Goal: Check status: Check status

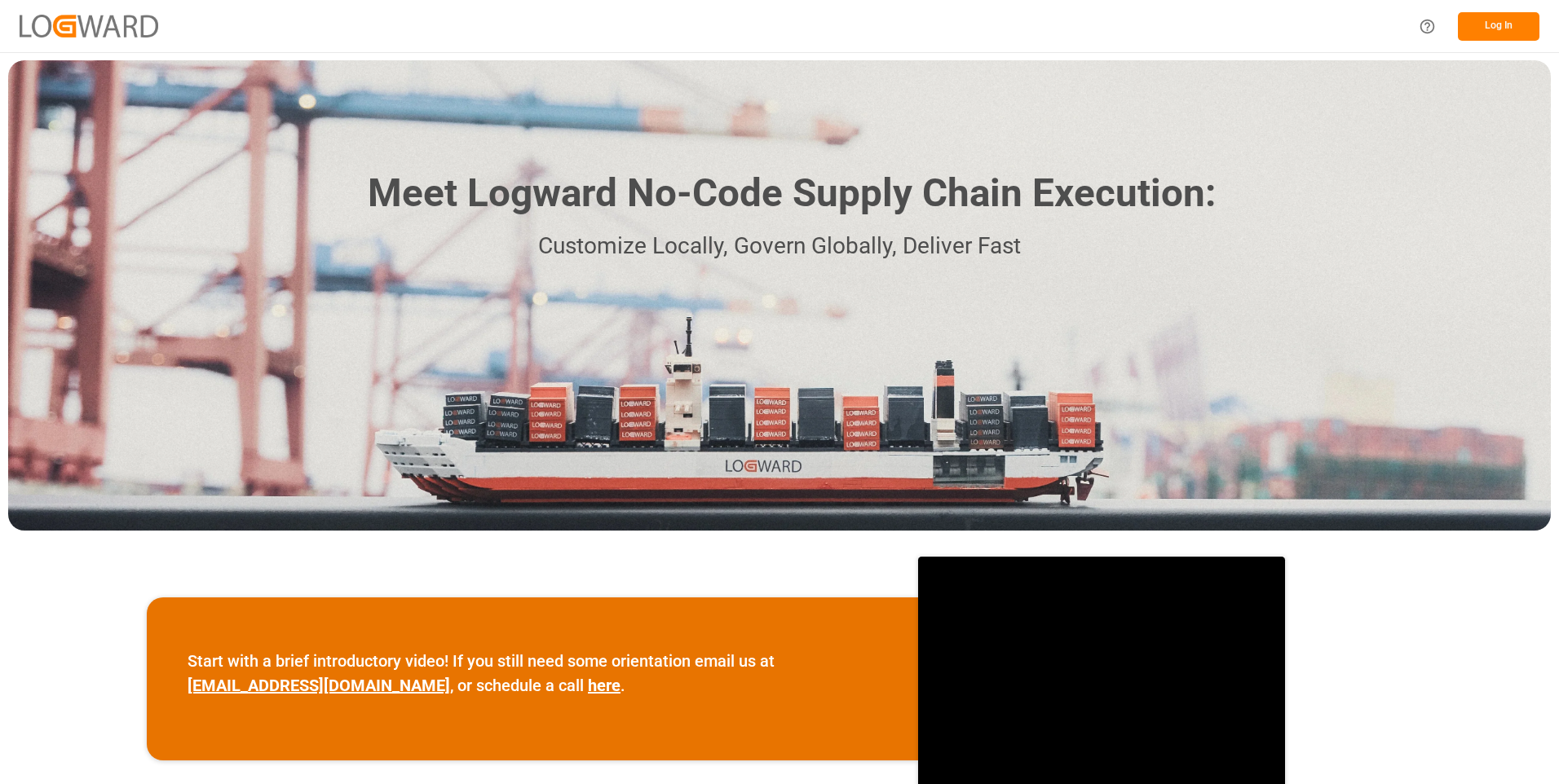
click at [1483, 22] on button "Log In" at bounding box center [1498, 26] width 82 height 28
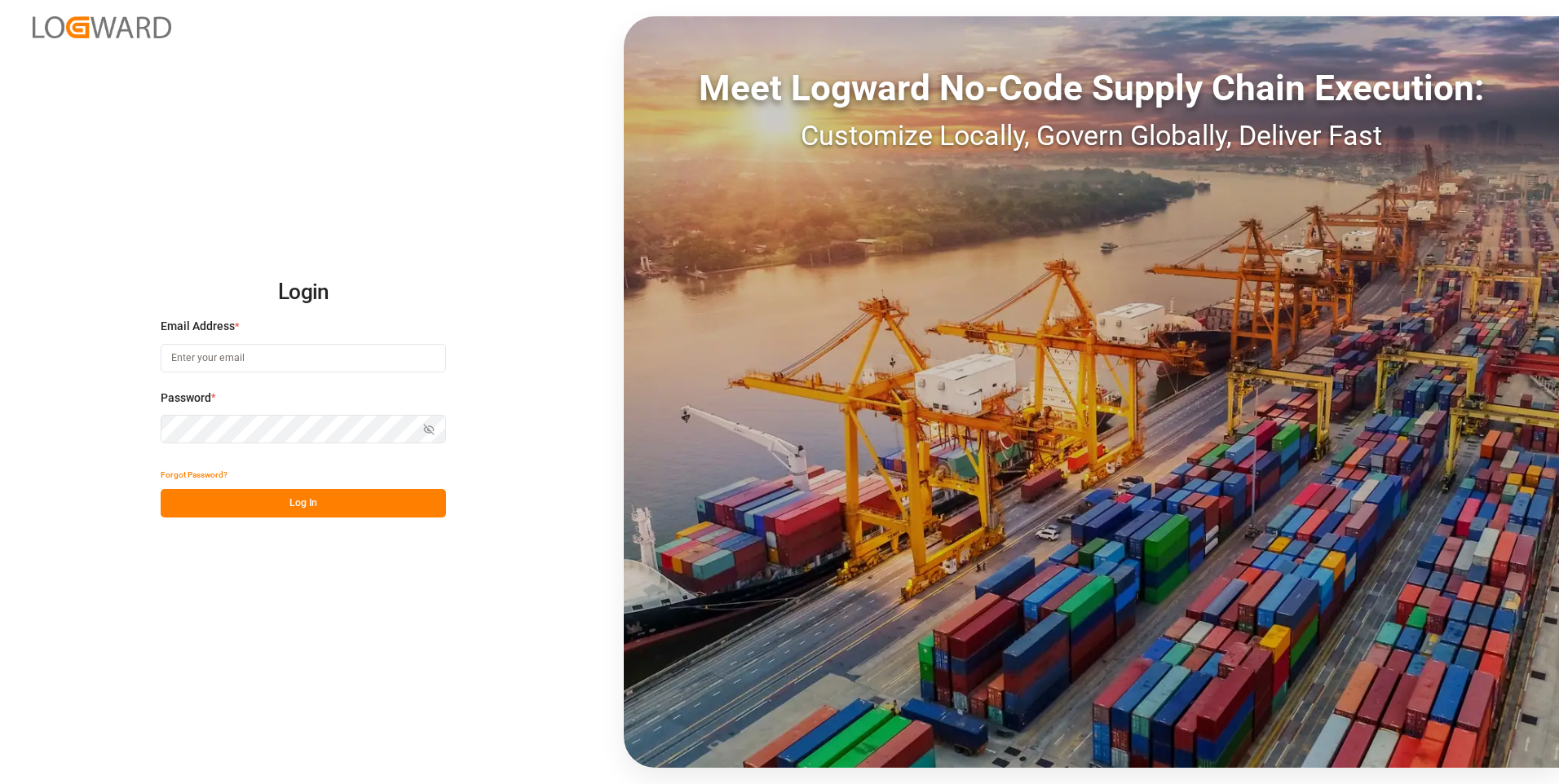
type input "julissa.then@leschaco.com"
click at [380, 500] on button "Log In" at bounding box center [303, 503] width 285 height 28
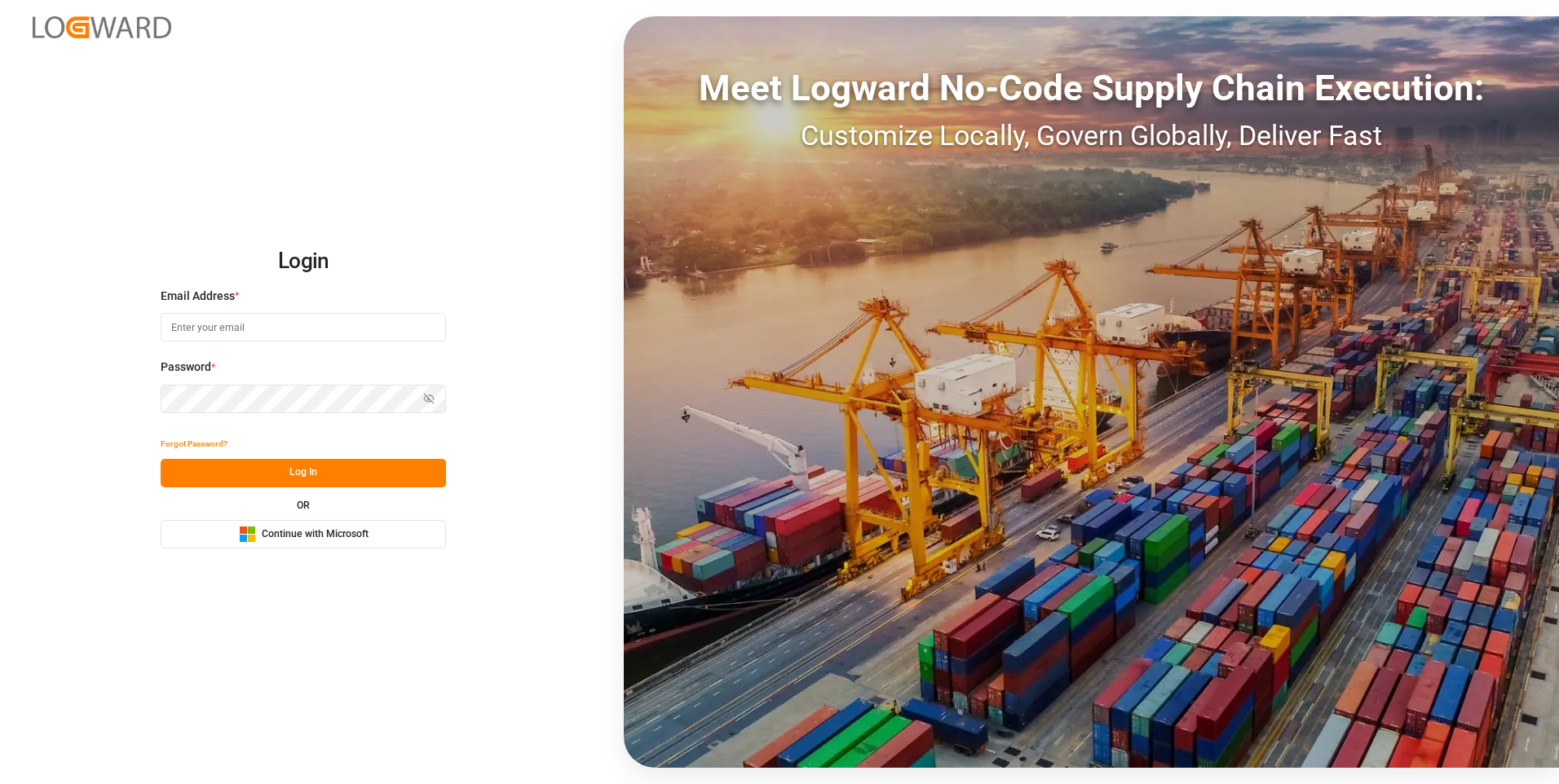
type input "[PERSON_NAME][EMAIL_ADDRESS][DOMAIN_NAME]"
click at [318, 473] on button "Log In" at bounding box center [303, 473] width 285 height 28
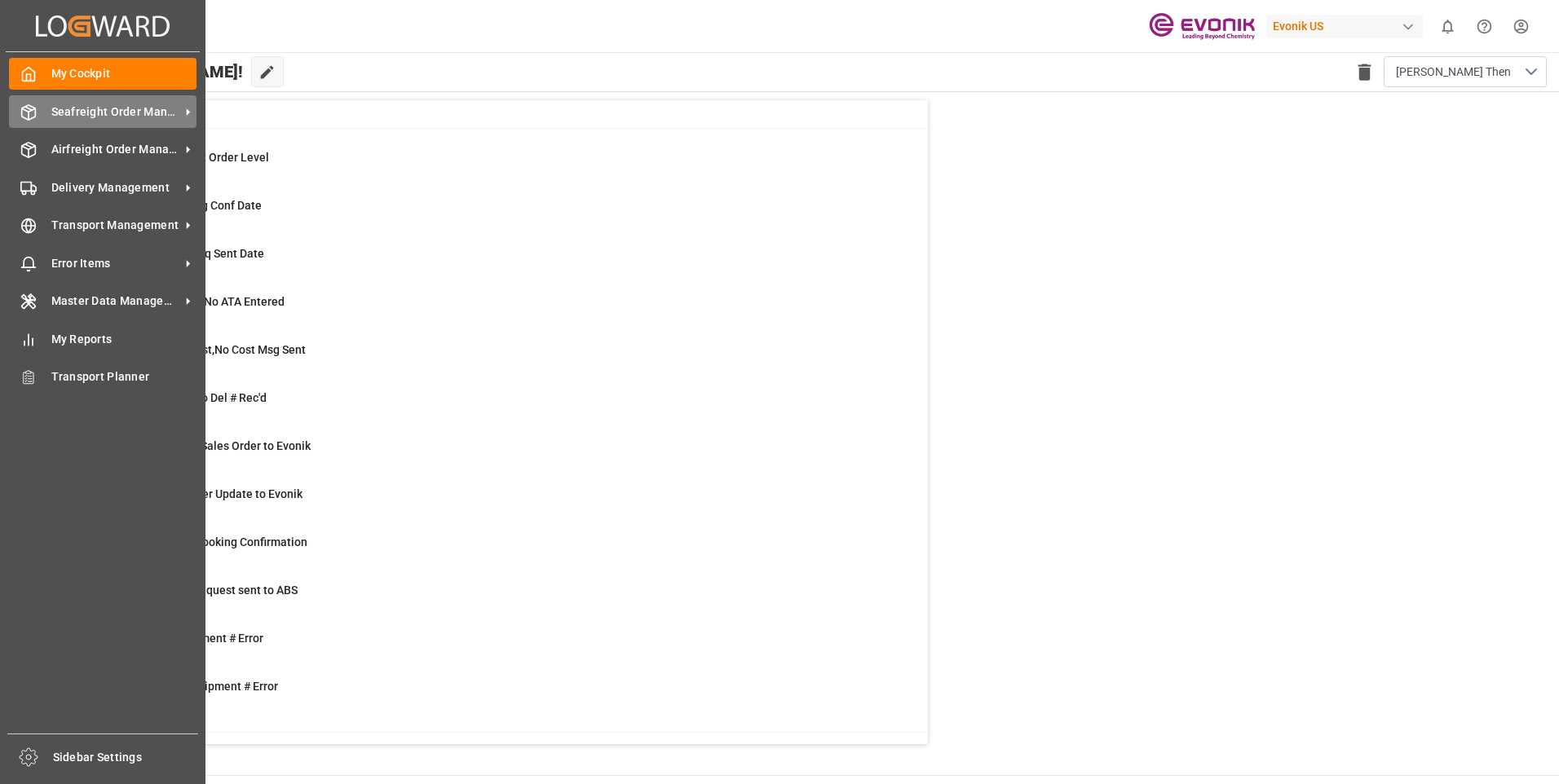
click at [30, 108] on line at bounding box center [29, 108] width 7 height 3
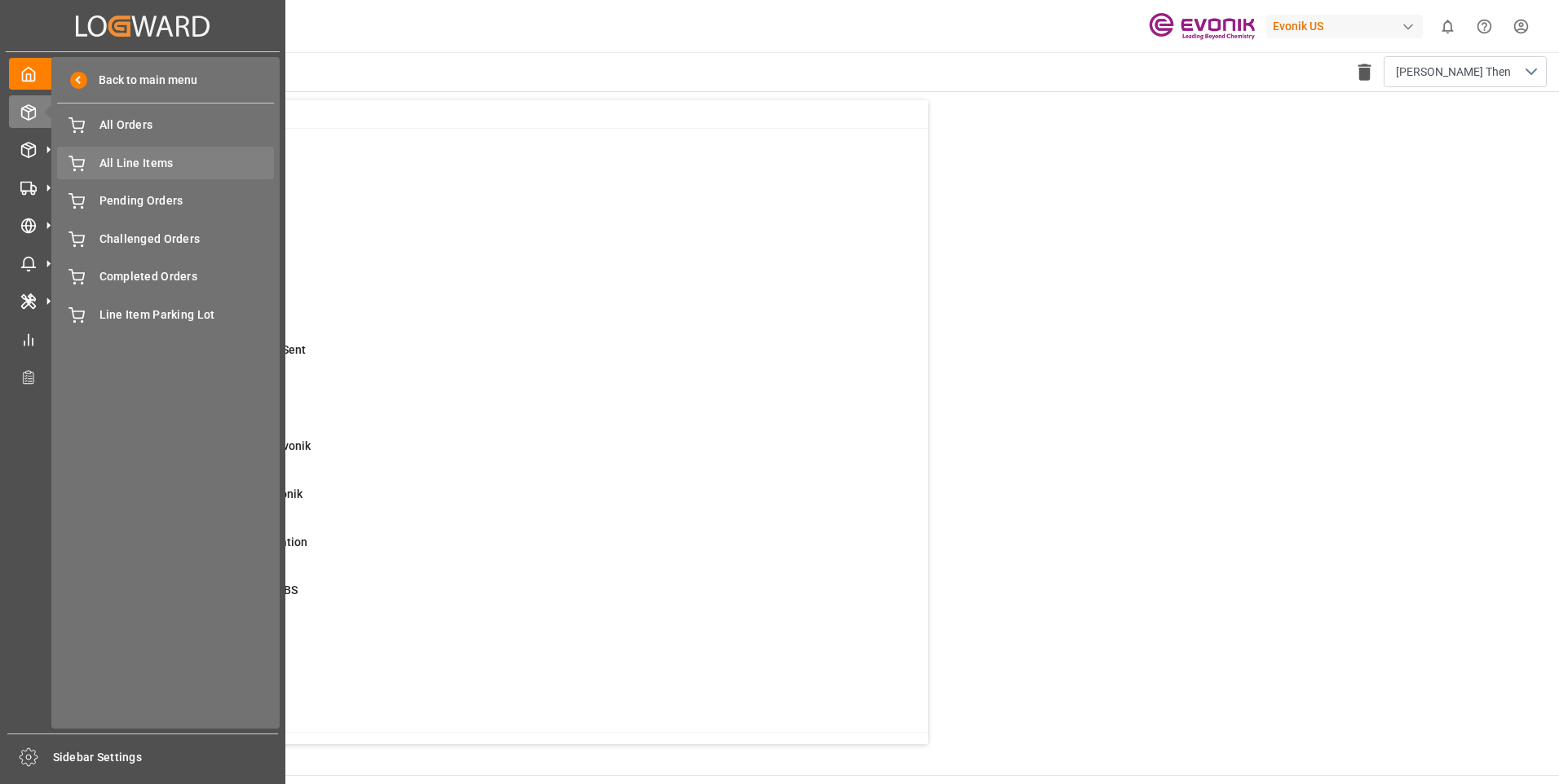
click at [127, 162] on span "All Line Items" at bounding box center [187, 163] width 175 height 17
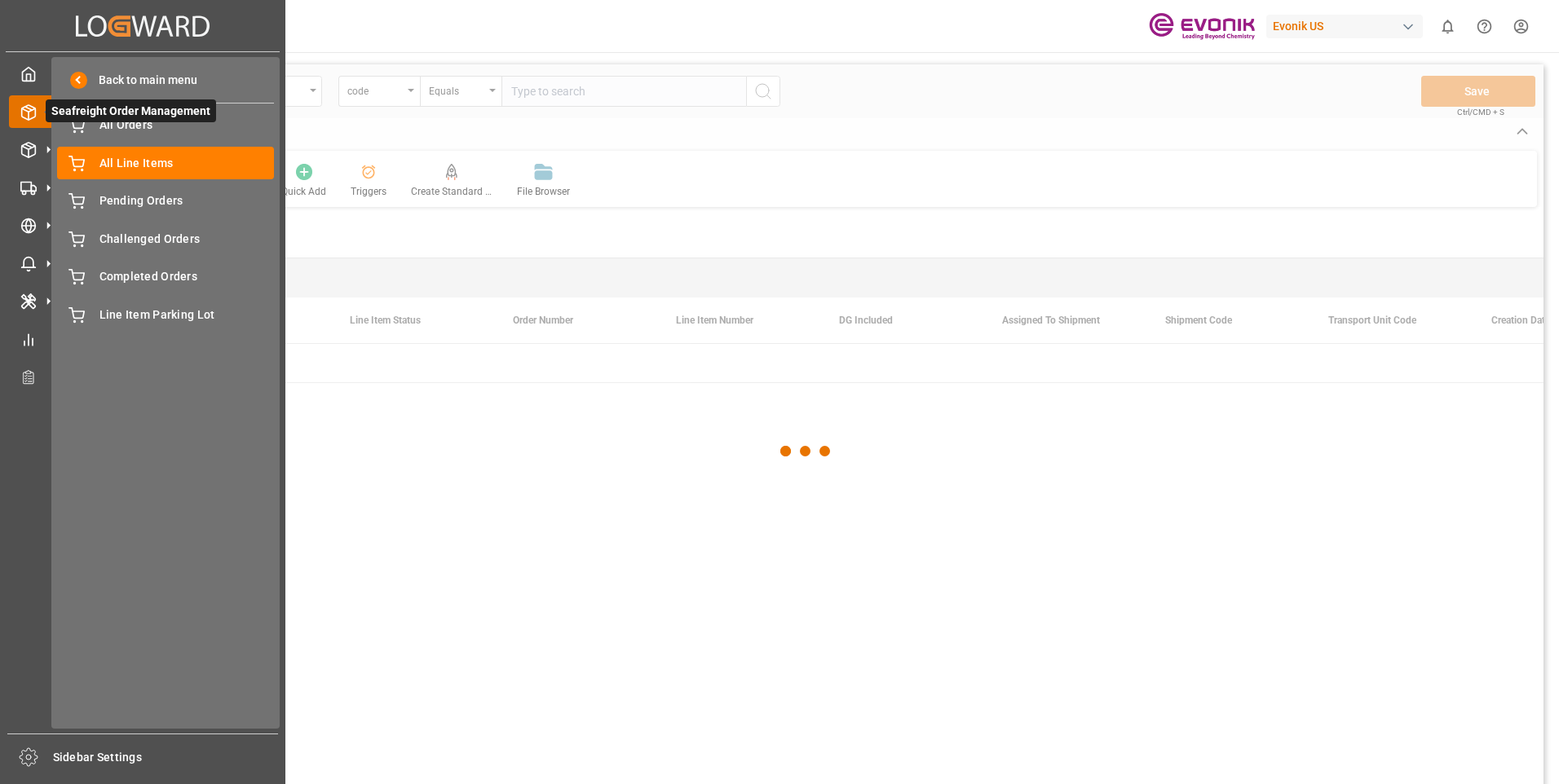
click at [35, 116] on icon at bounding box center [48, 111] width 34 height 34
click at [127, 196] on span "Pending Orders" at bounding box center [187, 200] width 175 height 17
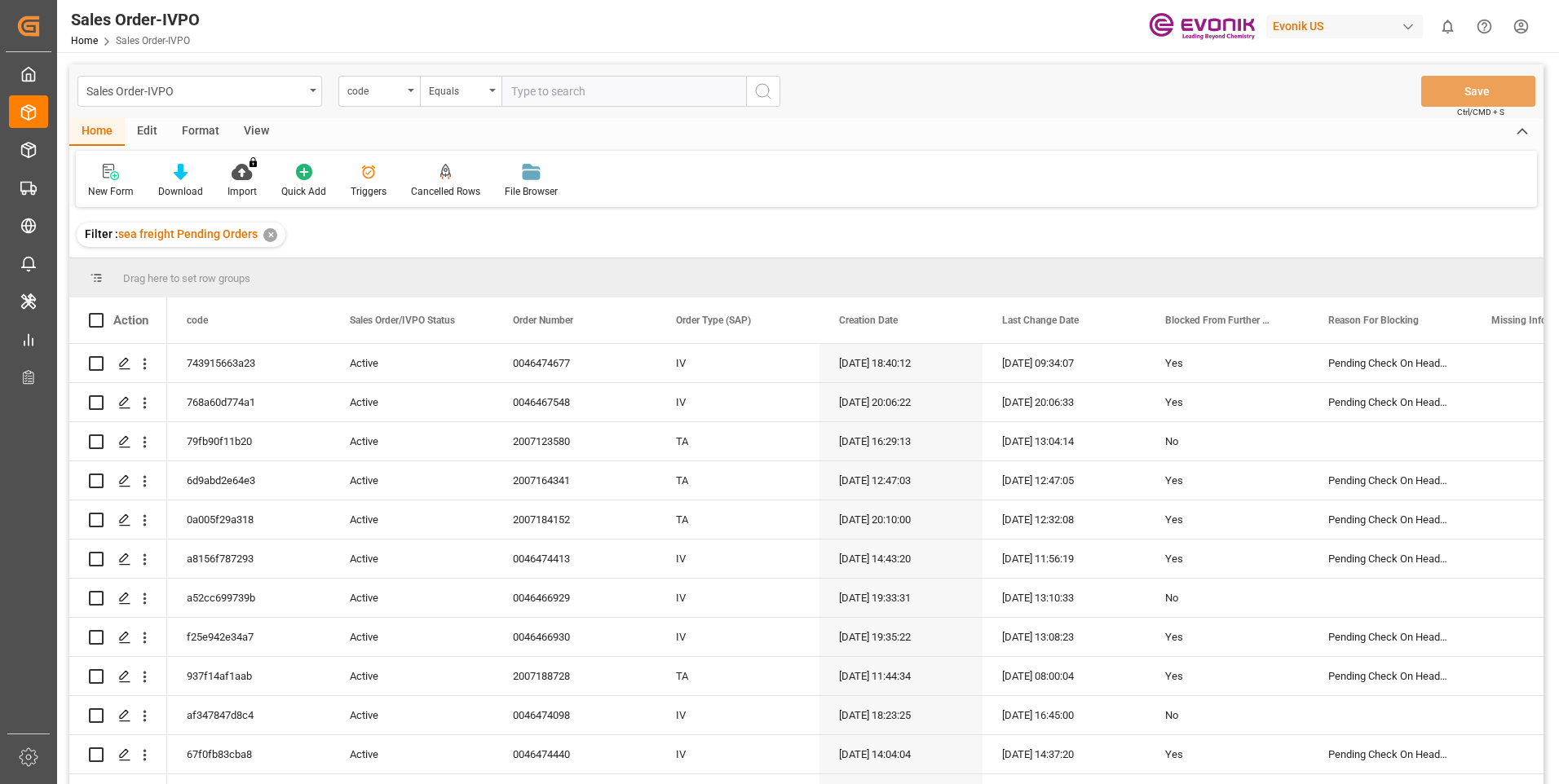
click at [895, 107] on div "Sales Order-IVPO code Equals Save Ctrl/CMD + S" at bounding box center [805, 91] width 1473 height 54
click at [410, 88] on div "code" at bounding box center [378, 91] width 82 height 31
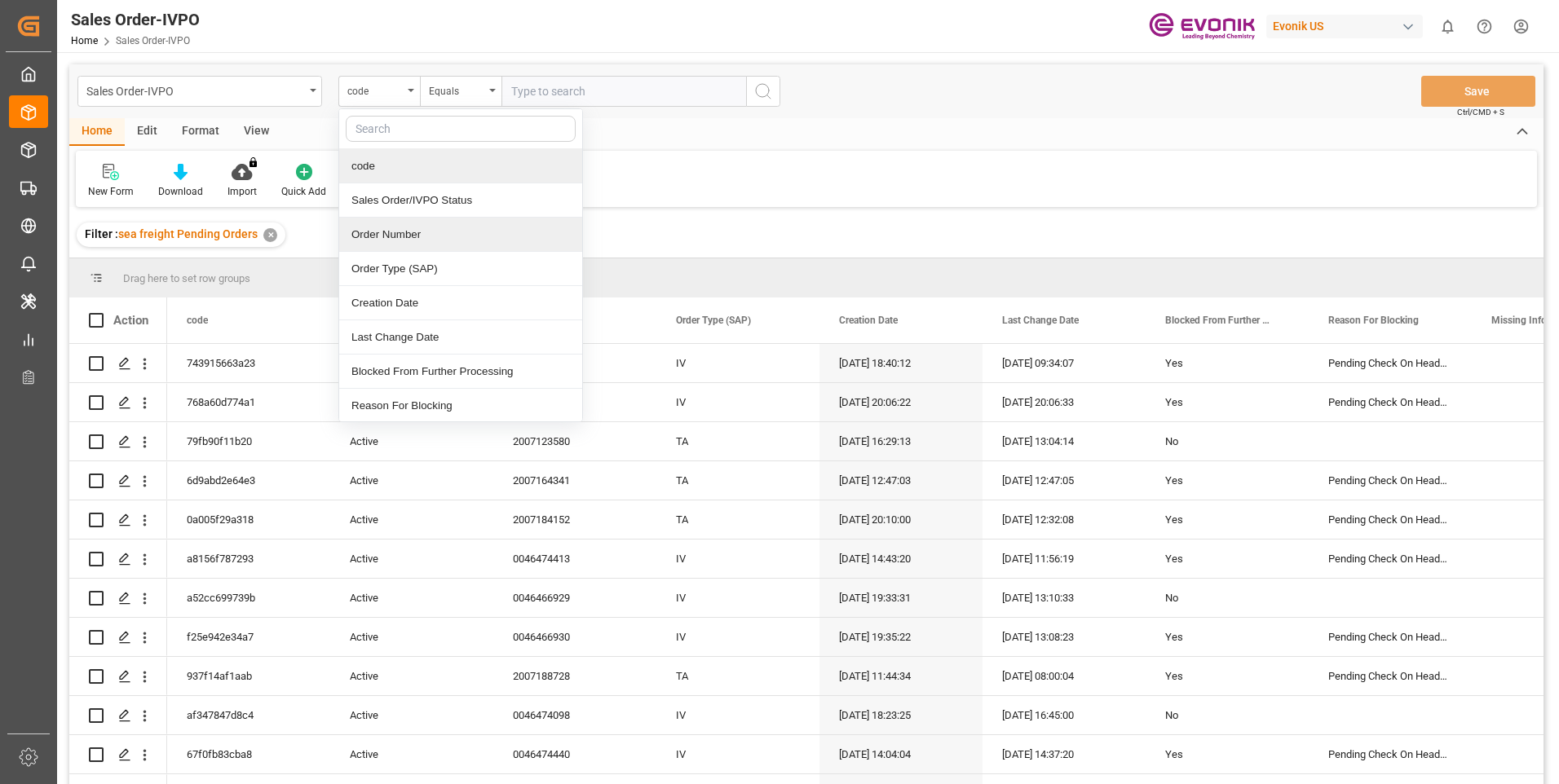
click at [358, 227] on div "Order Number" at bounding box center [460, 234] width 243 height 34
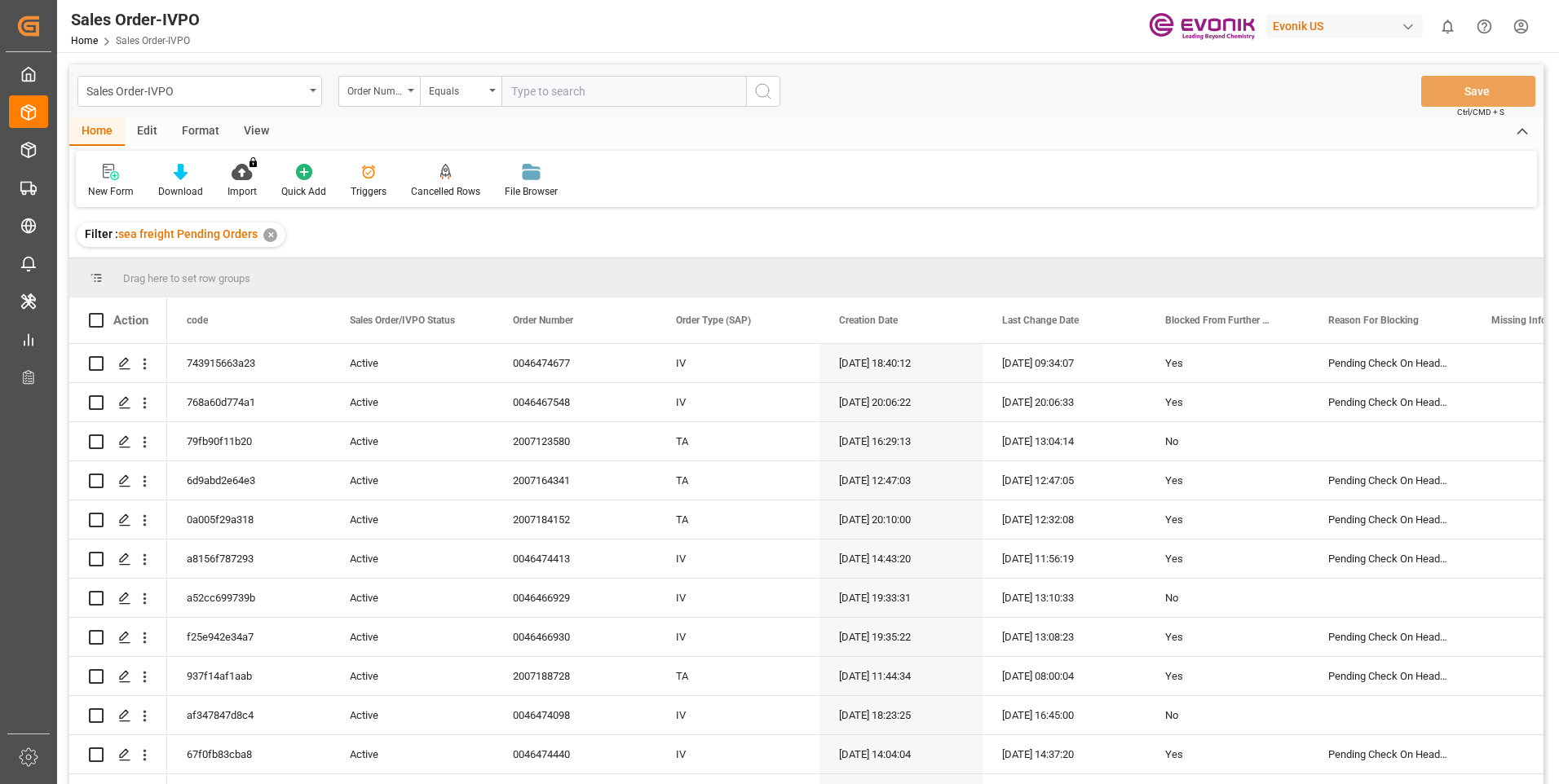
click at [257, 131] on div "View" at bounding box center [257, 132] width 50 height 28
click at [195, 179] on div at bounding box center [185, 171] width 82 height 17
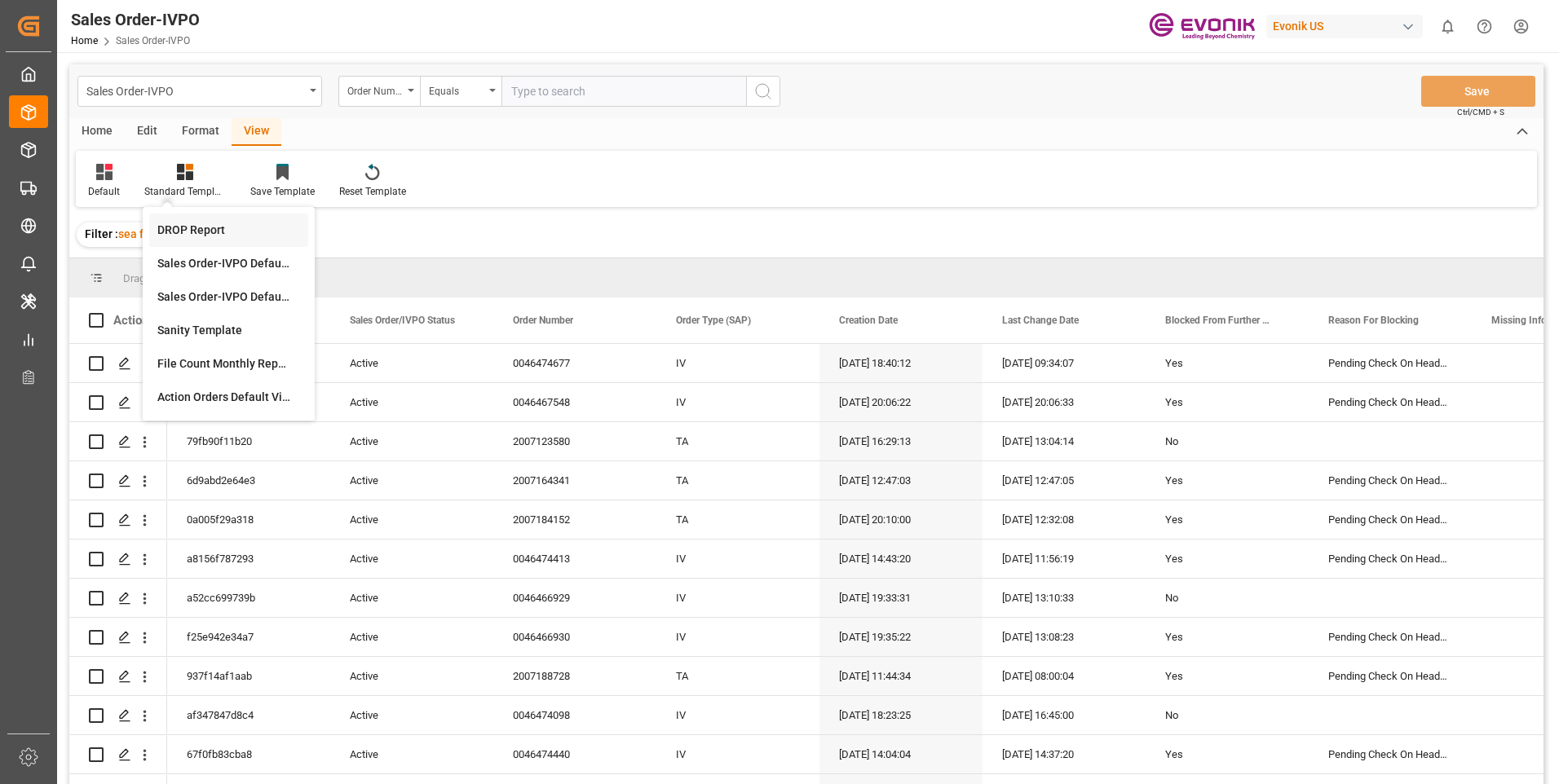
click at [206, 227] on div "DROP Report" at bounding box center [228, 230] width 143 height 17
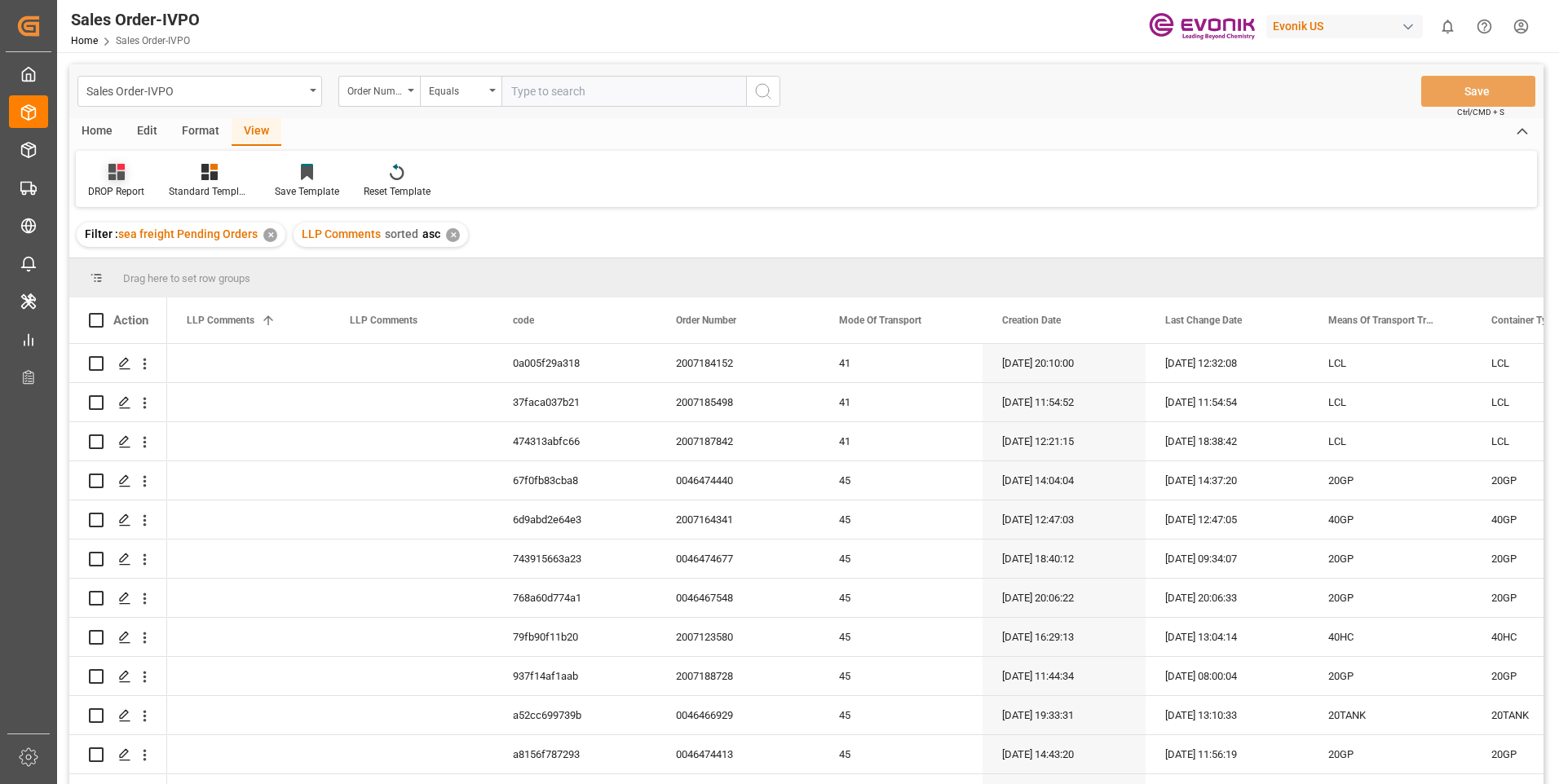
click at [123, 184] on div "DROP Report" at bounding box center [116, 181] width 81 height 35
click at [200, 189] on div "Standard Templates" at bounding box center [209, 191] width 82 height 15
click at [742, 122] on div "Home Edit Format View" at bounding box center [805, 132] width 1473 height 28
click at [219, 183] on div "Standard Templates" at bounding box center [209, 181] width 106 height 35
click at [207, 224] on div "DROP Report" at bounding box center [253, 230] width 143 height 17
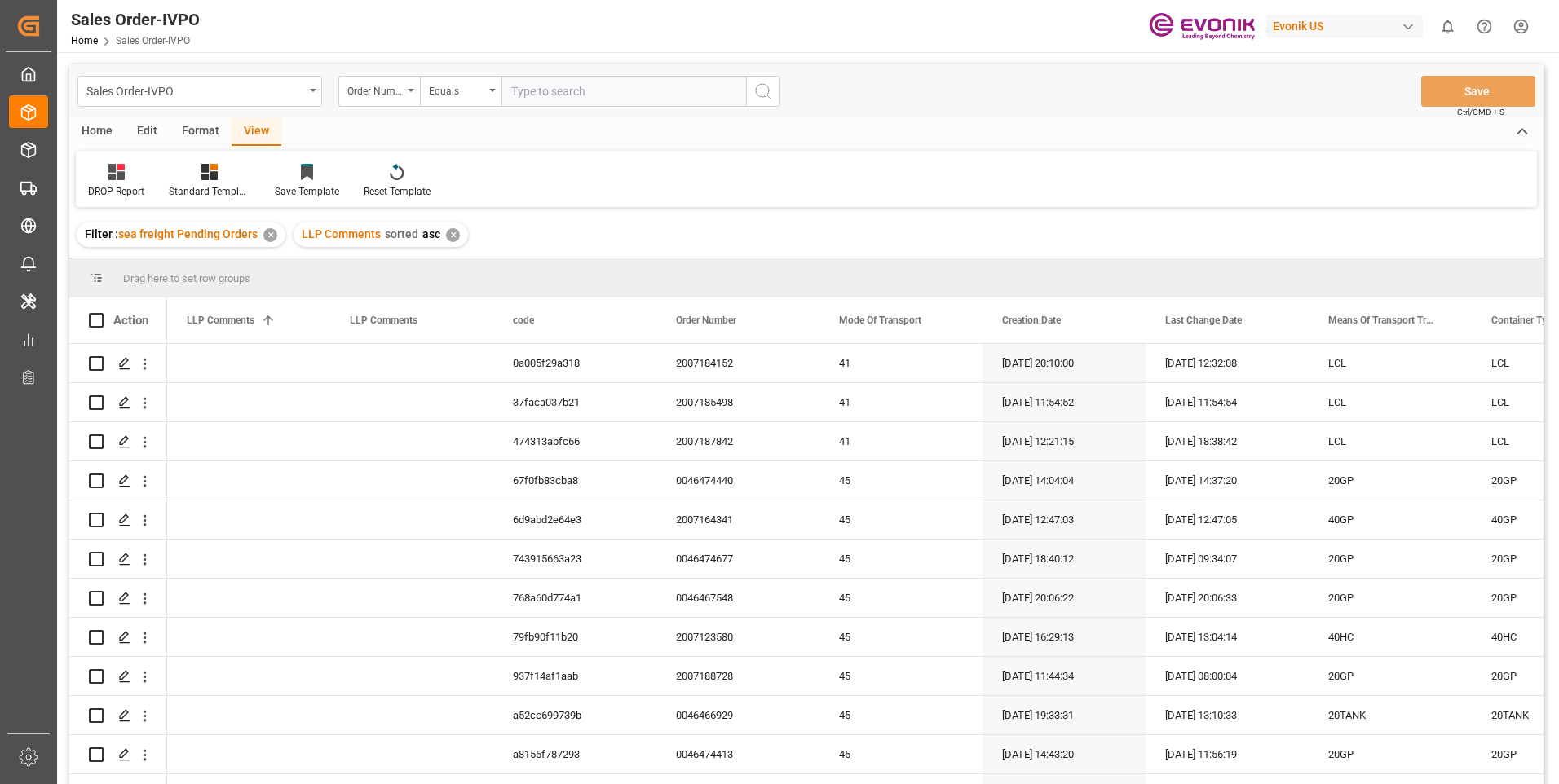
click at [98, 127] on div "Home" at bounding box center [96, 132] width 55 height 28
click at [180, 193] on div "Download" at bounding box center [181, 191] width 45 height 15
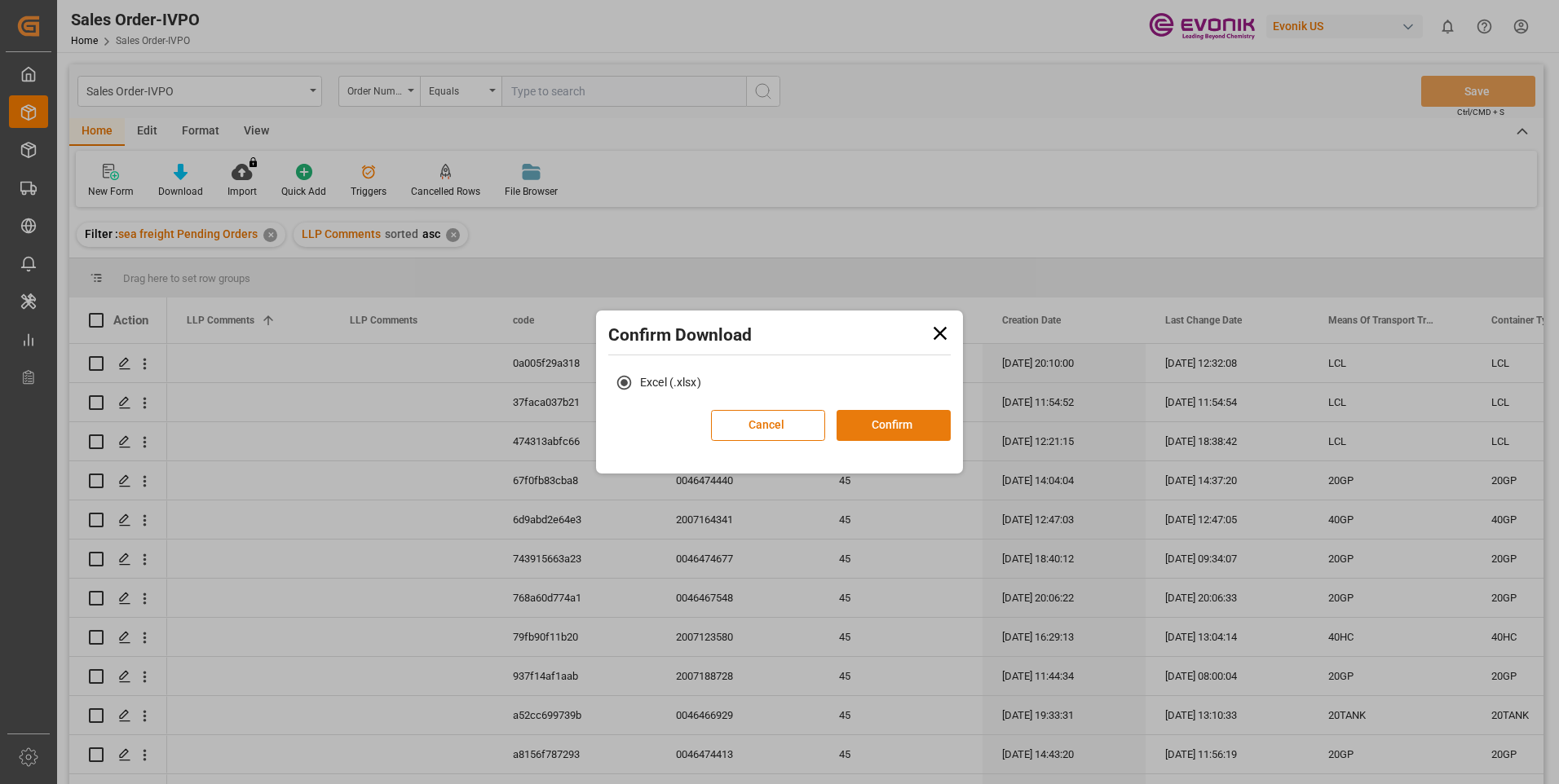
click at [869, 424] on button "Confirm" at bounding box center [894, 425] width 114 height 31
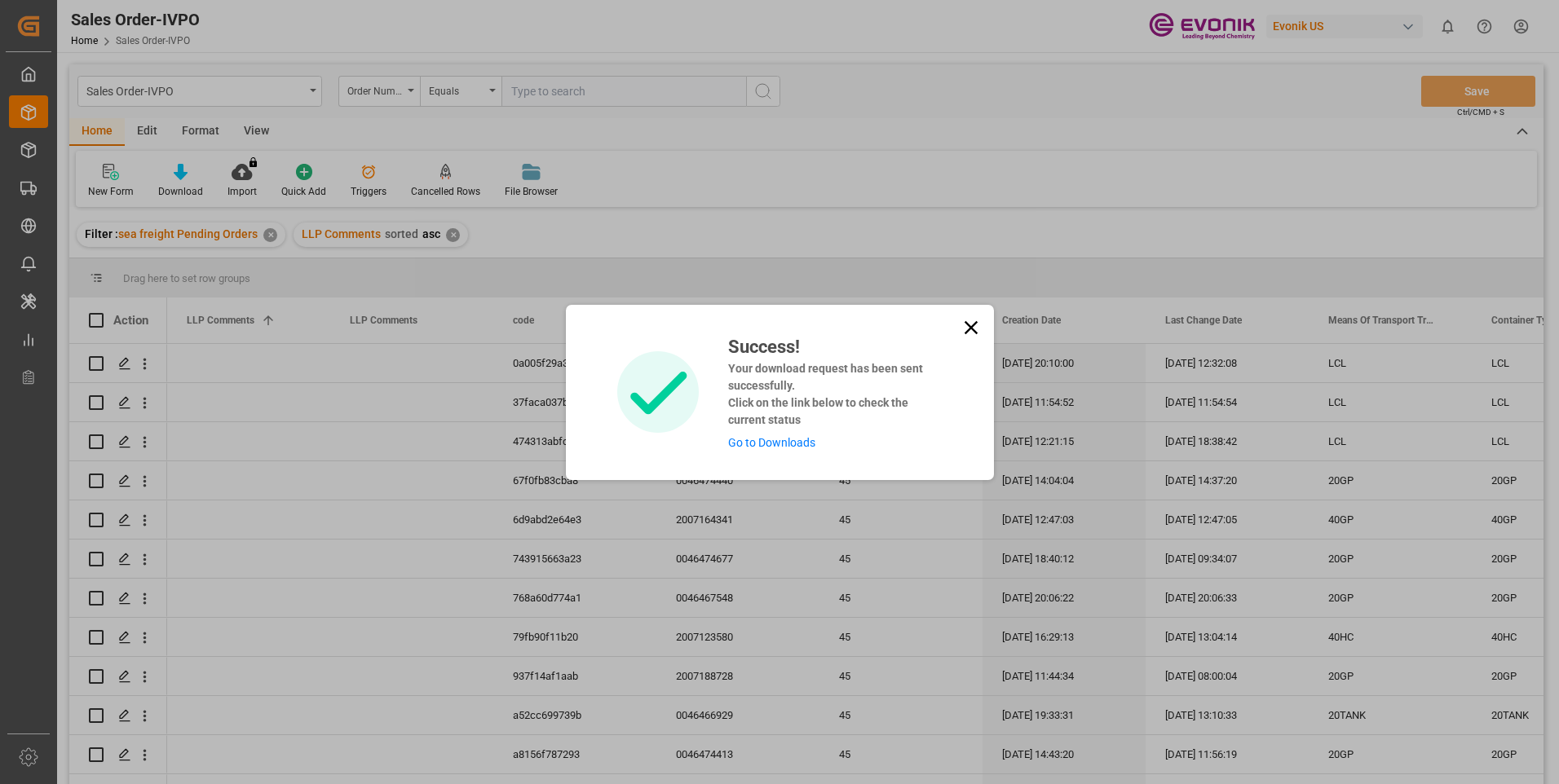
click at [743, 447] on link "Go to Downloads" at bounding box center [772, 442] width 87 height 13
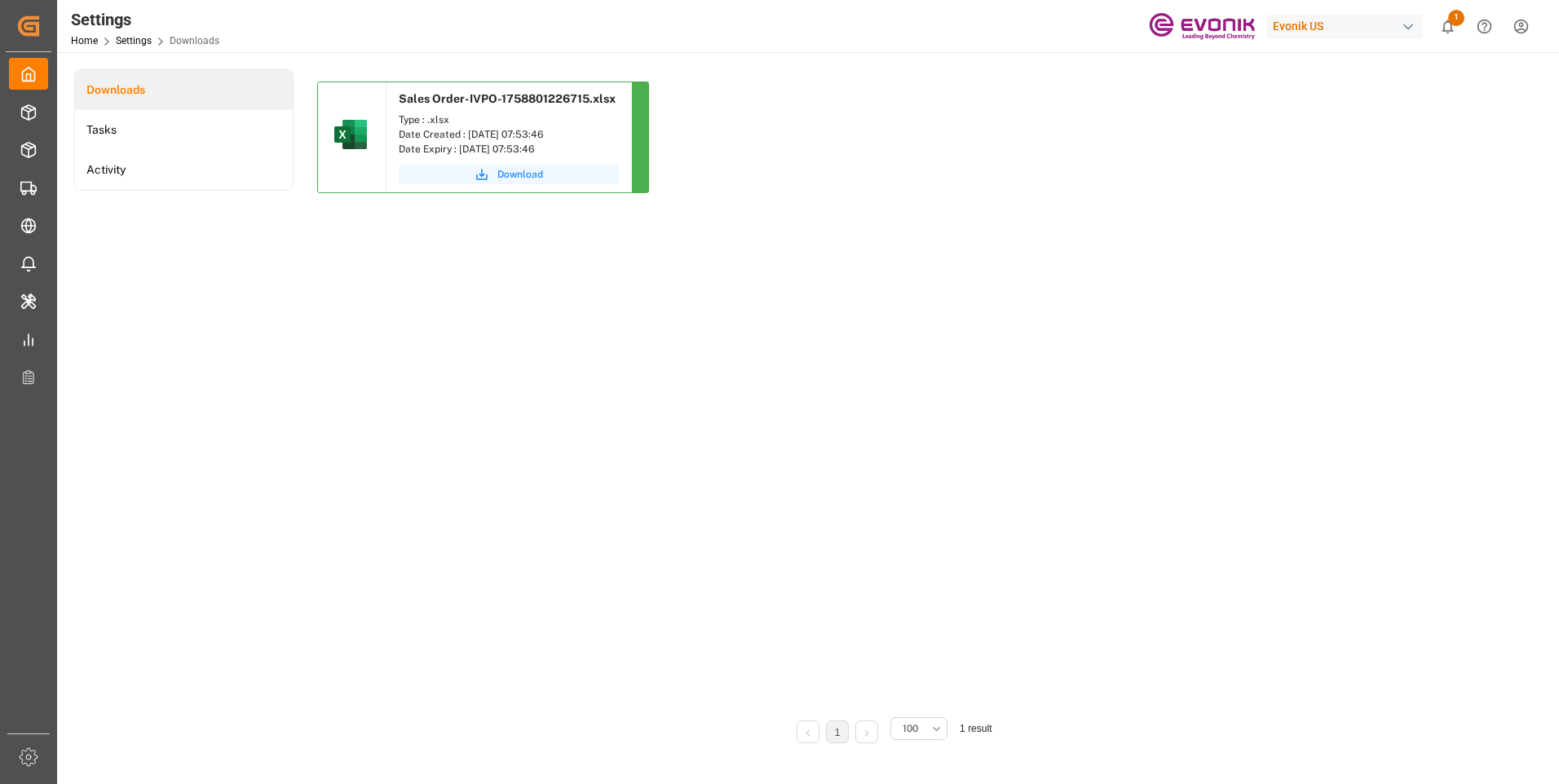
click at [511, 172] on span "Download" at bounding box center [520, 174] width 45 height 15
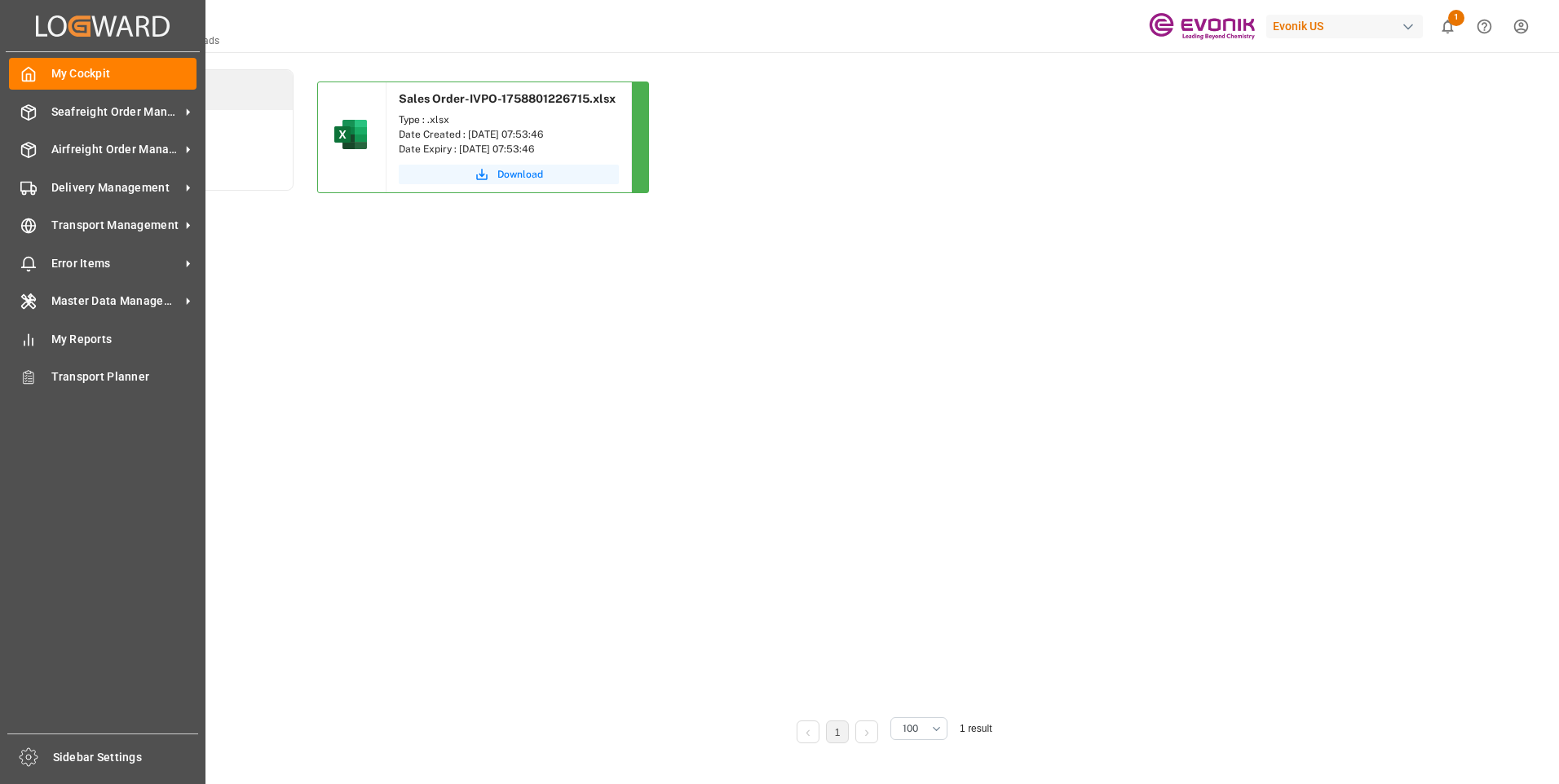
click at [40, 92] on div "My Cockpit My Cockpit Seafreight Order Management Seafreight Order Management A…" at bounding box center [102, 392] width 194 height 681
click at [45, 102] on div "Seafreight Order Management Seafreight Order Management" at bounding box center [102, 111] width 188 height 31
click at [22, 107] on icon at bounding box center [29, 112] width 17 height 17
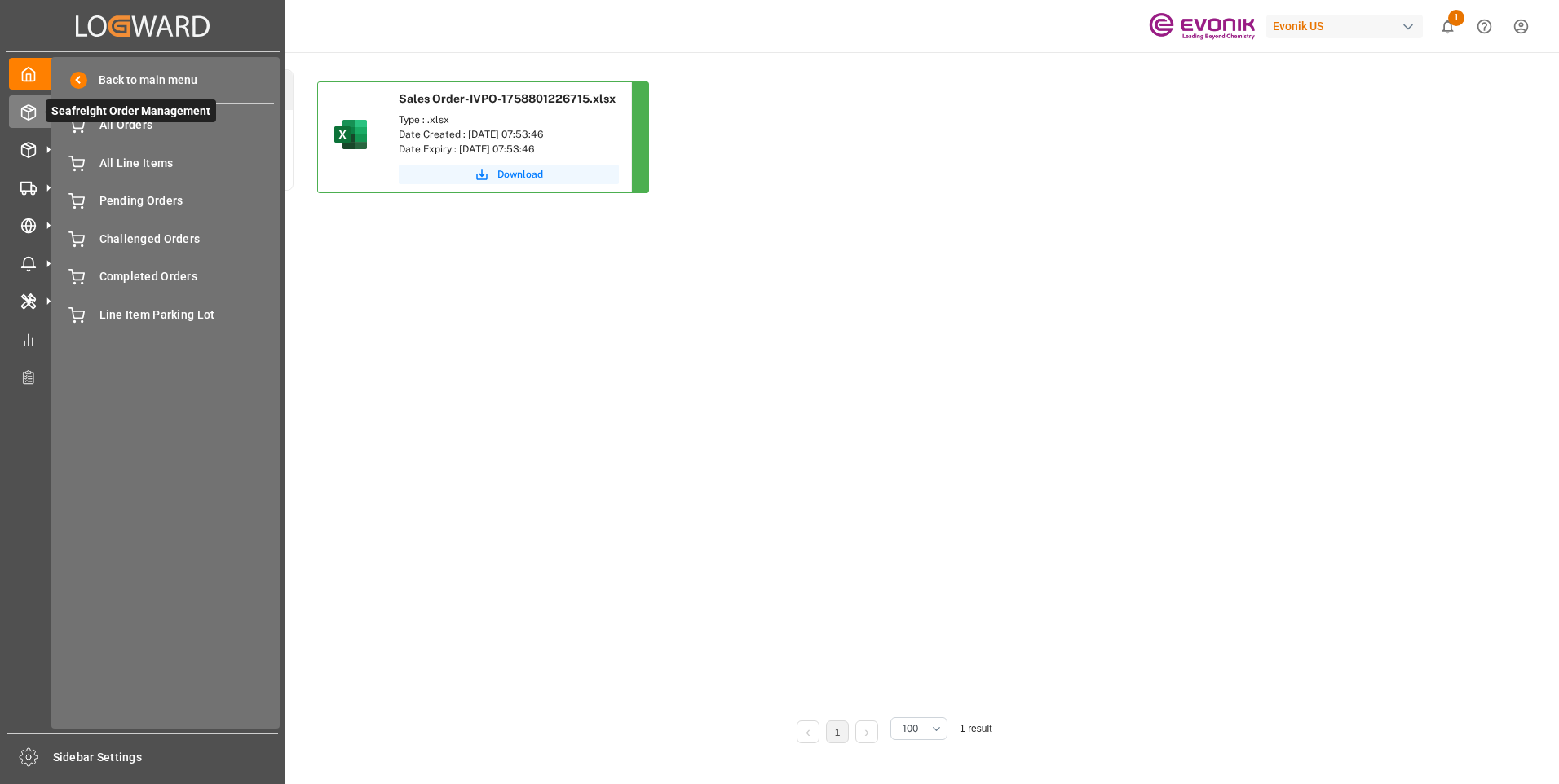
click at [113, 106] on span "Seafreight Order Management" at bounding box center [130, 110] width 170 height 23
click at [114, 123] on span "All Orders" at bounding box center [187, 125] width 175 height 17
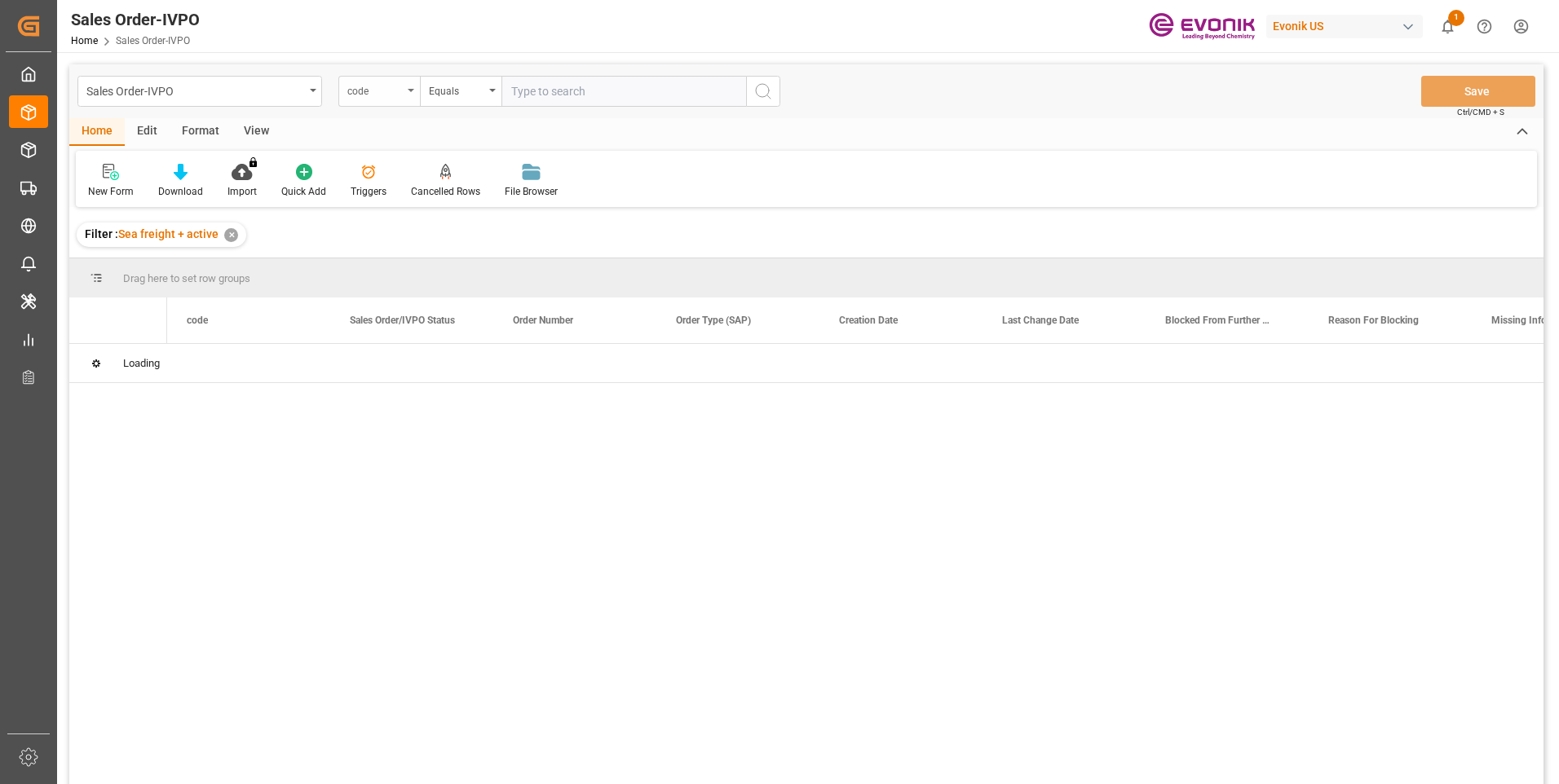
click at [403, 91] on div "code" at bounding box center [378, 91] width 82 height 31
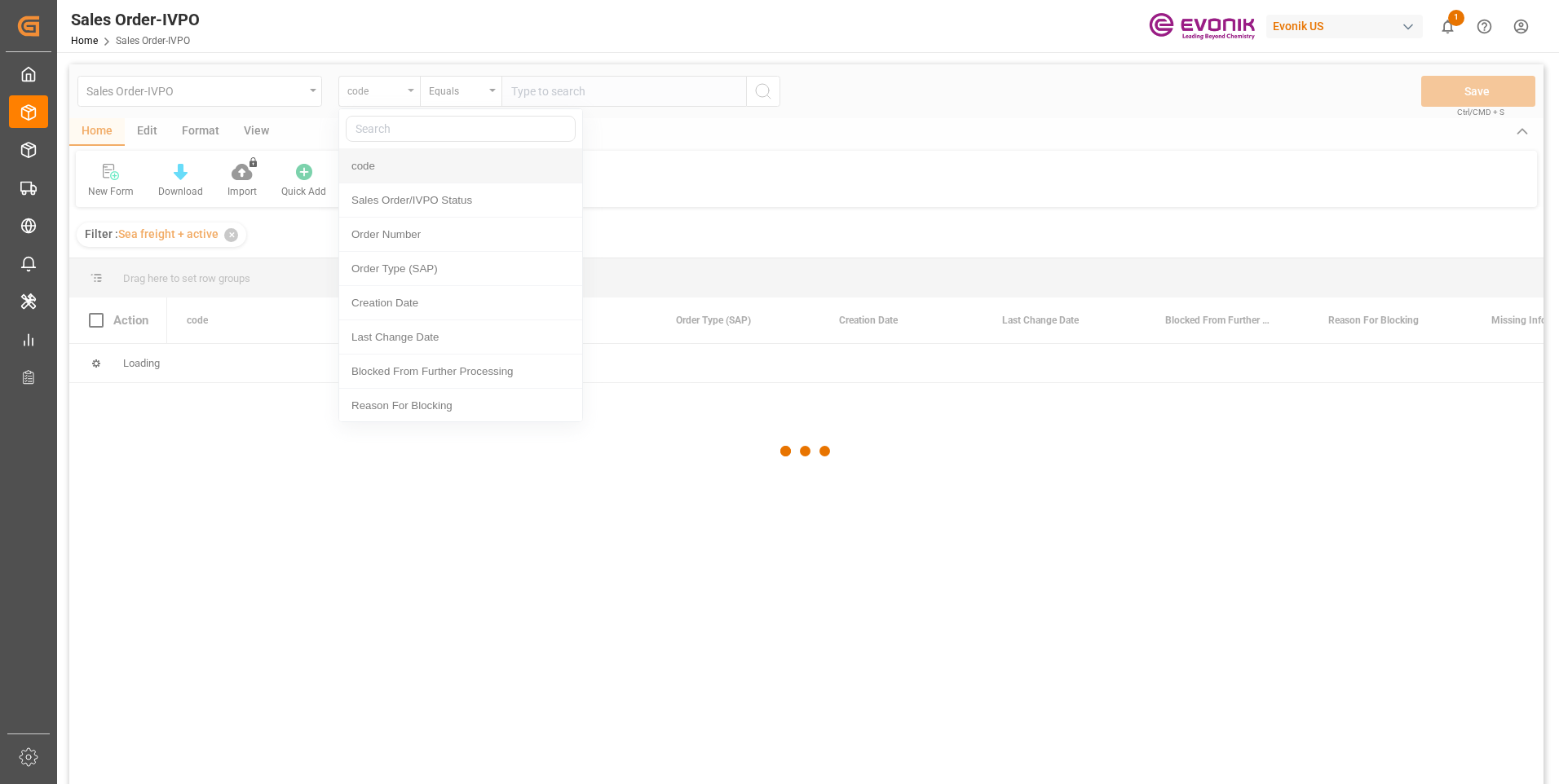
click at [403, 91] on div at bounding box center [805, 452] width 1473 height 774
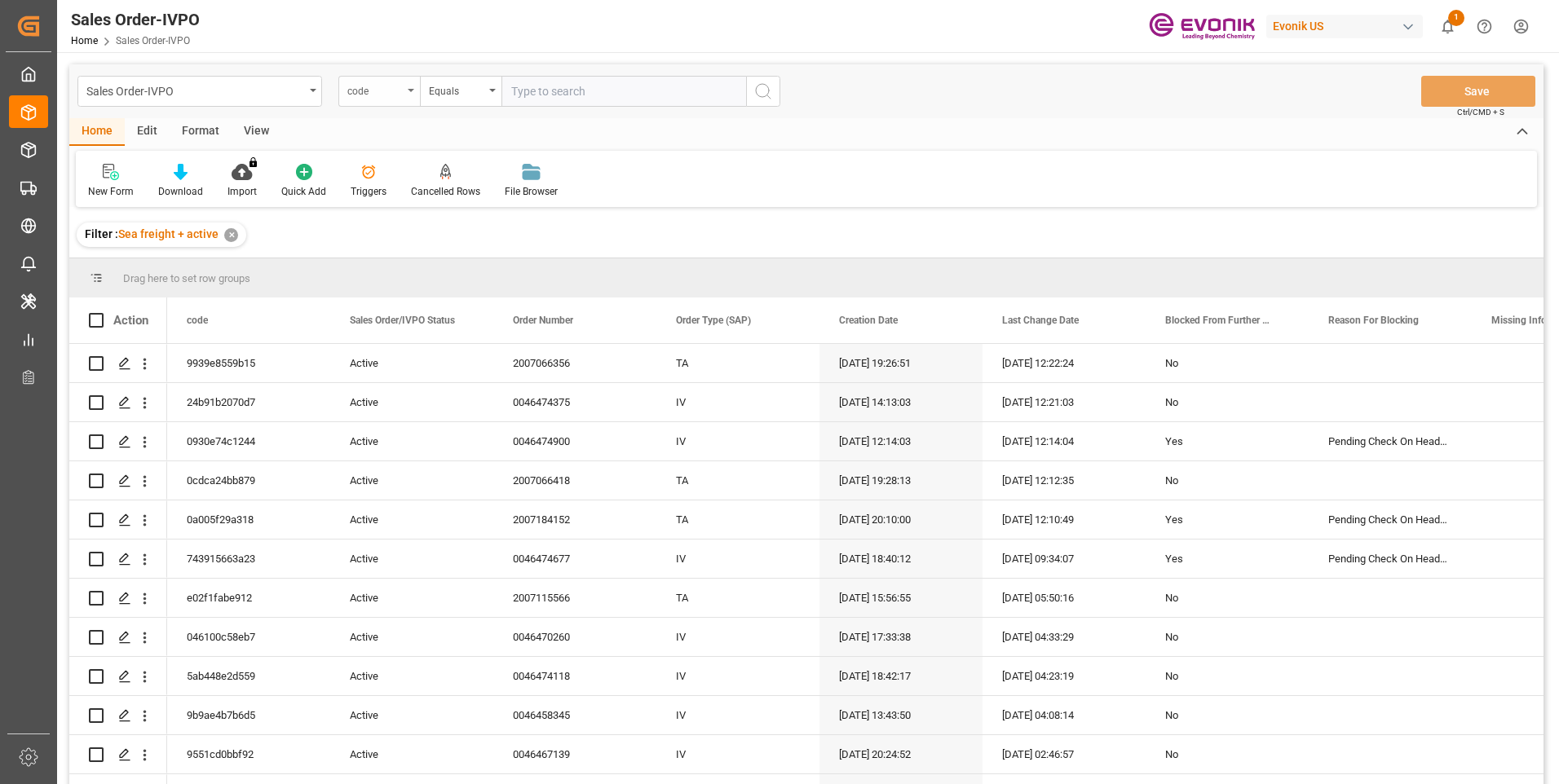
click at [396, 88] on div "code" at bounding box center [375, 88] width 55 height 19
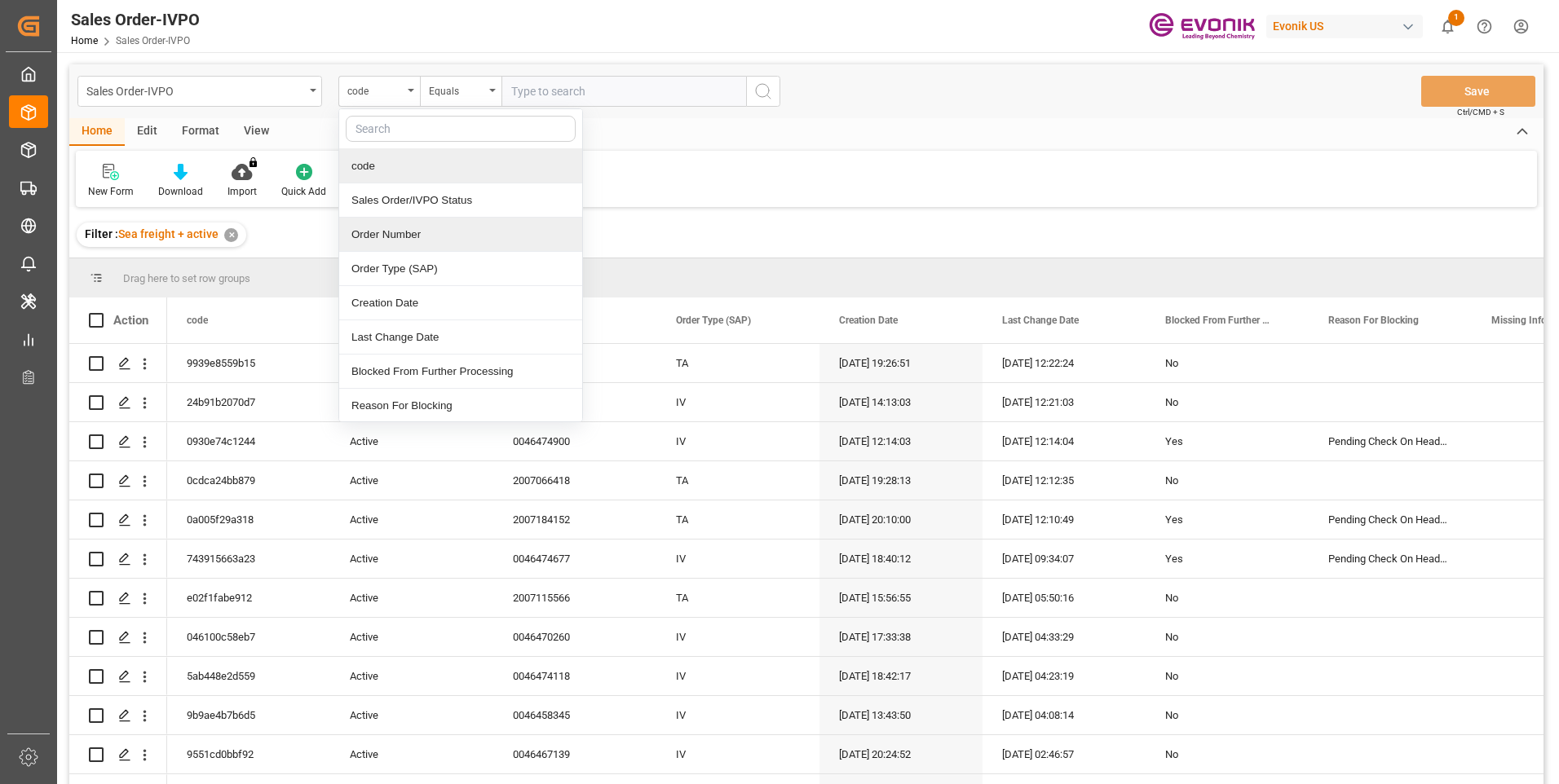
click at [383, 234] on div "Order Number" at bounding box center [460, 234] width 243 height 34
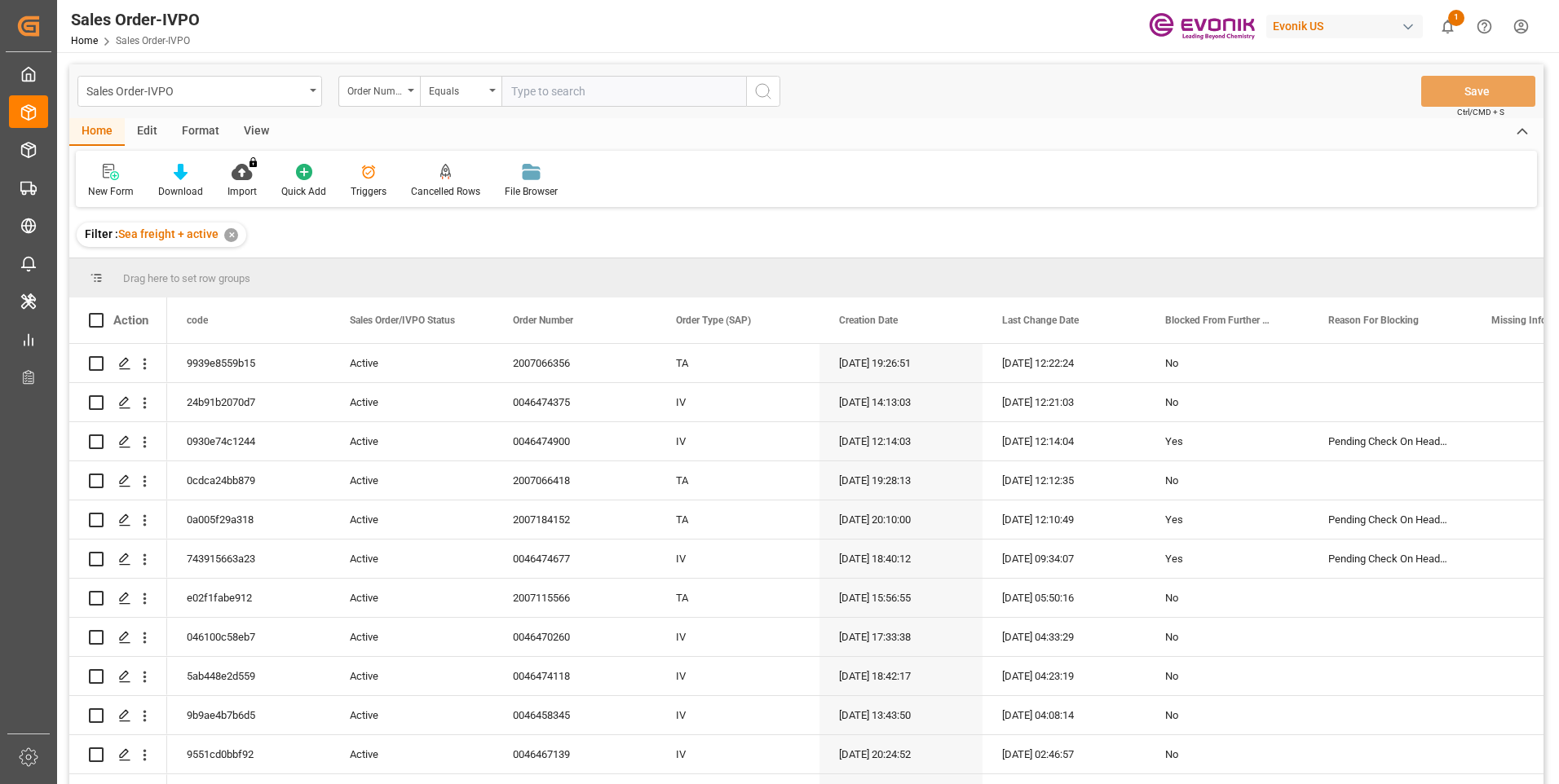
click at [557, 88] on input "text" at bounding box center [623, 91] width 245 height 31
paste input "0046466473"
type input "0046466473"
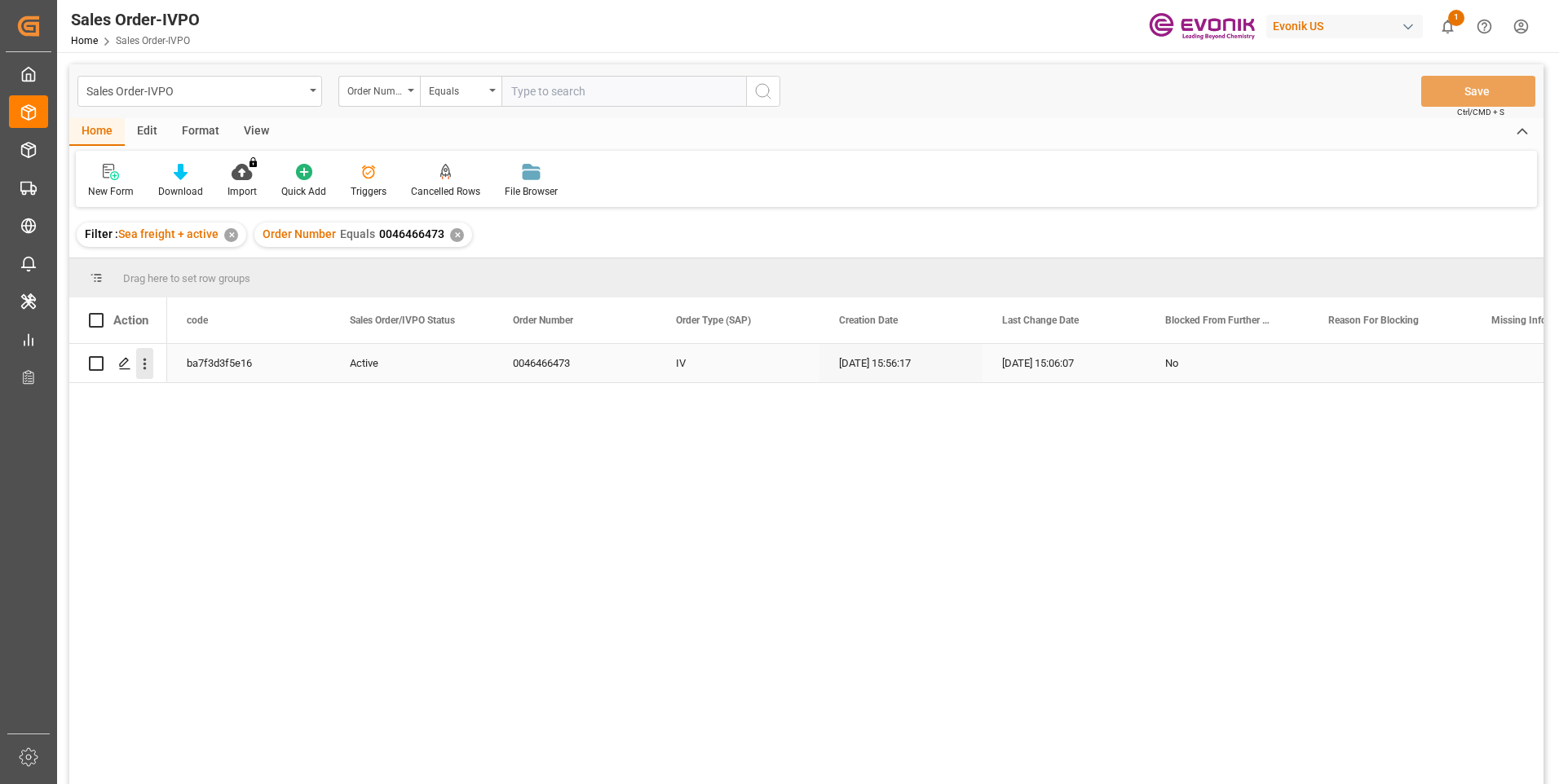
click at [150, 362] on icon "open menu" at bounding box center [144, 364] width 17 height 17
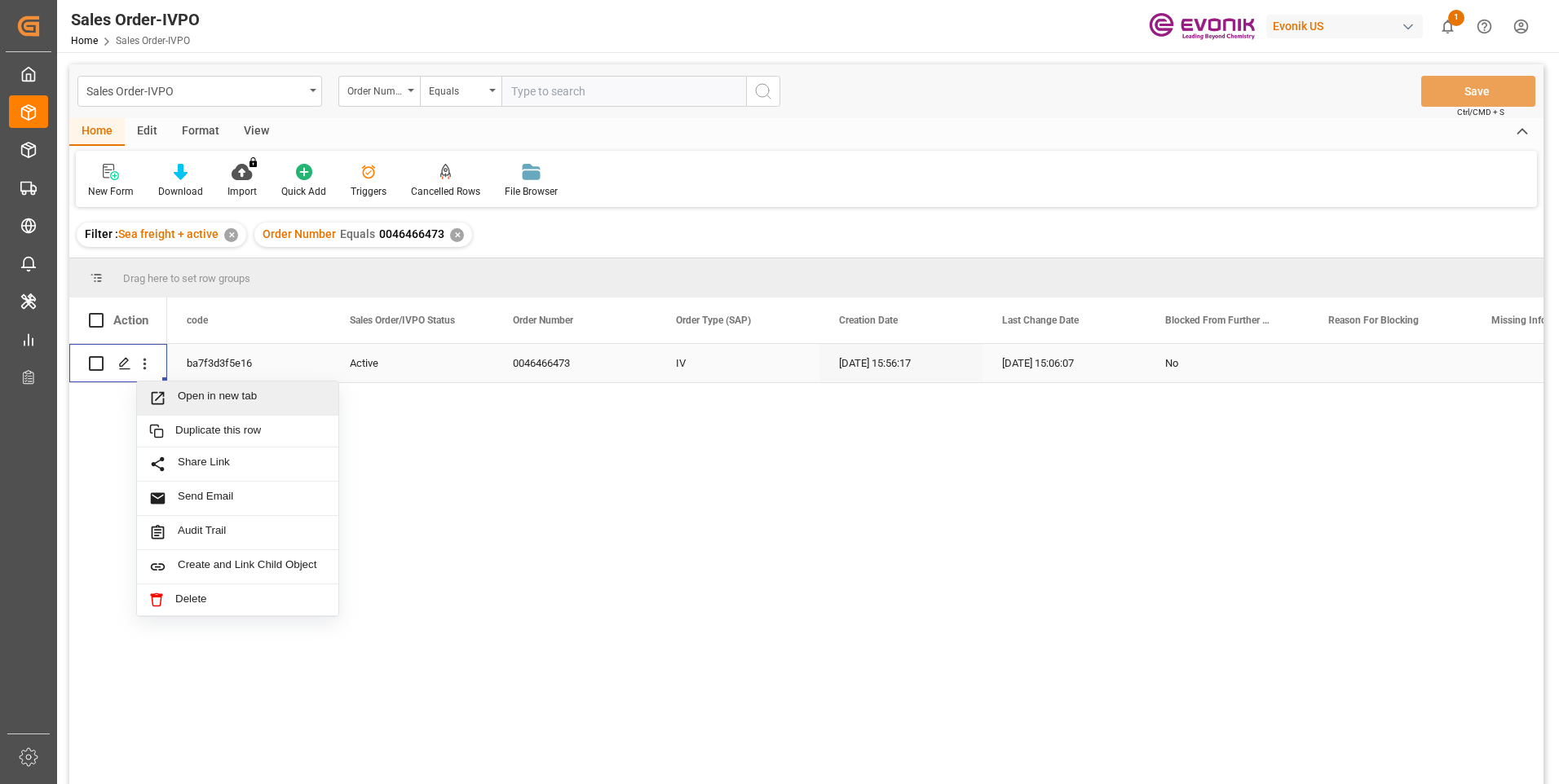
click at [189, 392] on span "Open in new tab" at bounding box center [252, 397] width 148 height 17
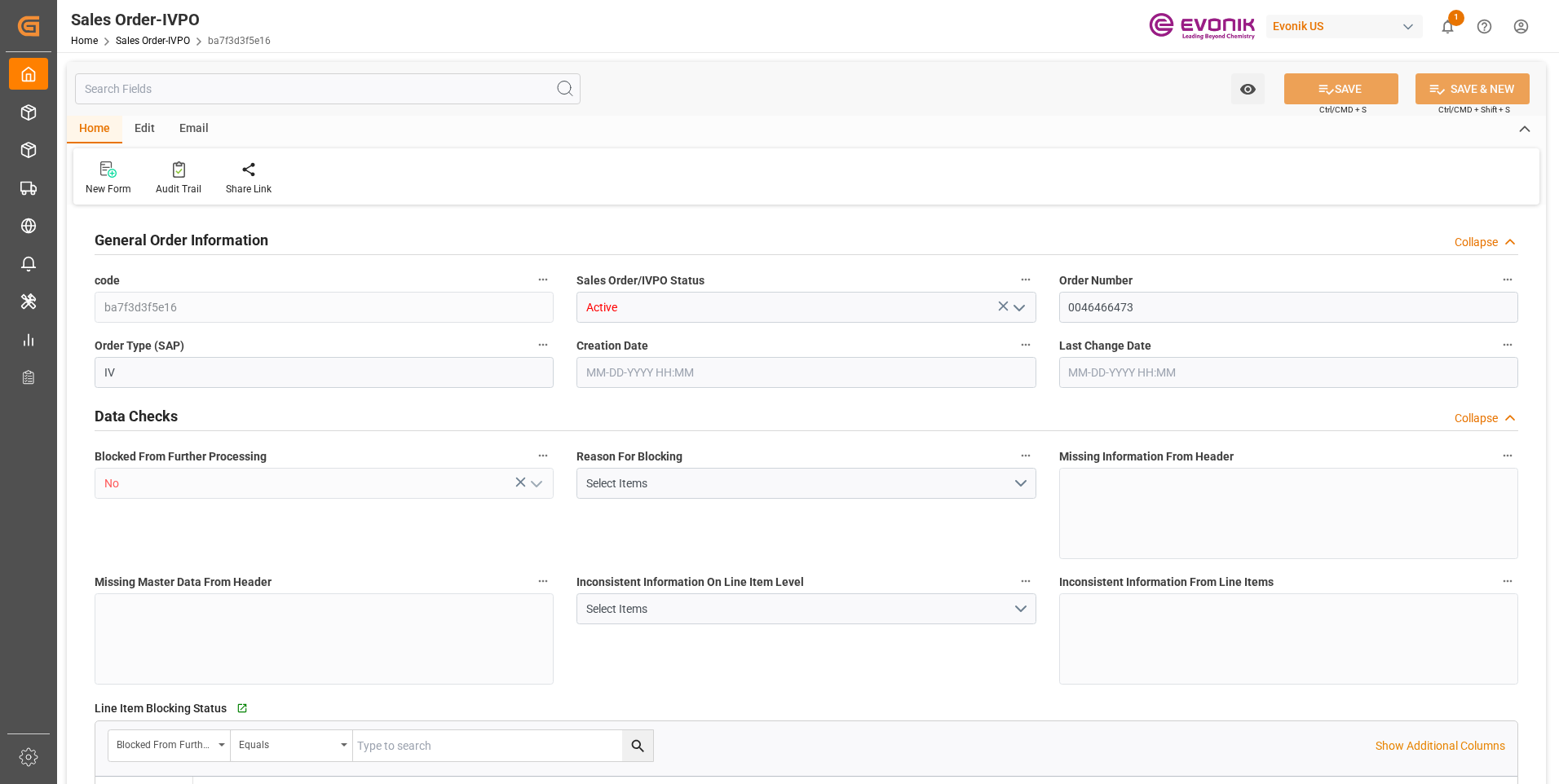
type input "JPOSA"
type input "0"
type input "1"
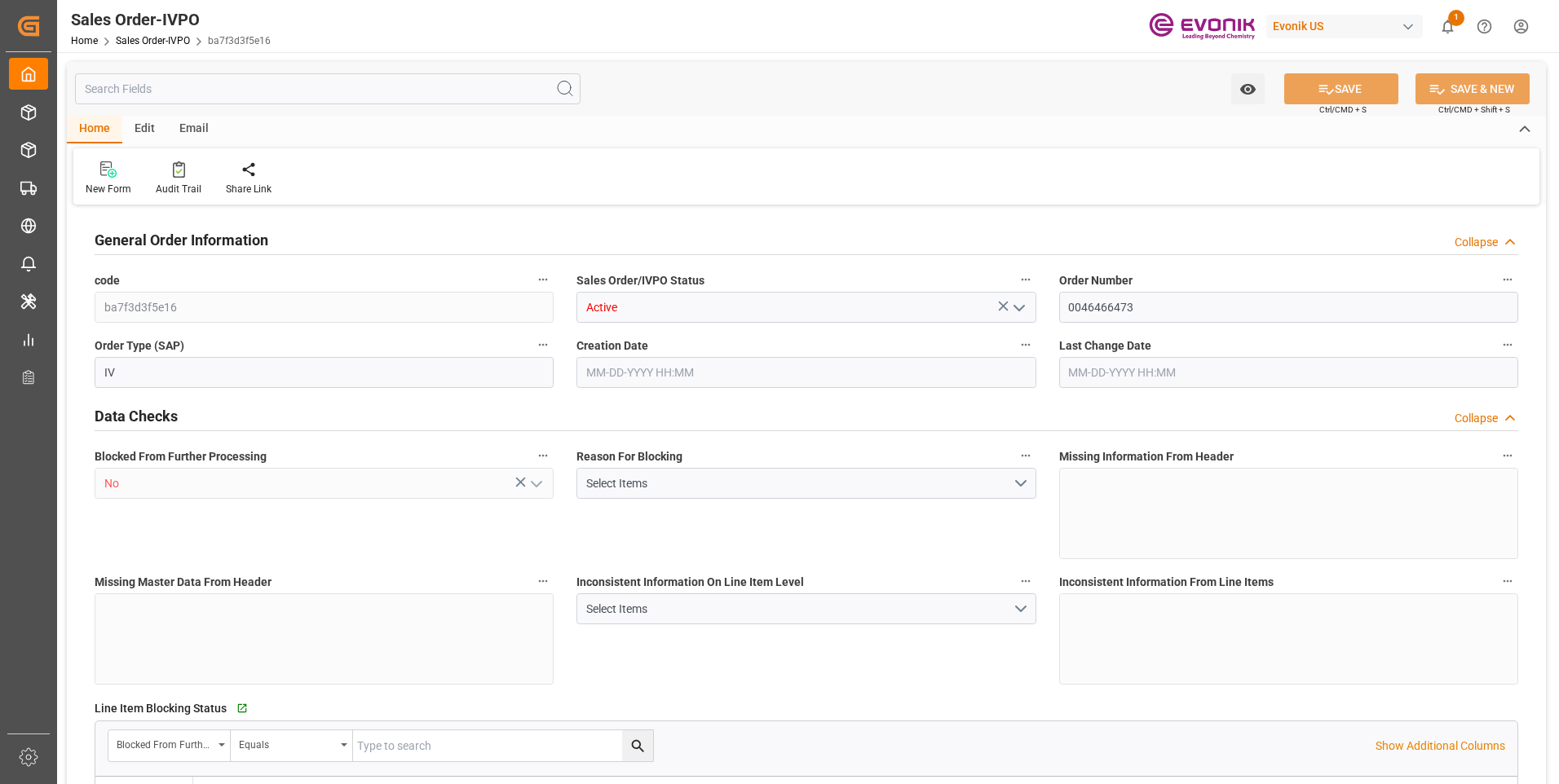
type input "8070"
type input "13.2102"
type input "17000"
type input "30"
type input "08-05-2025 15:56"
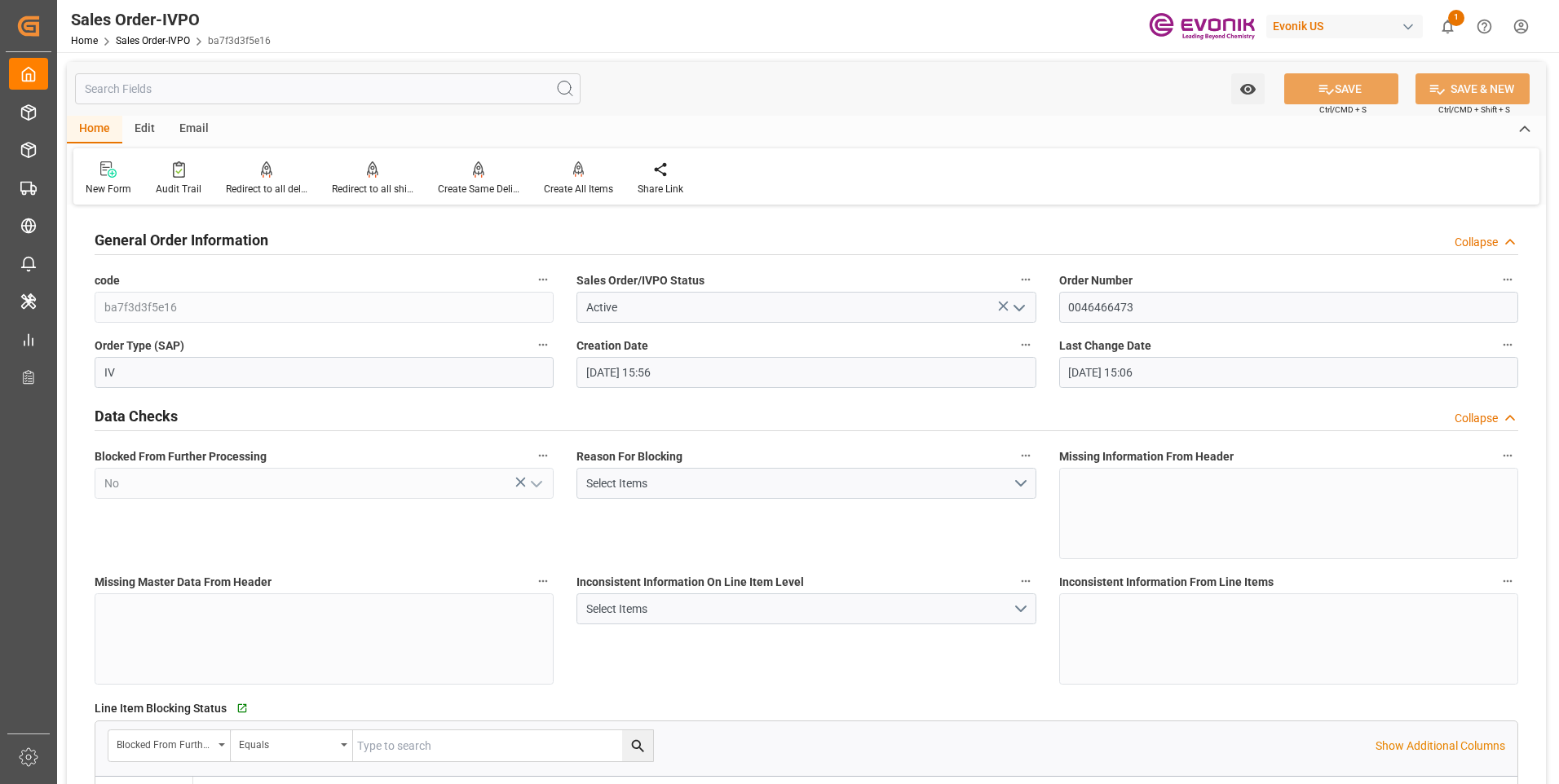
type input "08-11-2025 15:06"
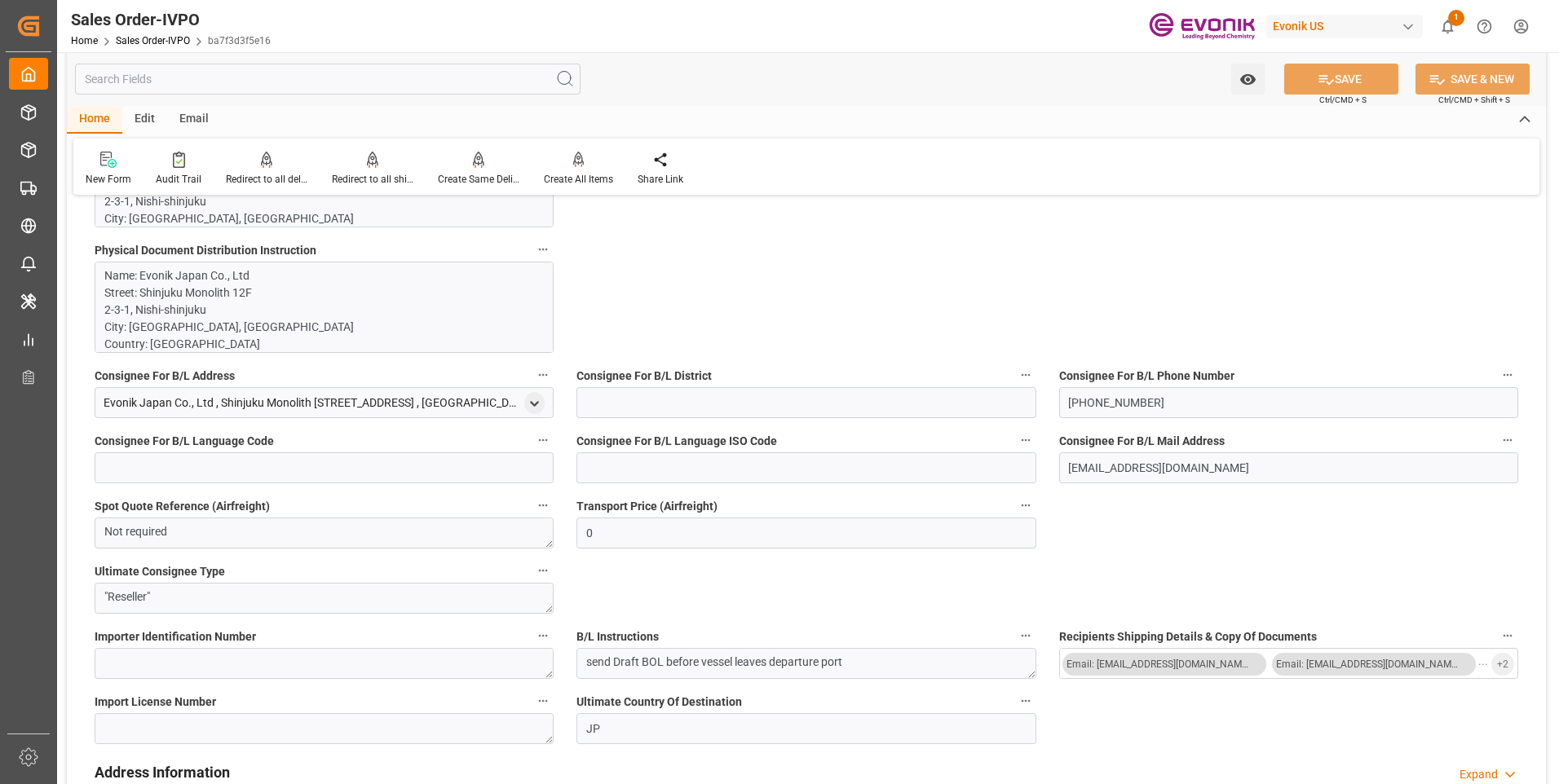
scroll to position [1141, 0]
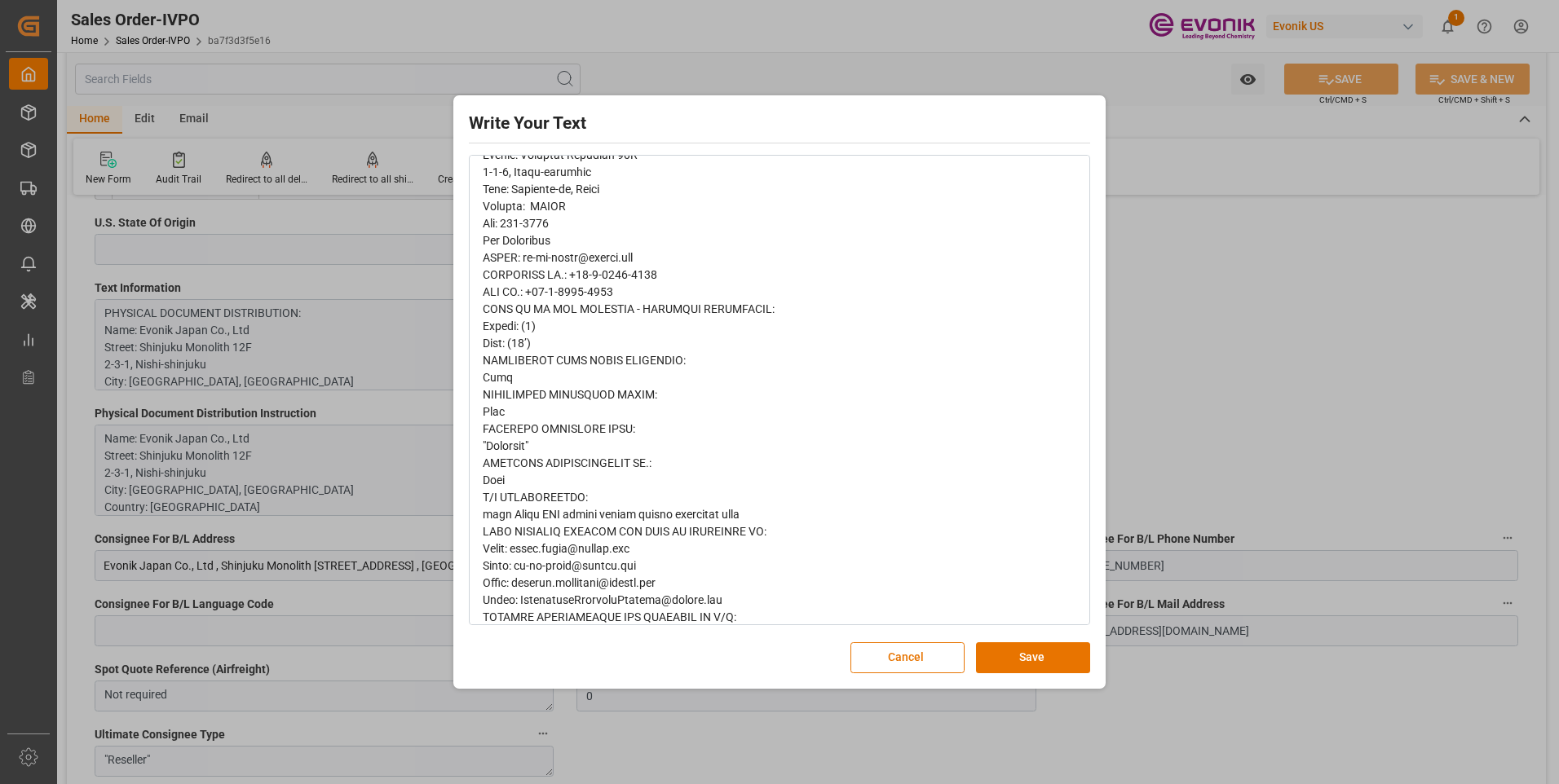
scroll to position [734, 0]
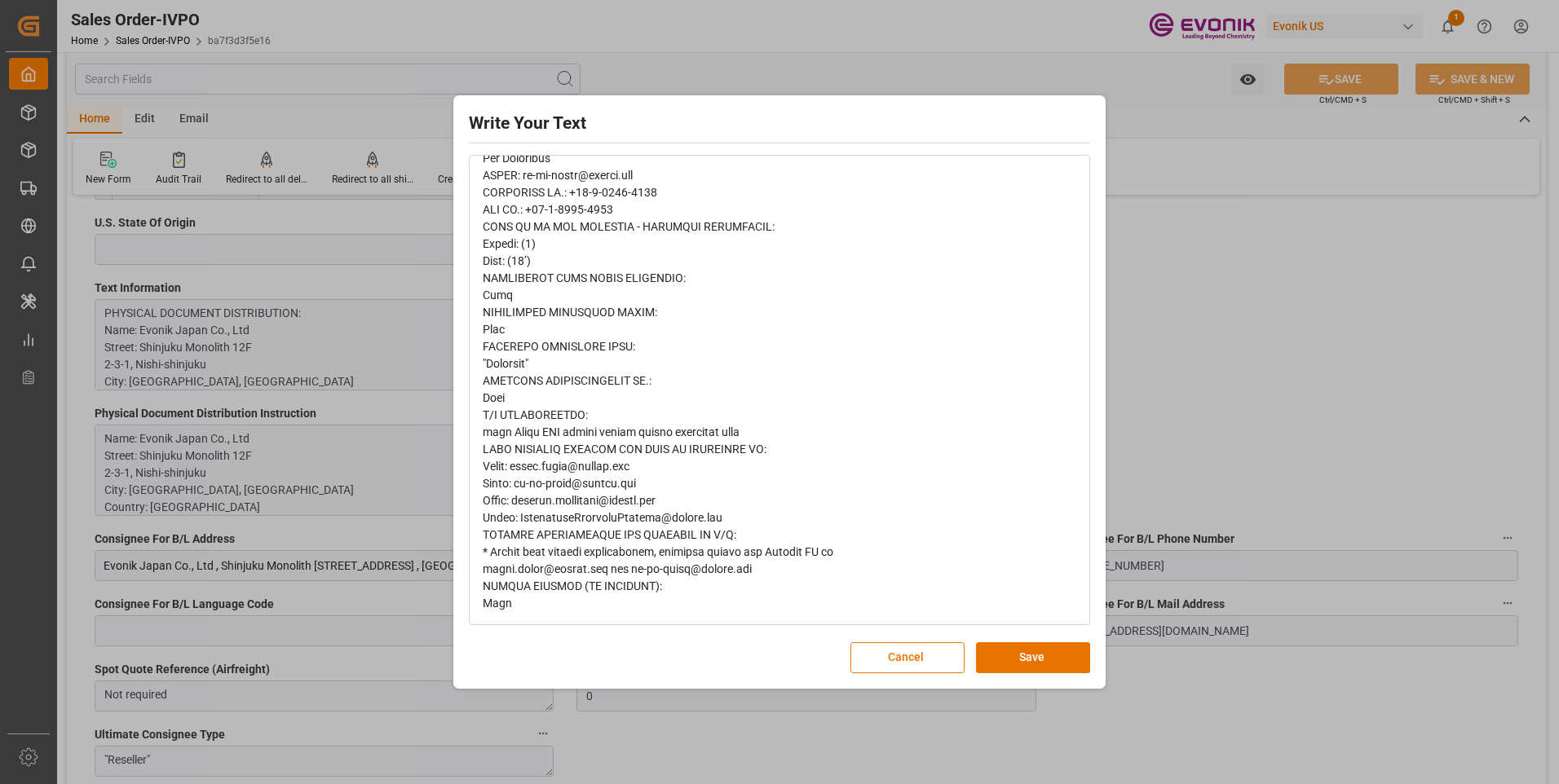
drag, startPoint x: 1316, startPoint y: 271, endPoint x: 1274, endPoint y: 265, distance: 42.4
click at [1315, 271] on div "Write Your Text Normal 14 Font Cancel Save" at bounding box center [780, 392] width 1559 height 784
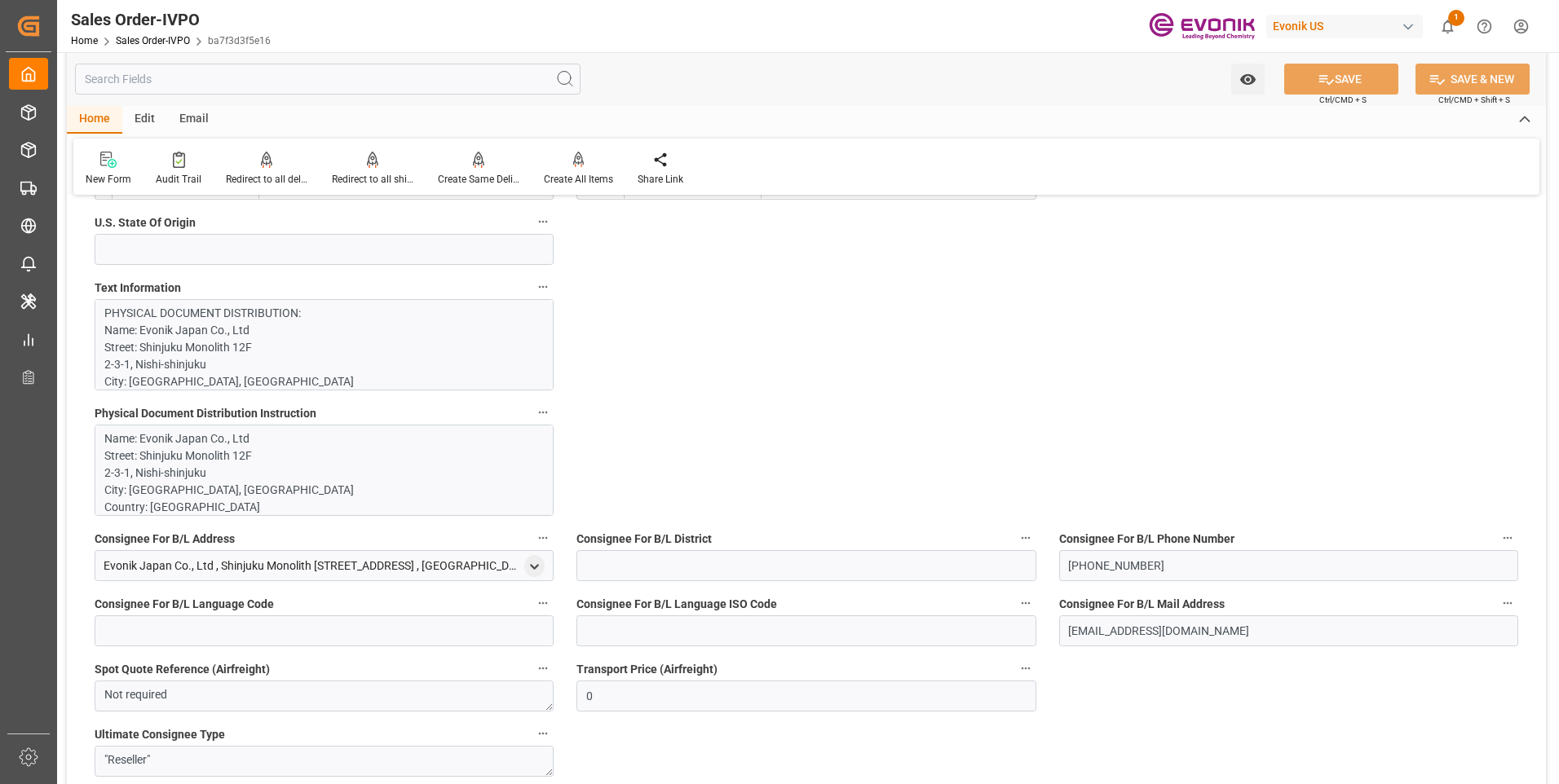
click at [159, 66] on input "text" at bounding box center [327, 80] width 505 height 31
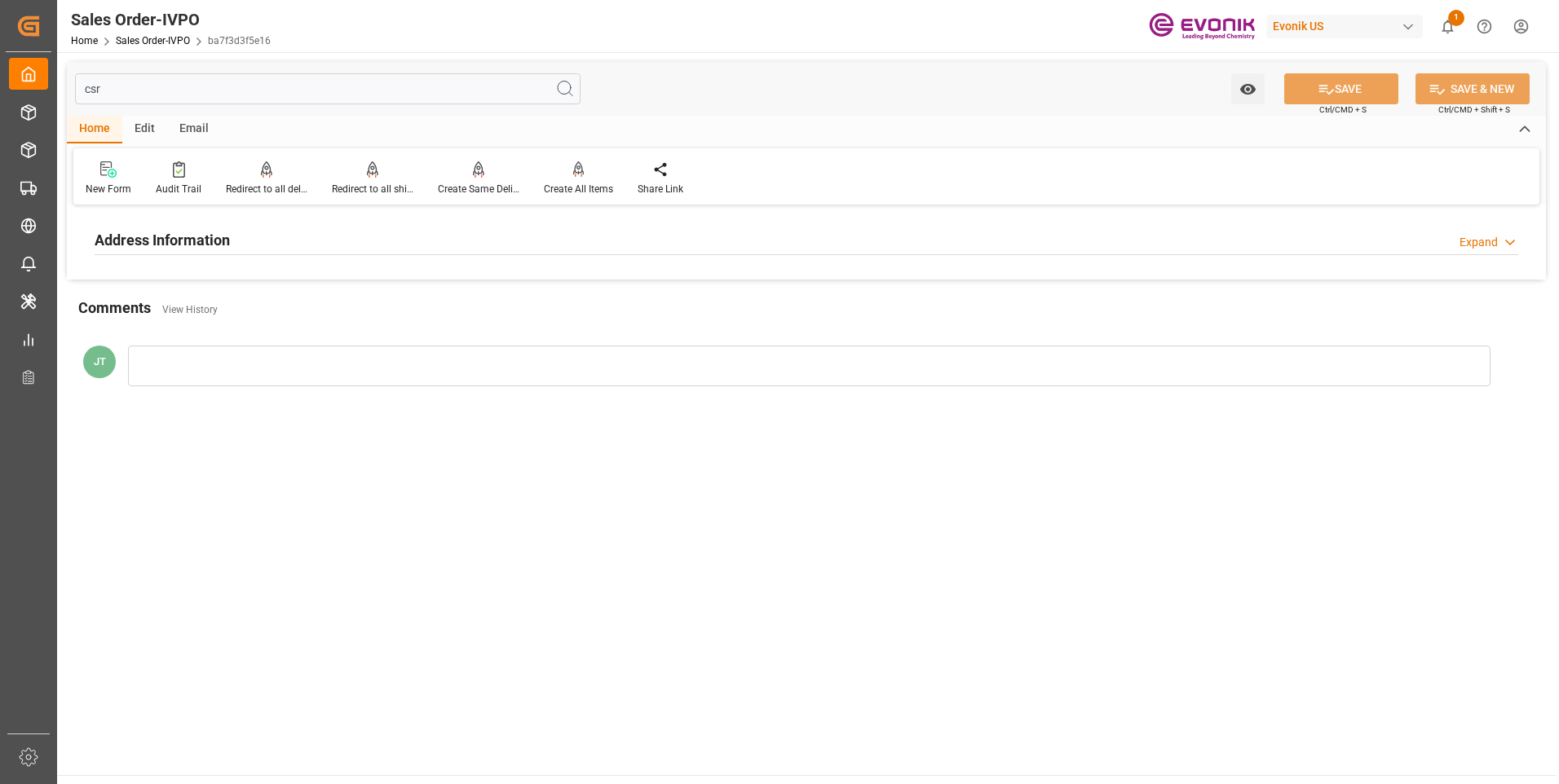
type input "csr"
click at [166, 237] on h2 "Address Information" at bounding box center [162, 240] width 136 height 22
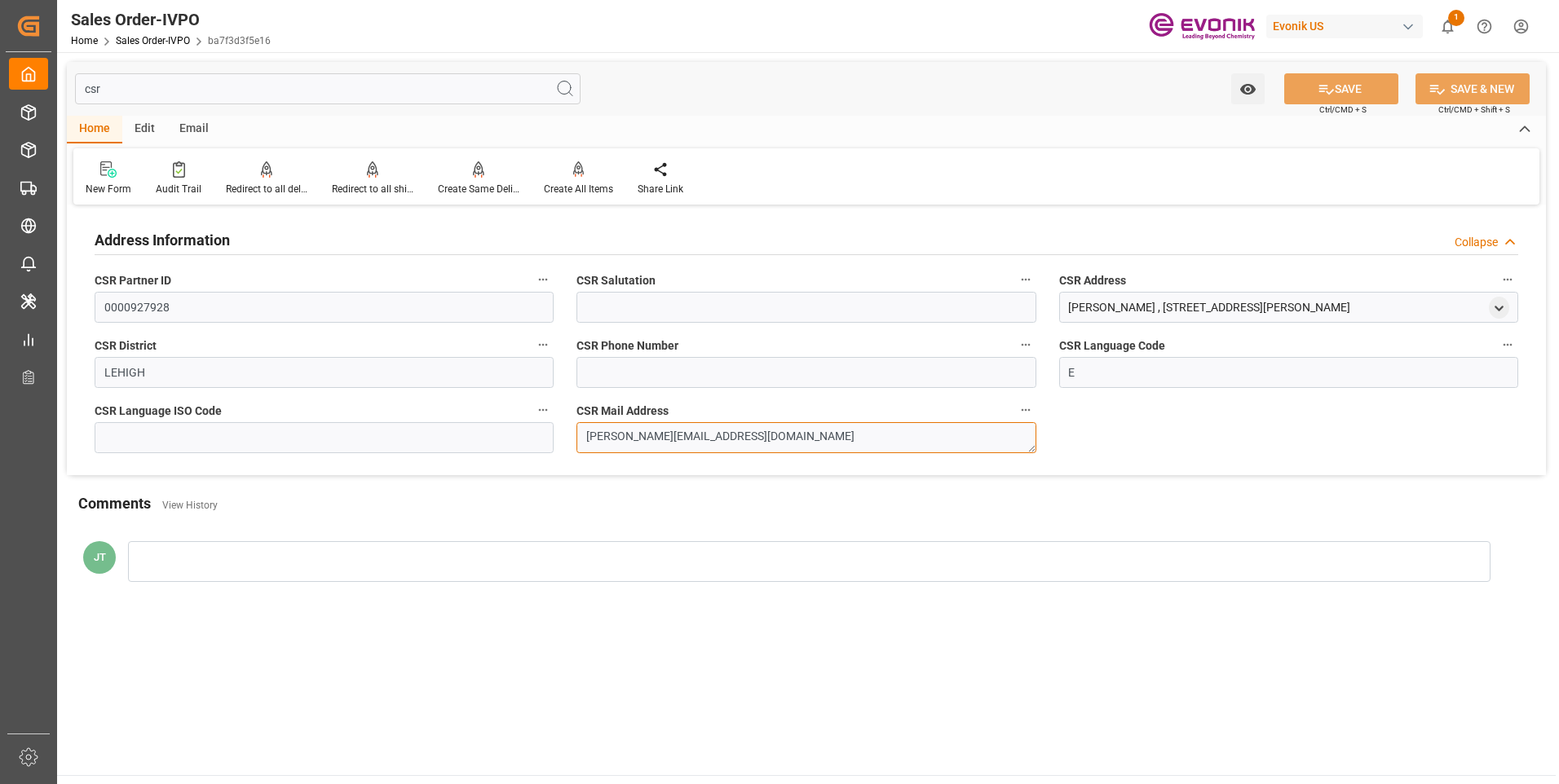
drag, startPoint x: 742, startPoint y: 437, endPoint x: 485, endPoint y: 442, distance: 257.0
click at [489, 442] on div "Address Information Collapse CSR Partner ID 0000927928 CSR Salutation CSR Addre…" at bounding box center [806, 342] width 1478 height 265
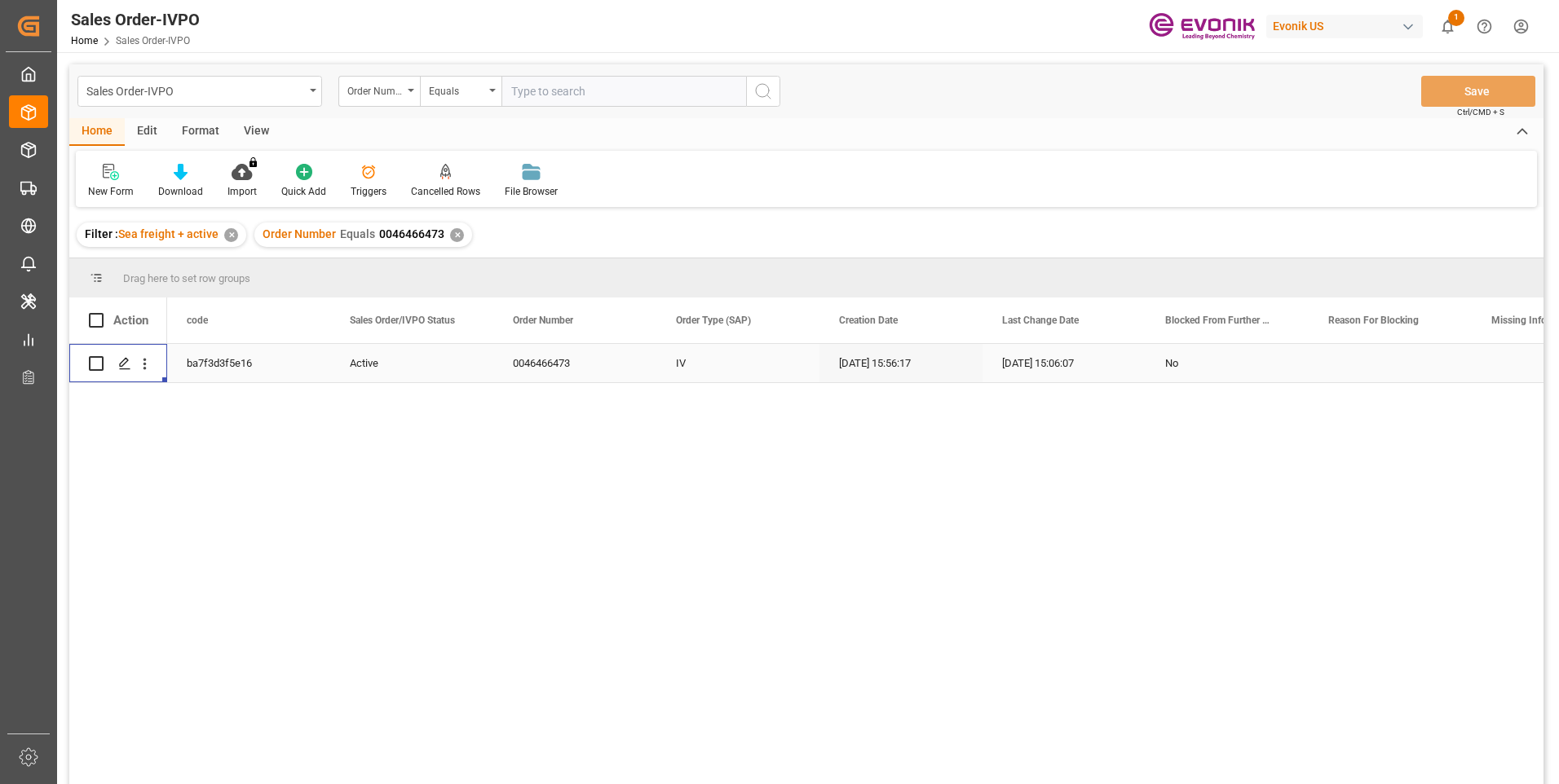
click at [572, 87] on input "text" at bounding box center [623, 91] width 245 height 31
paste input "2007168283"
type input "2007168283"
click at [756, 94] on icon "search button" at bounding box center [763, 91] width 20 height 20
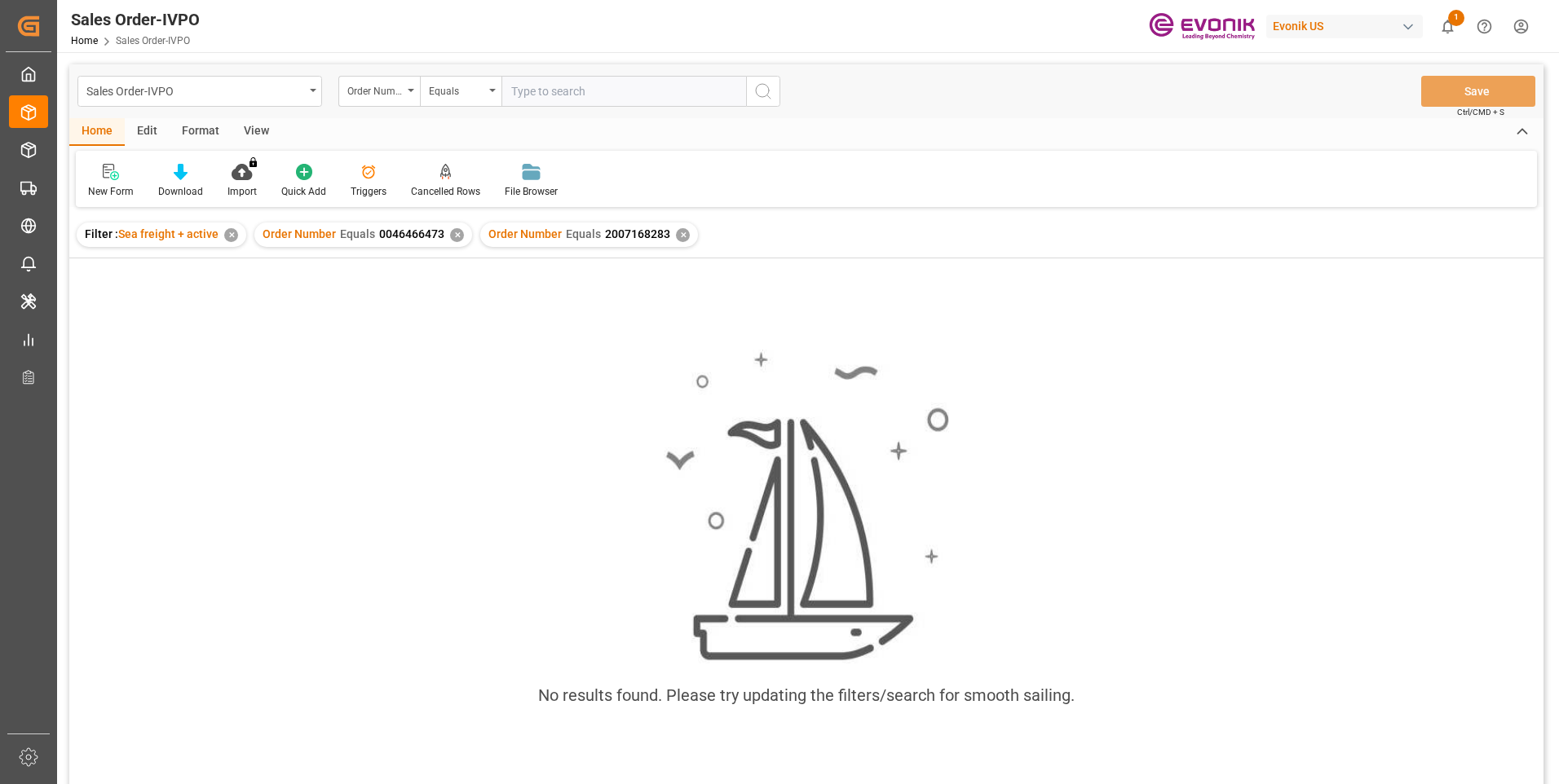
click at [452, 236] on div "✕" at bounding box center [457, 235] width 14 height 14
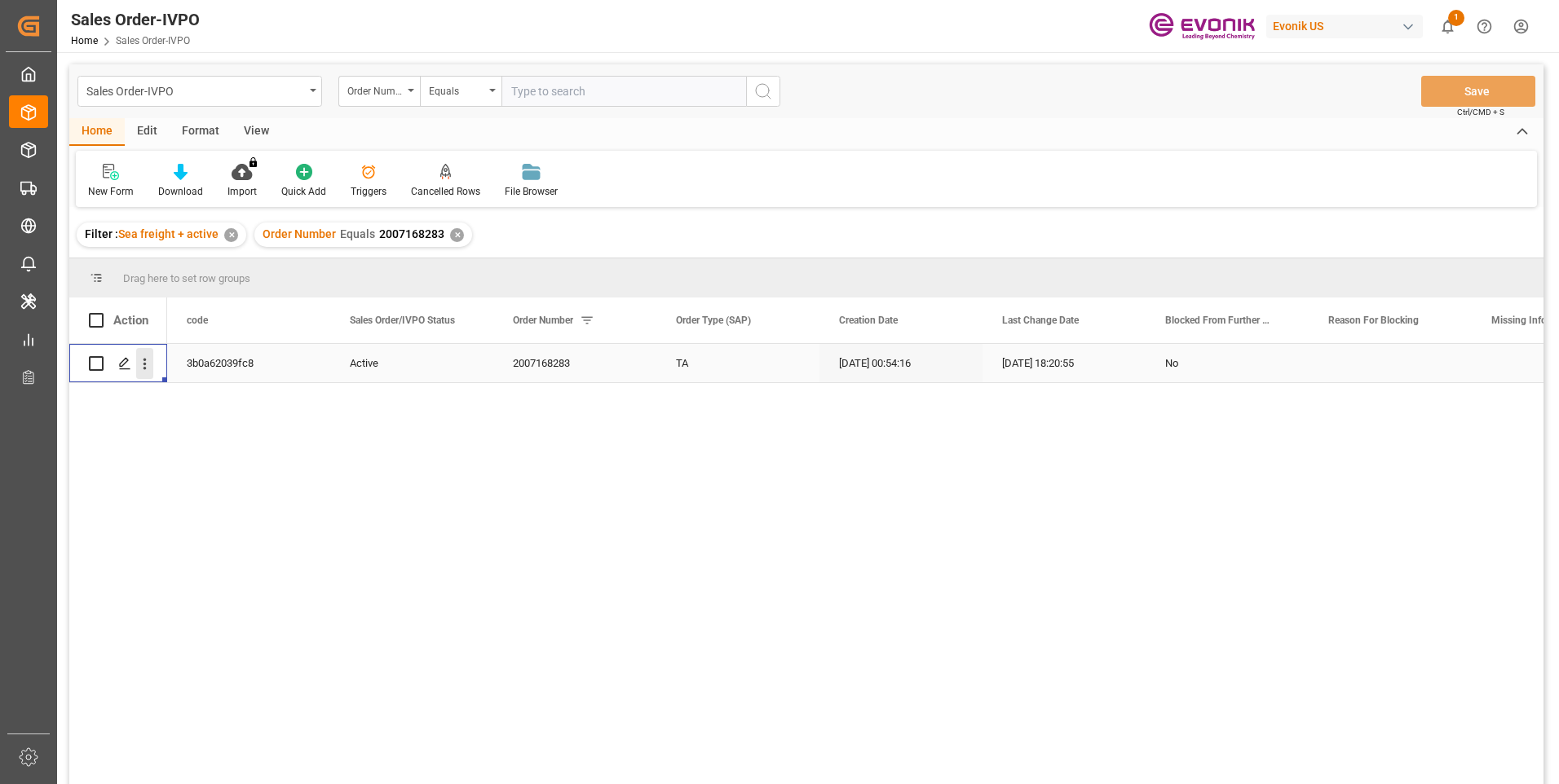
click at [149, 364] on icon "open menu" at bounding box center [144, 364] width 17 height 17
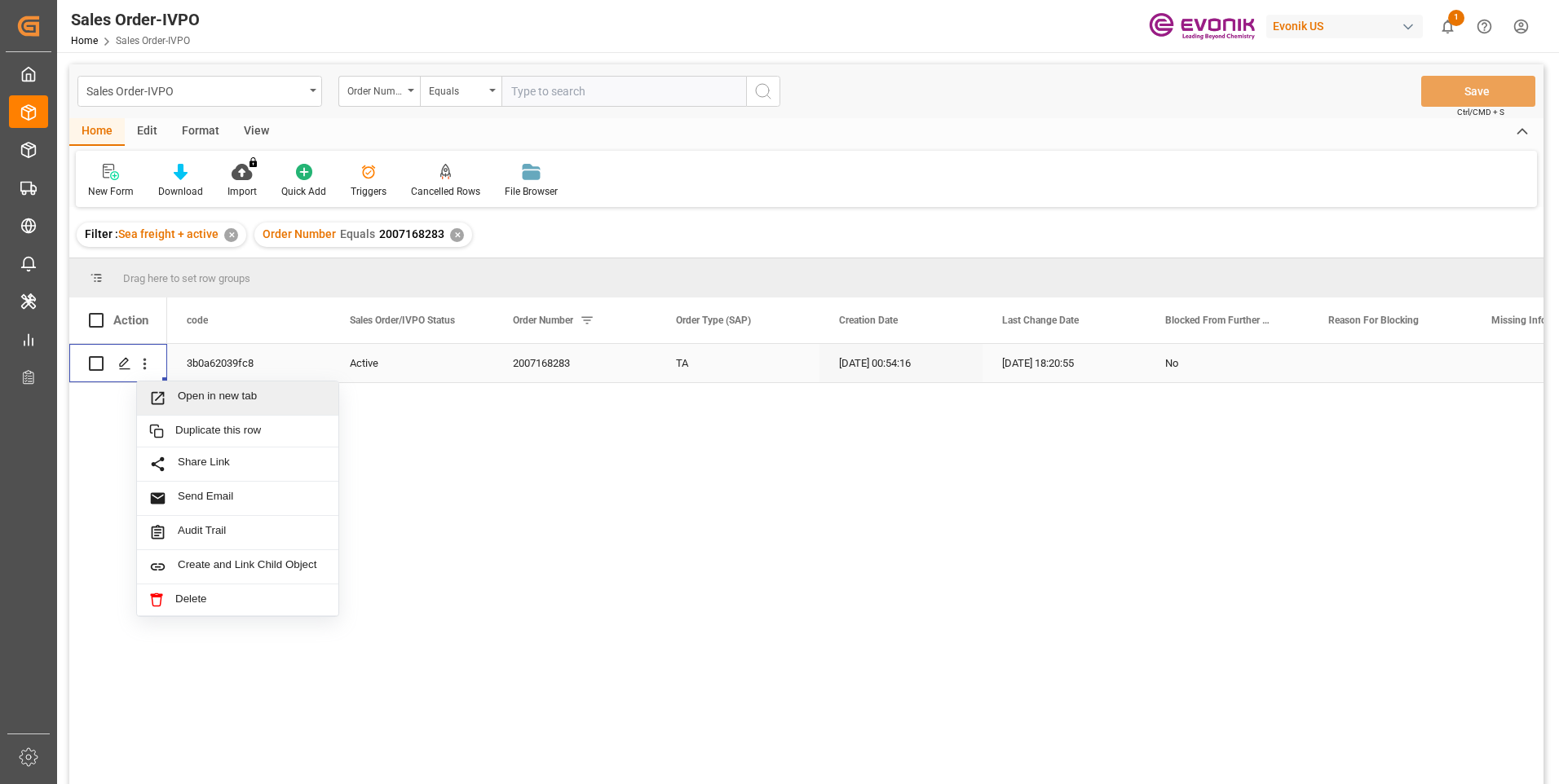
click at [189, 392] on span "Open in new tab" at bounding box center [252, 397] width 148 height 17
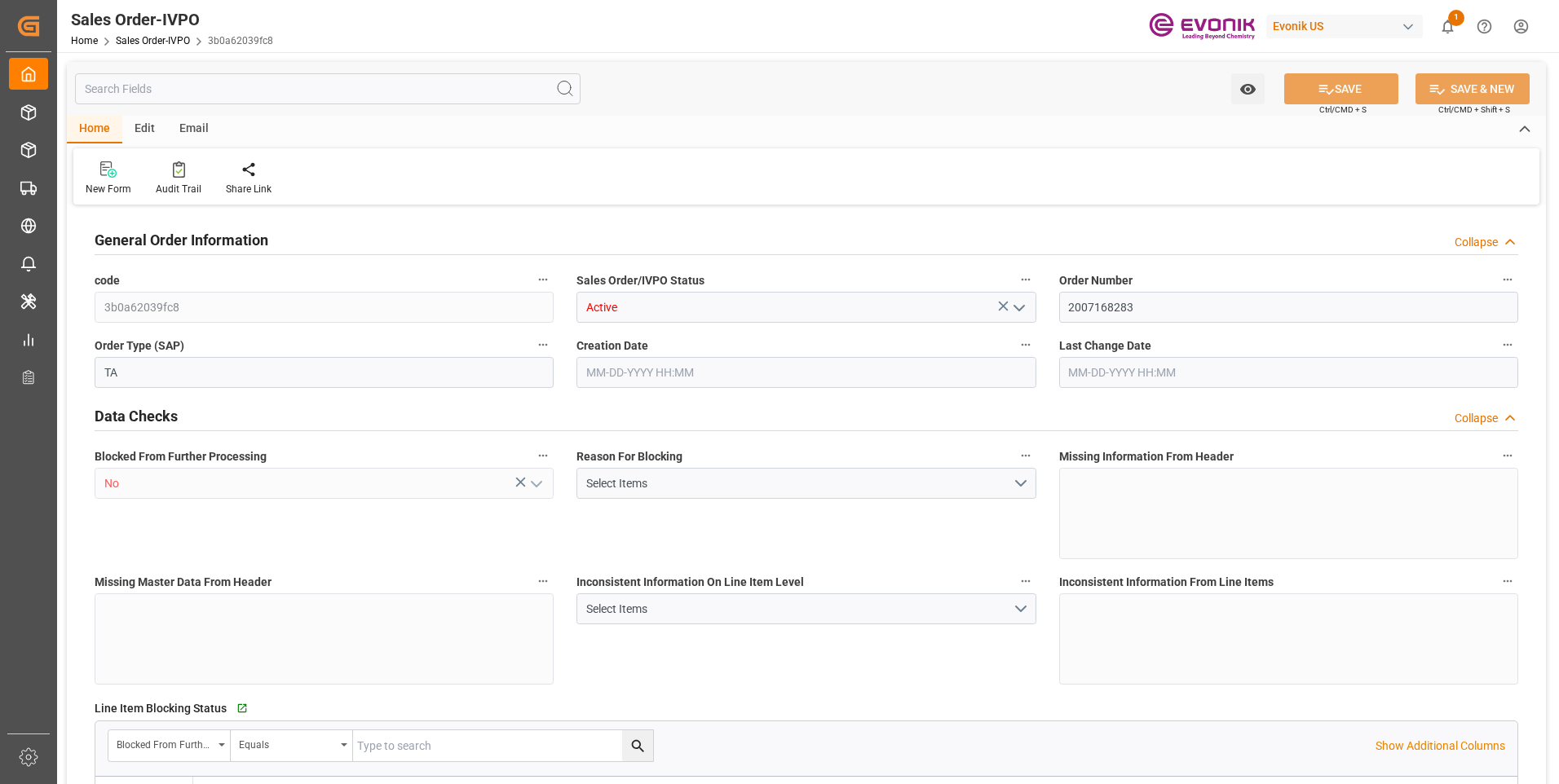
type input "GTSTC"
type input "0"
type input "1"
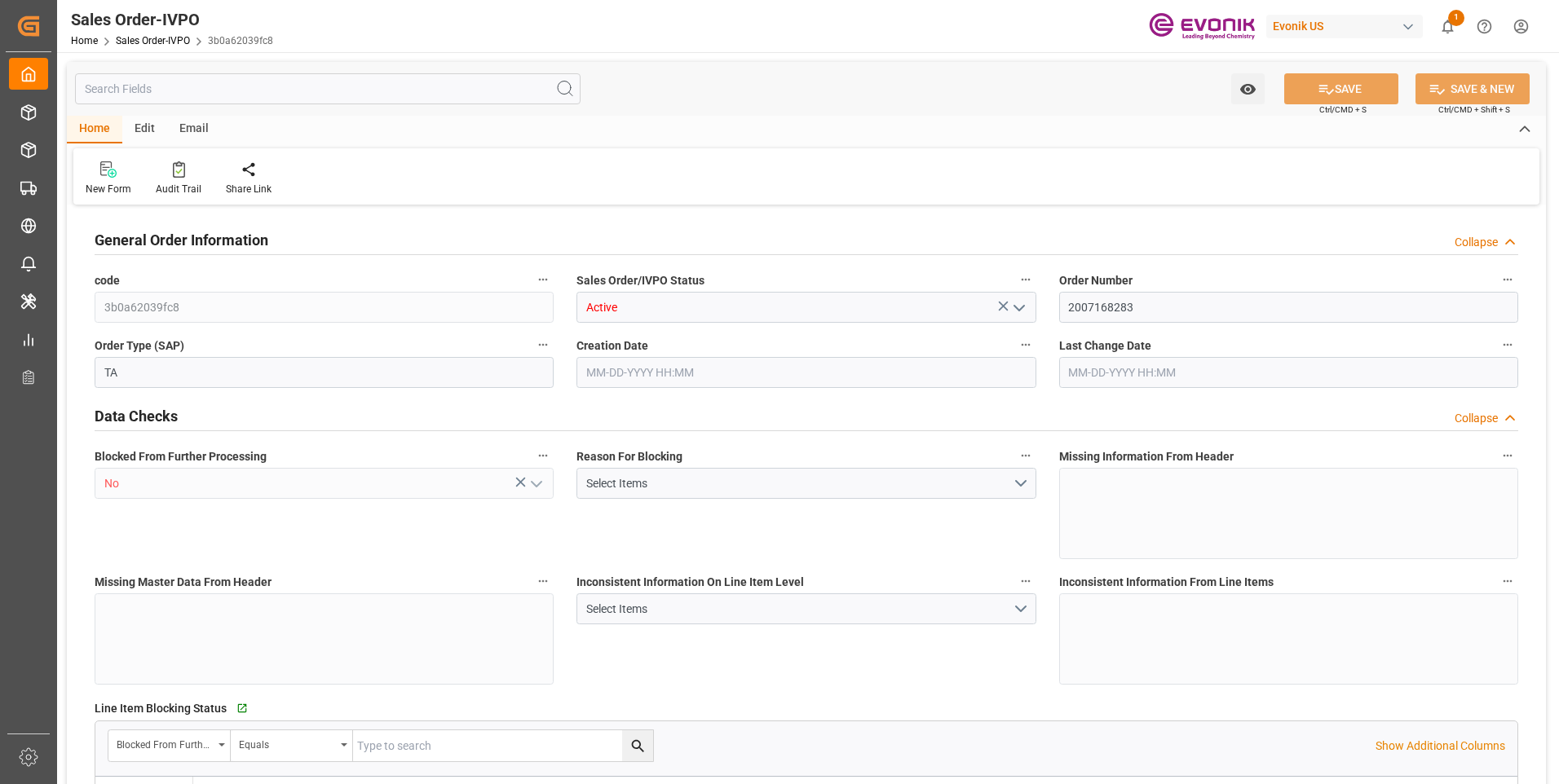
type input "7920"
type input "18.9869"
type input "17000"
type input "30"
type input "09-04-2025 00:54"
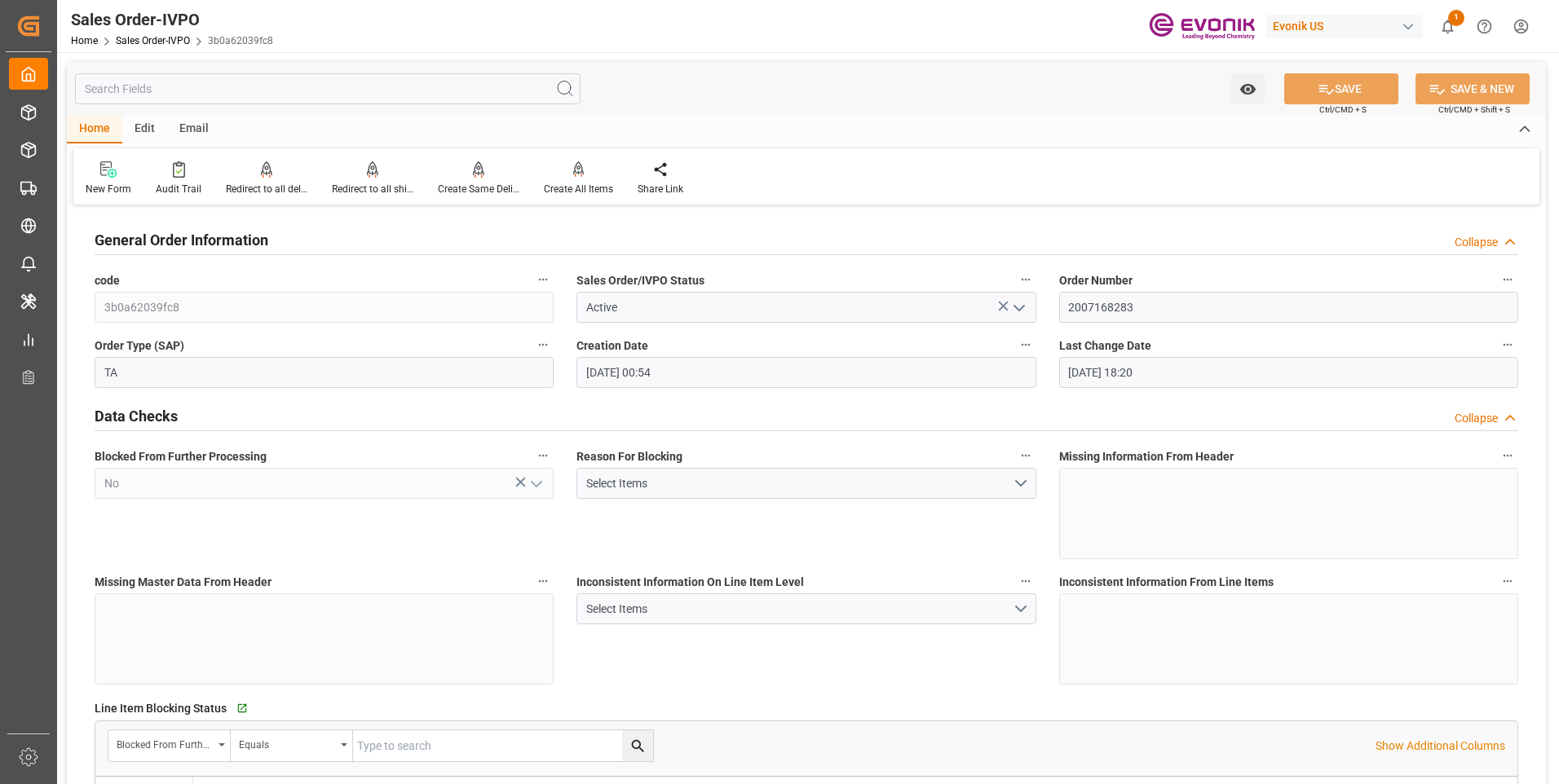
type input "09-09-2025 18:20"
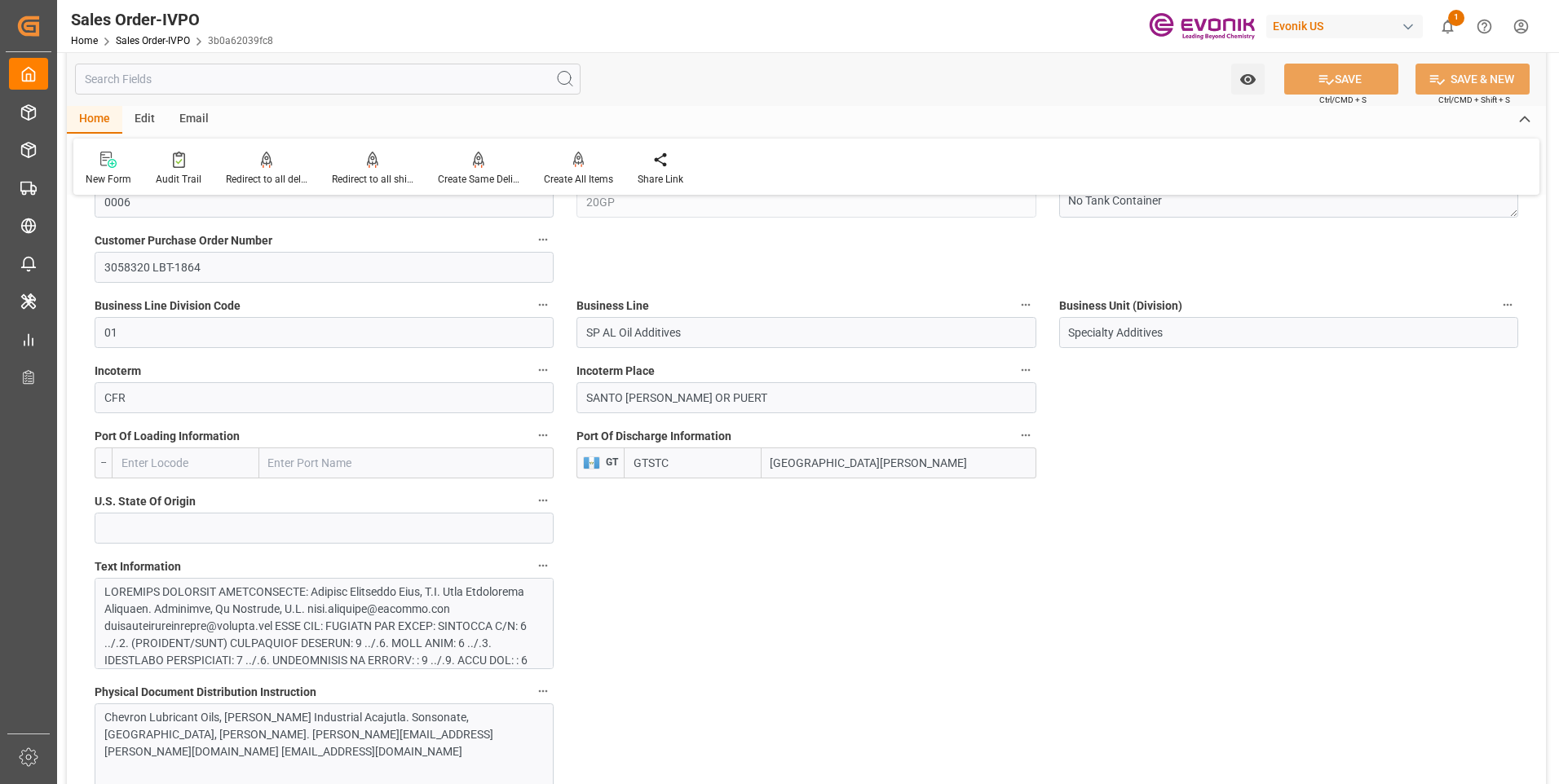
scroll to position [1141, 0]
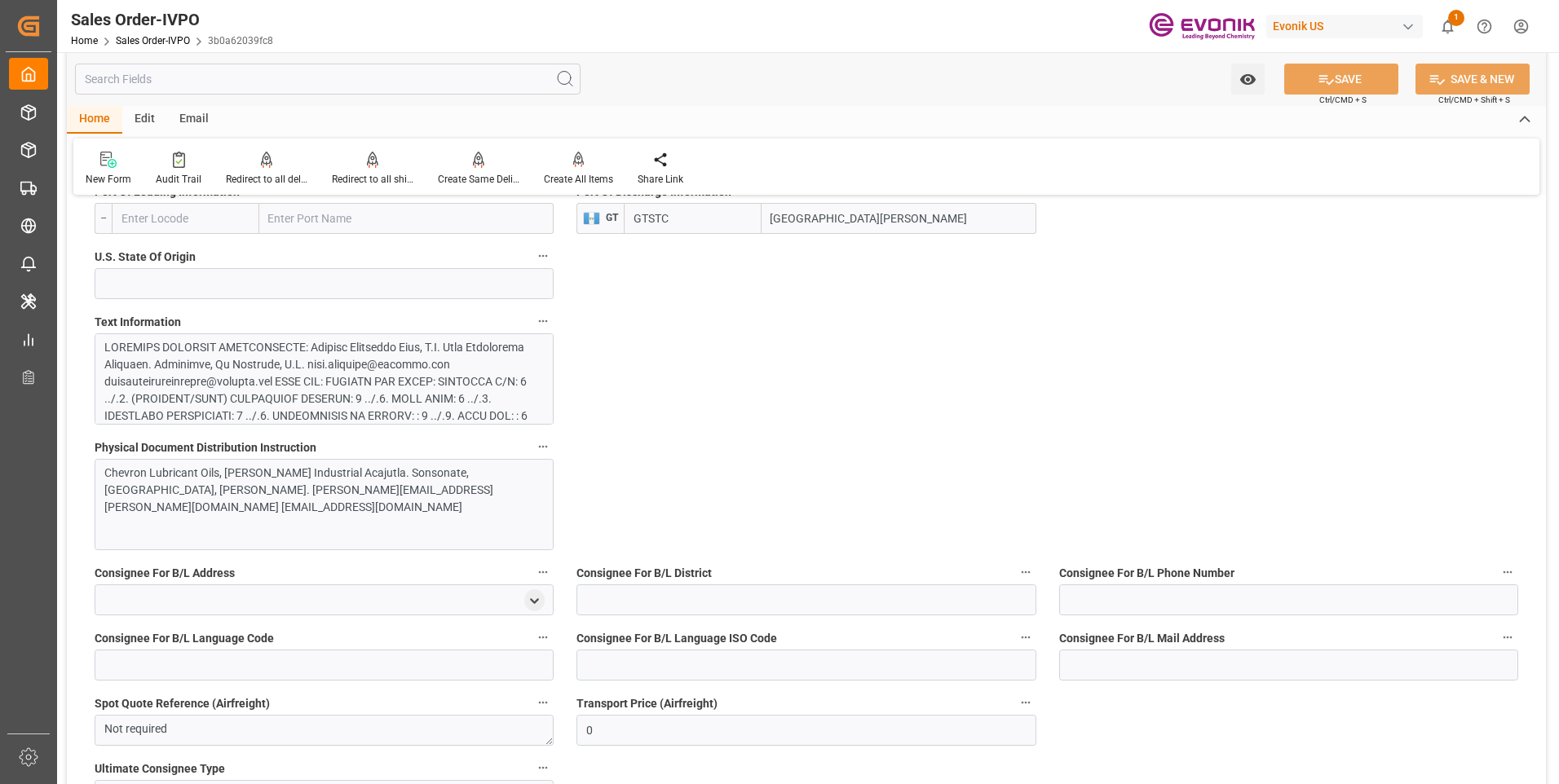
click at [328, 358] on div at bounding box center [318, 527] width 428 height 376
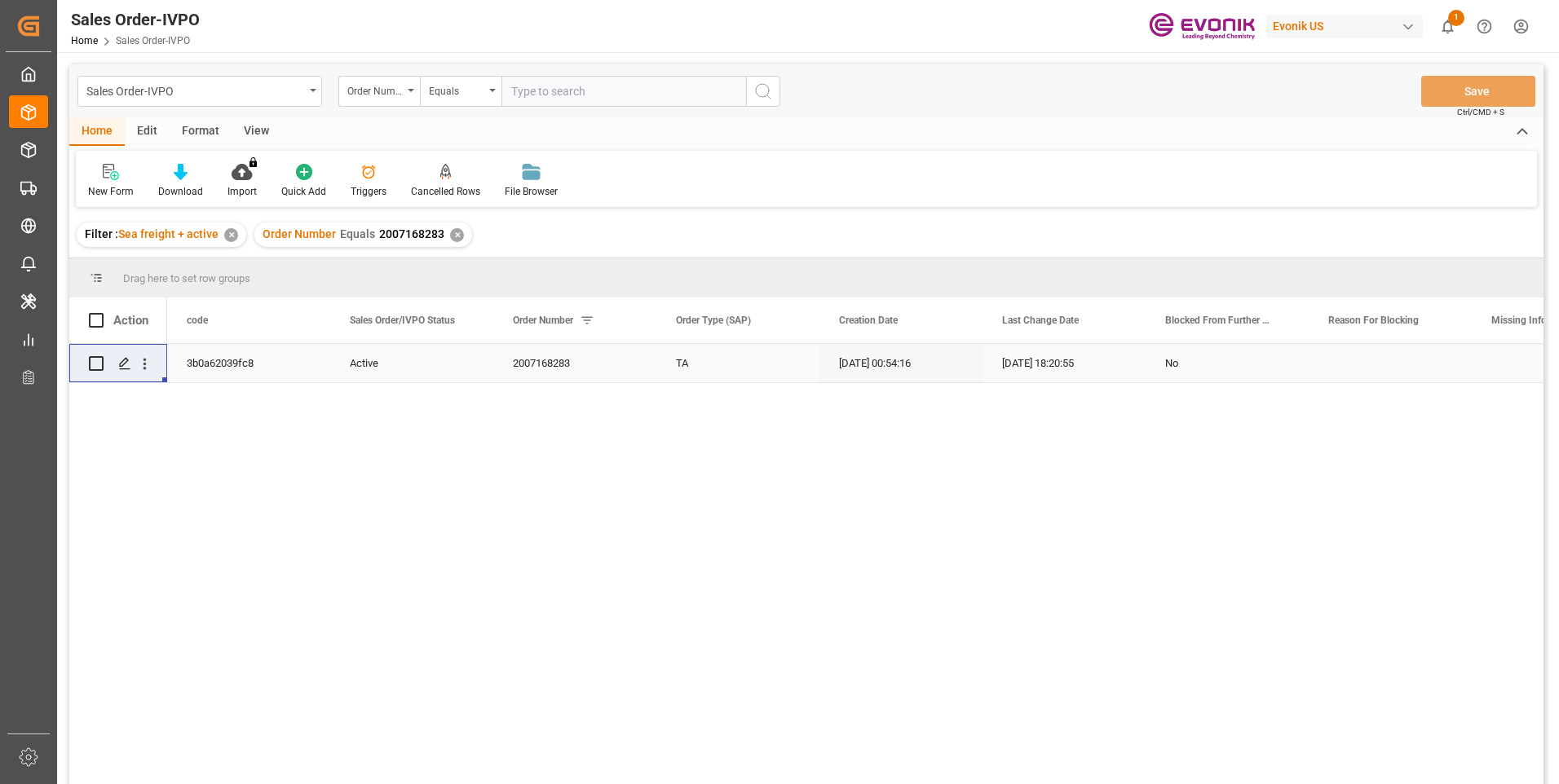
click at [549, 93] on input "text" at bounding box center [623, 91] width 245 height 31
paste input "2007192638"
type input "2007192638"
click at [757, 85] on icon "search button" at bounding box center [763, 91] width 20 height 20
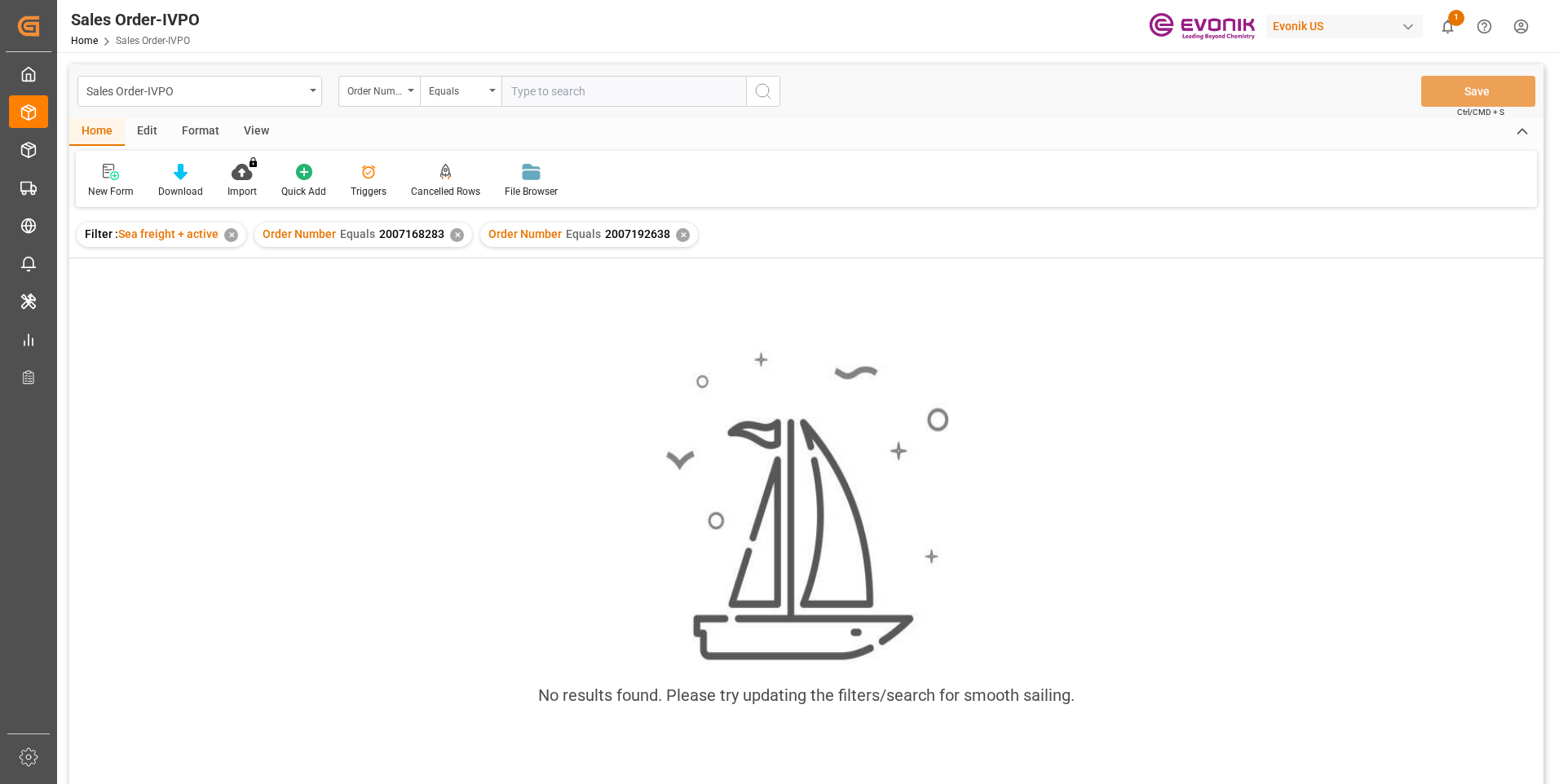
click at [454, 236] on div "✕" at bounding box center [457, 235] width 14 height 14
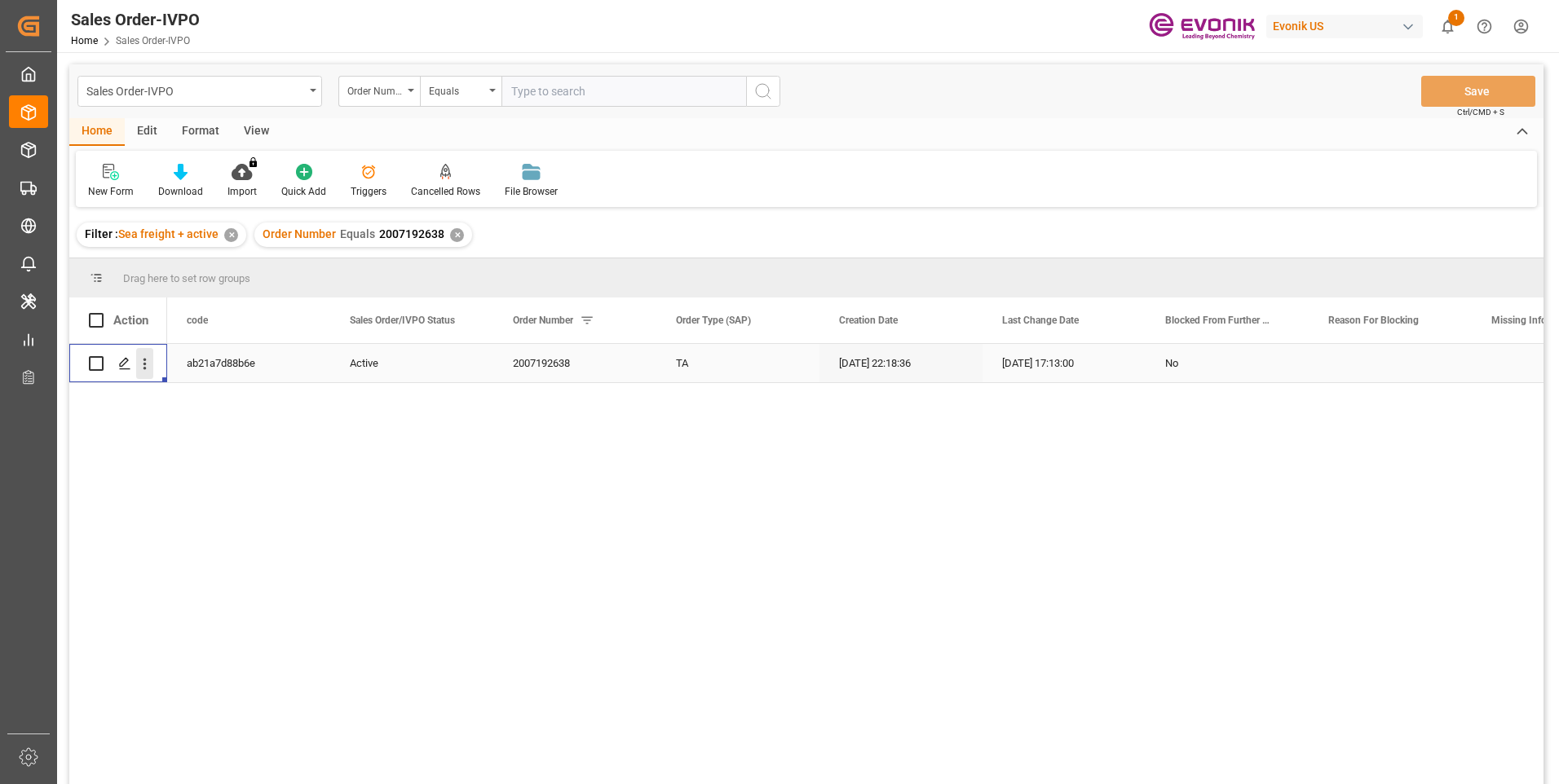
click at [144, 365] on icon "open menu" at bounding box center [144, 364] width 3 height 12
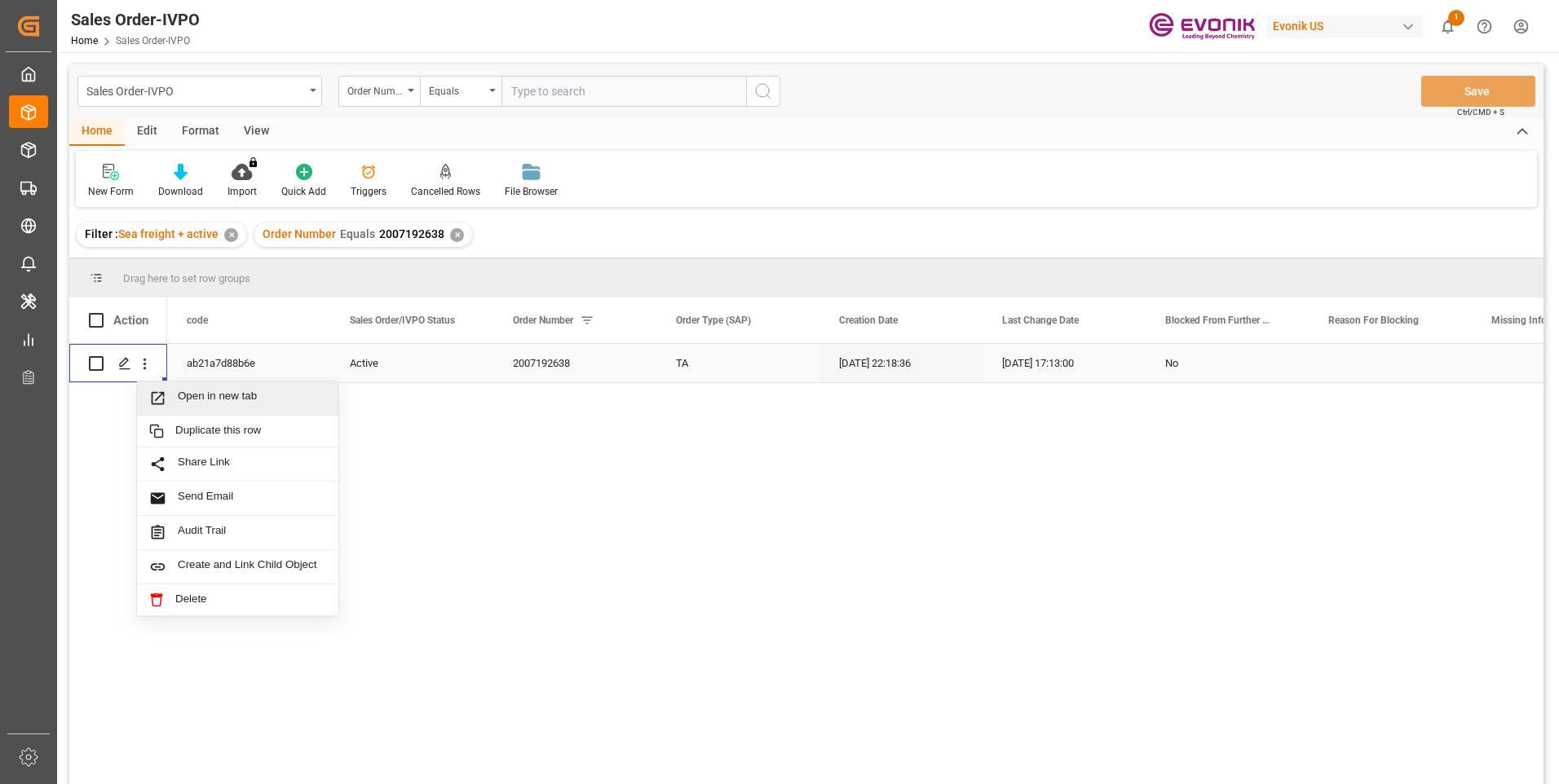
click at [178, 394] on span "Open in new tab" at bounding box center [252, 397] width 148 height 17
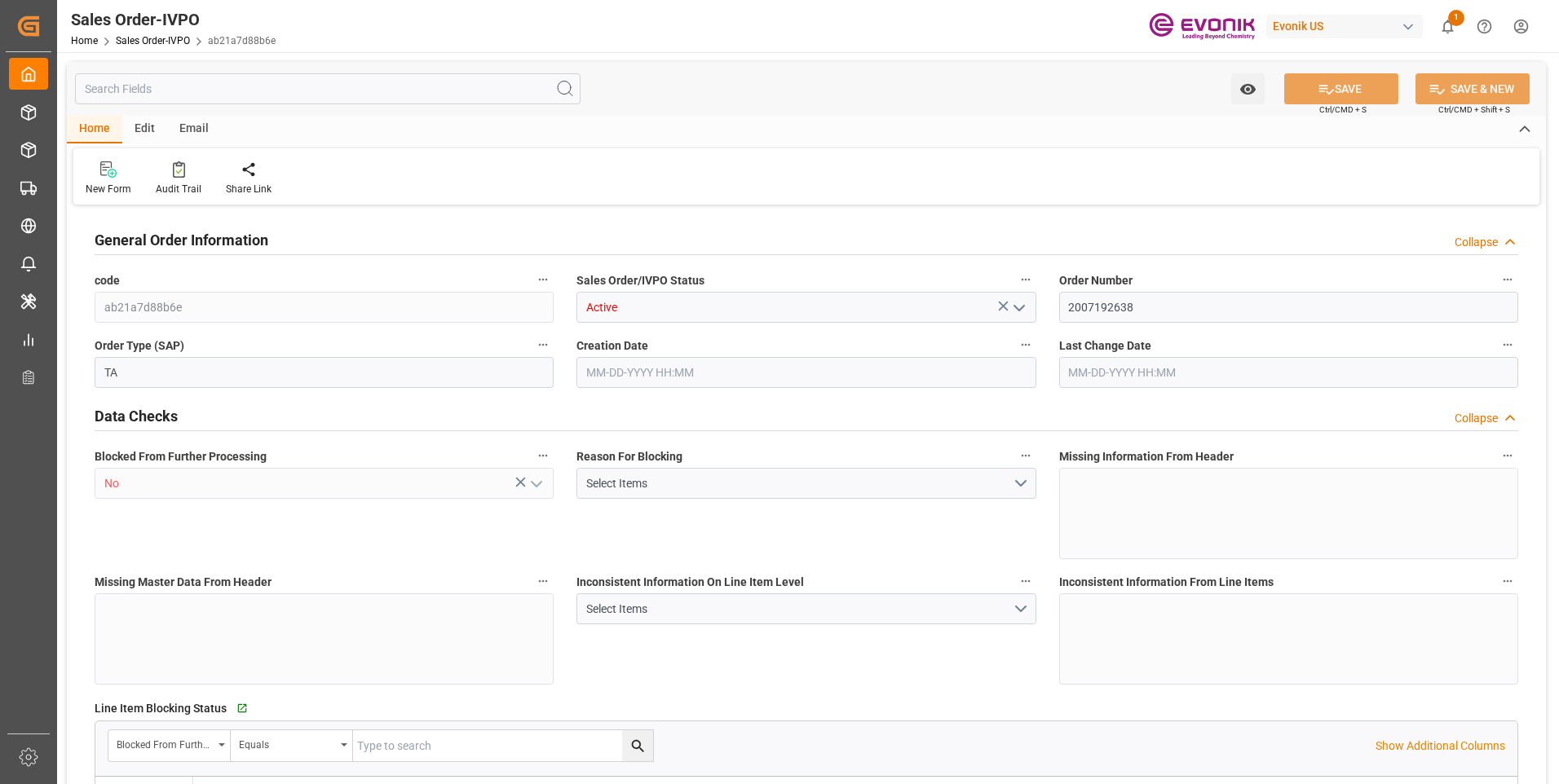
type input "CNSHA"
type input "0"
type input "1"
type input "1614"
type input "09-23-2025 22:18"
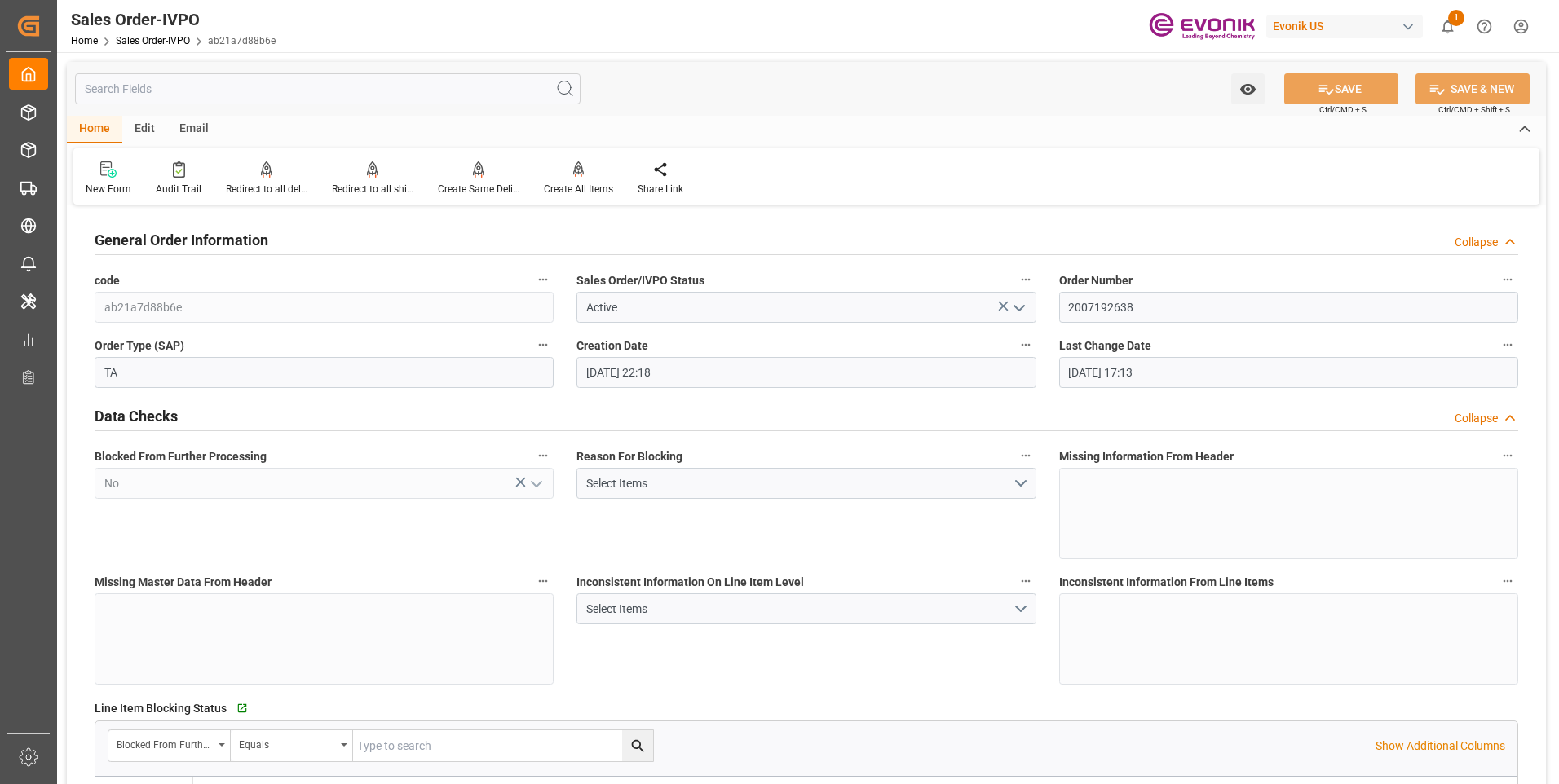
type input "09-24-2025 17:13"
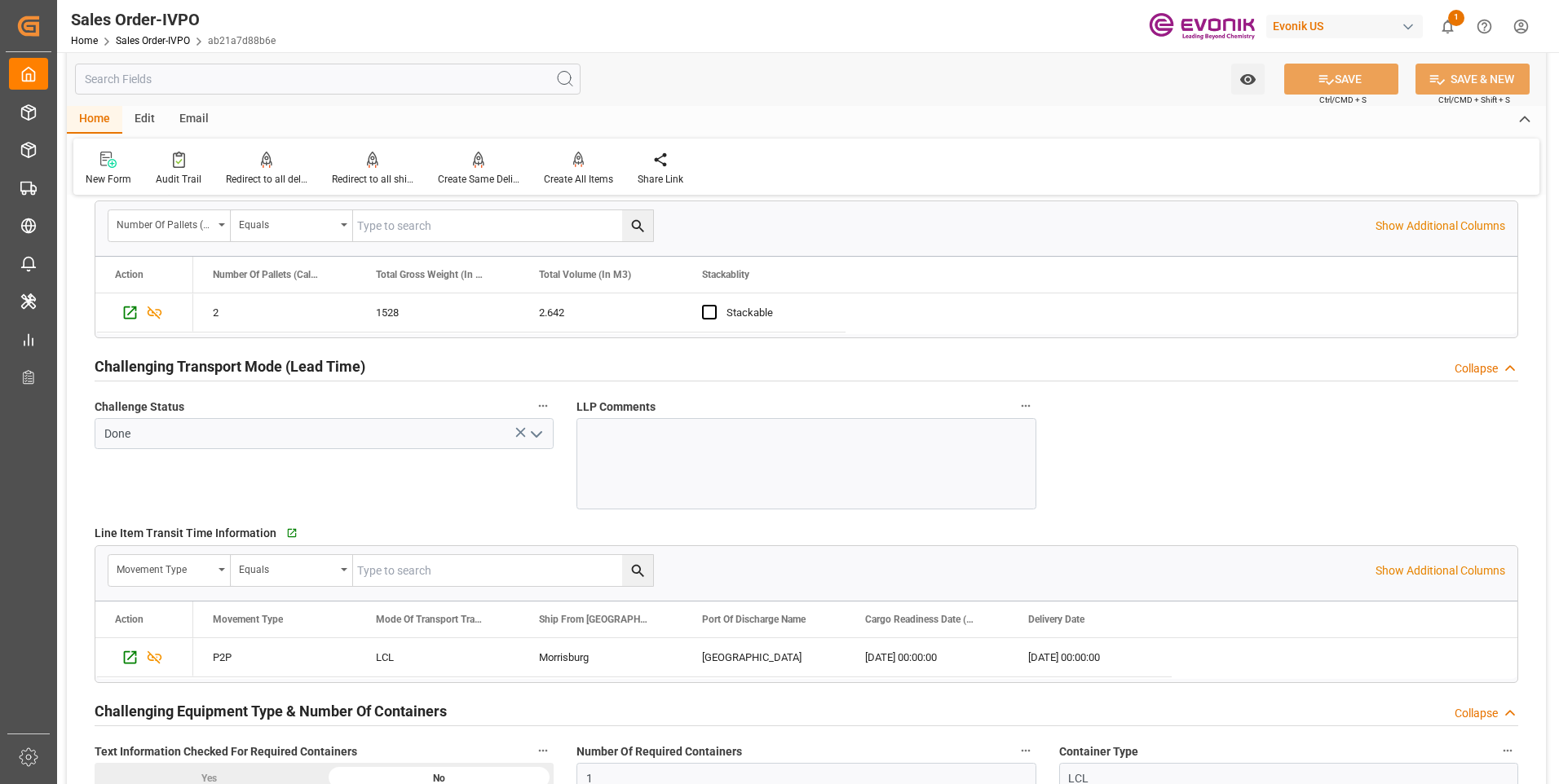
scroll to position [2607, 0]
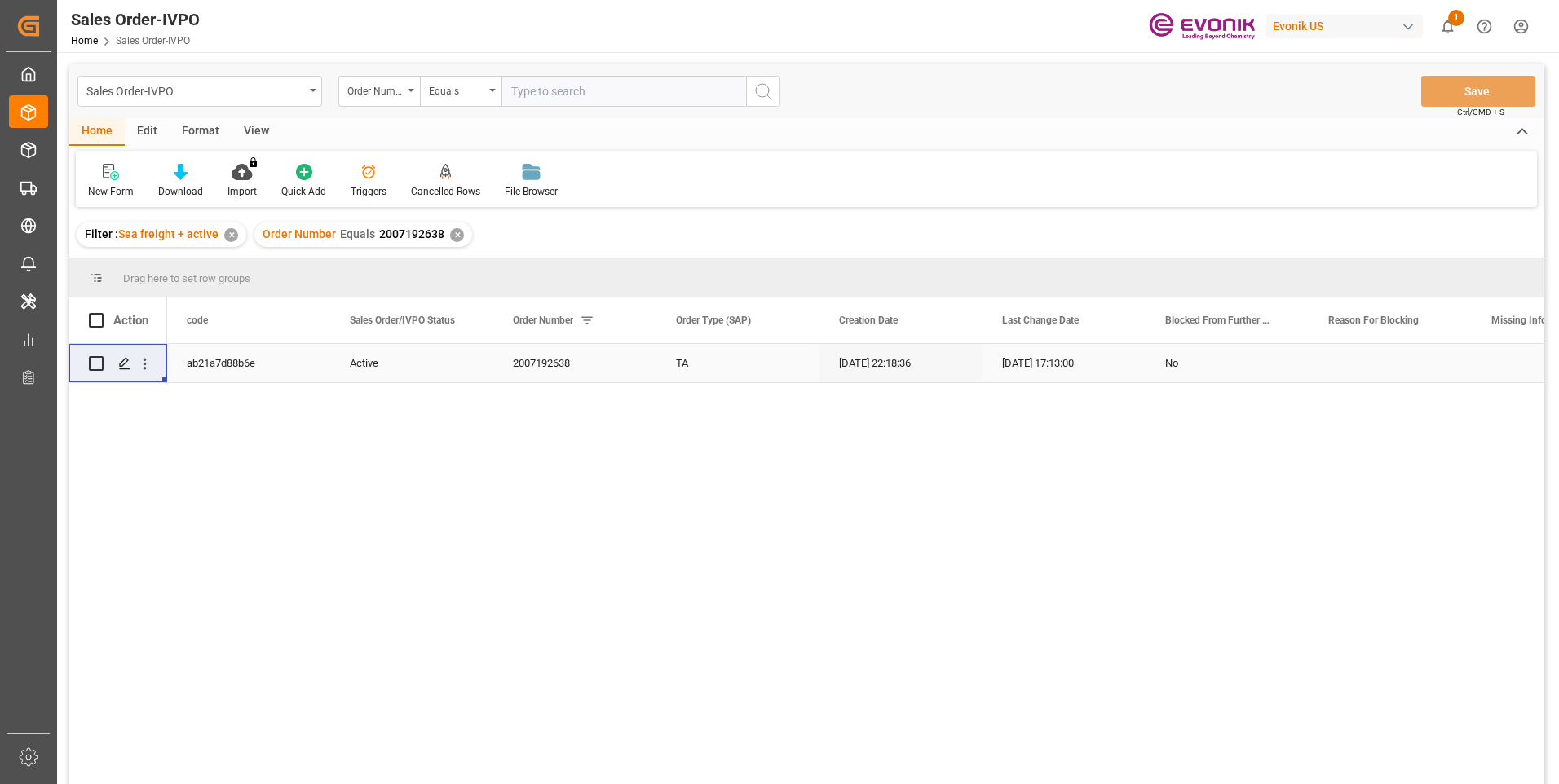
click at [545, 94] on input "text" at bounding box center [623, 91] width 245 height 31
paste input "2007079660"
type input "2007079660"
click at [757, 97] on icon "search button" at bounding box center [763, 91] width 20 height 20
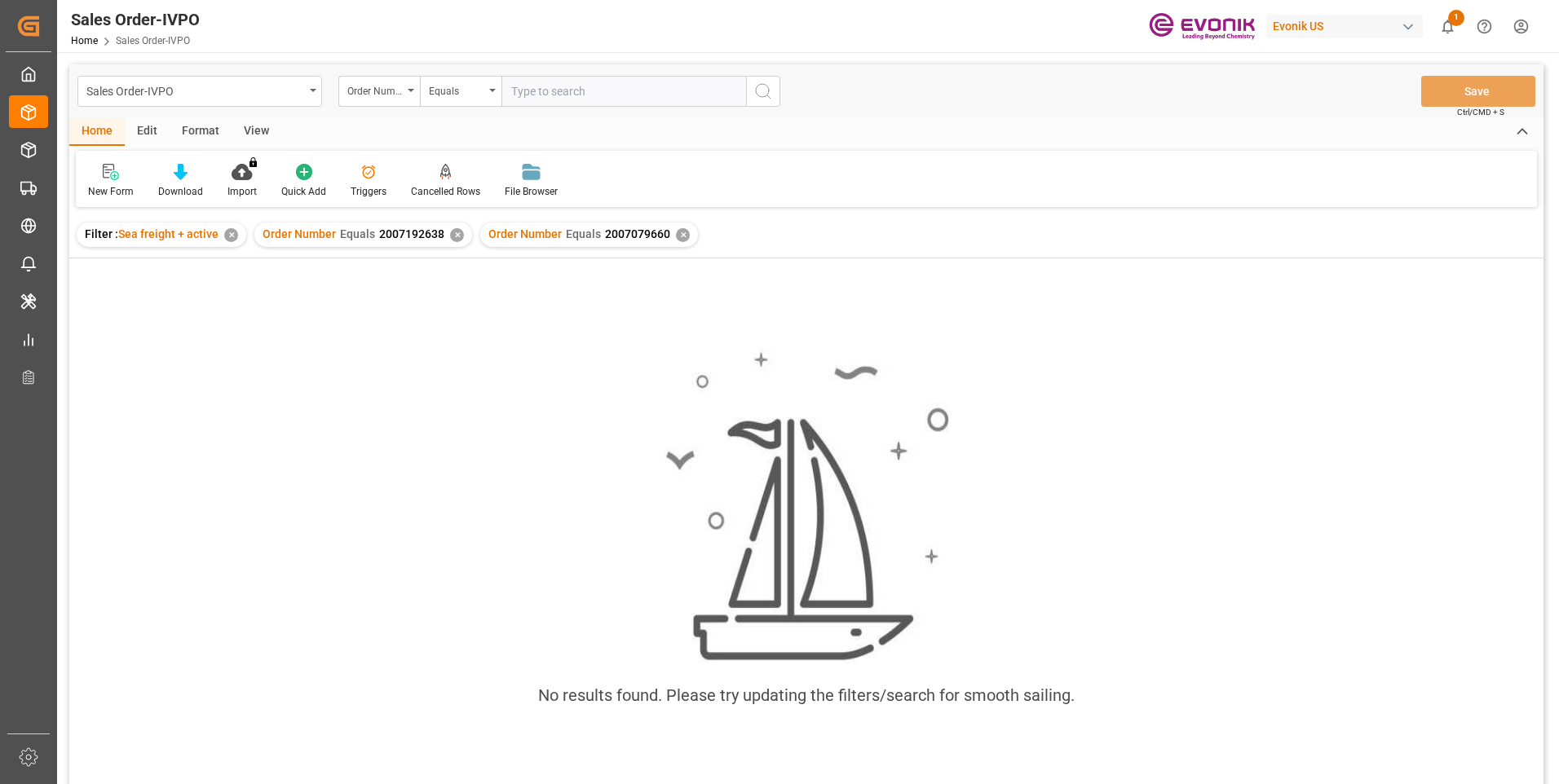
click at [455, 236] on div "✕" at bounding box center [457, 235] width 14 height 14
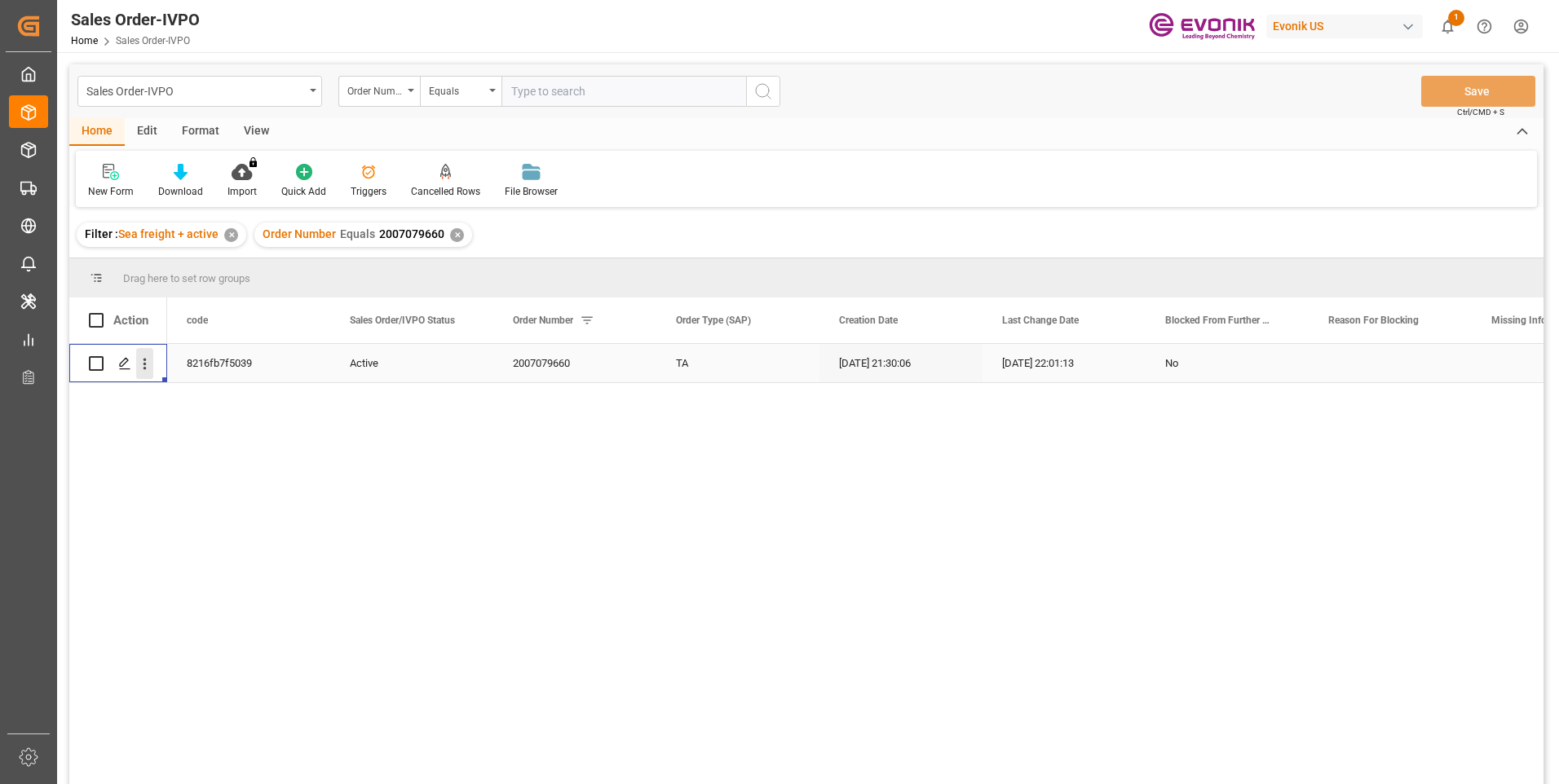
click at [146, 361] on icon "open menu" at bounding box center [144, 364] width 17 height 17
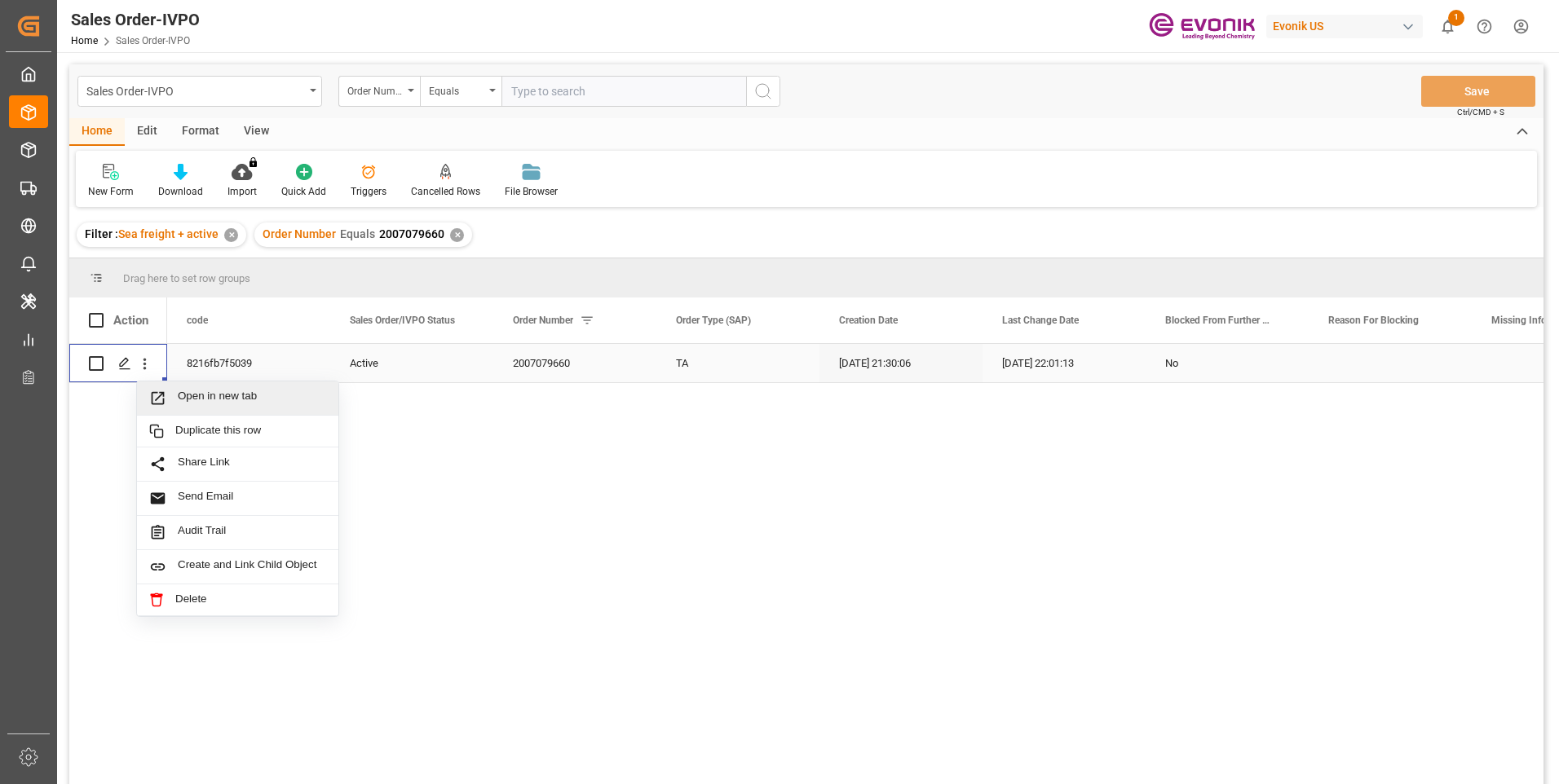
click at [185, 393] on span "Open in new tab" at bounding box center [252, 397] width 148 height 17
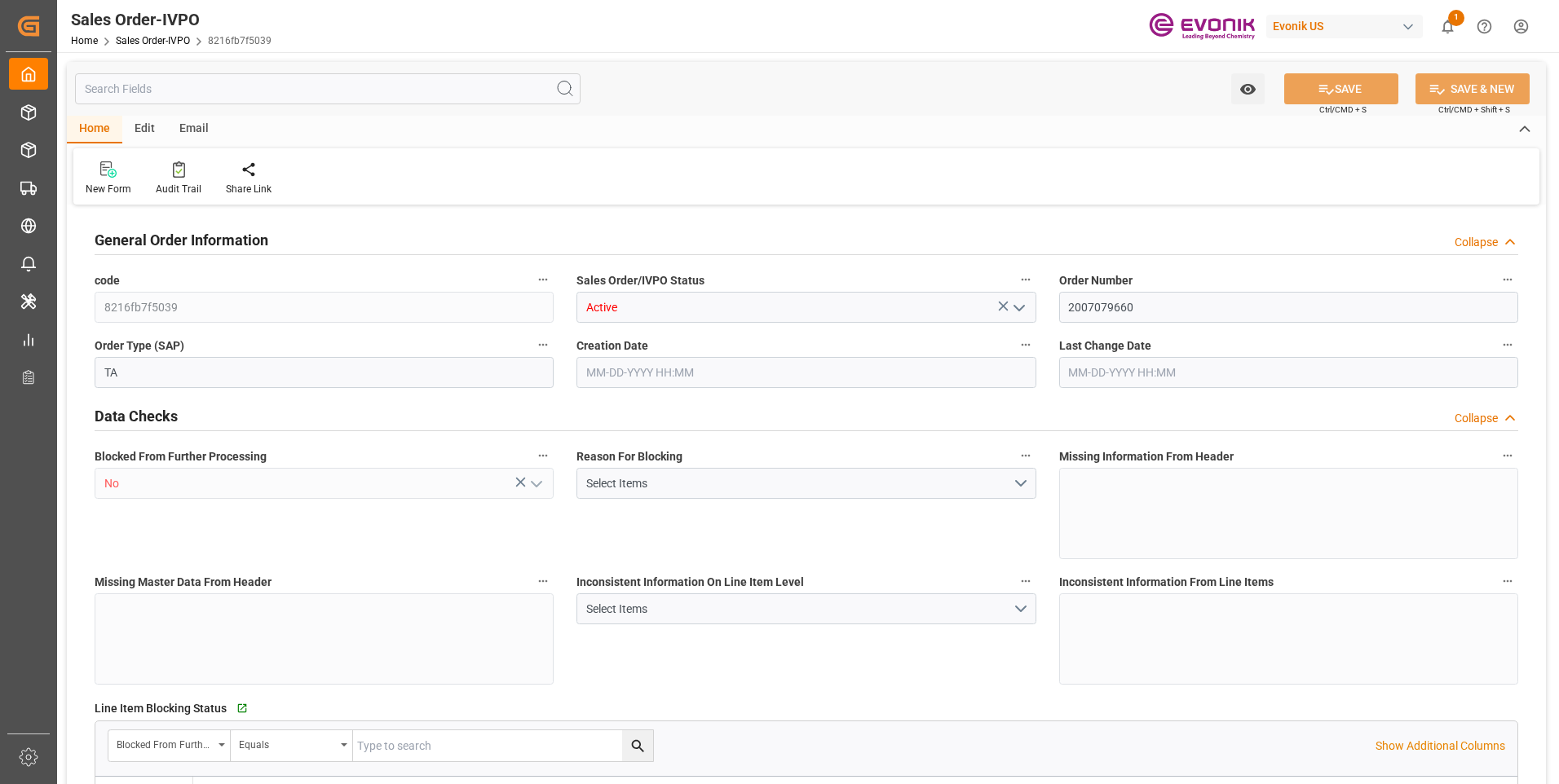
type input "BEANR"
type input "0"
type input "1"
type input "2"
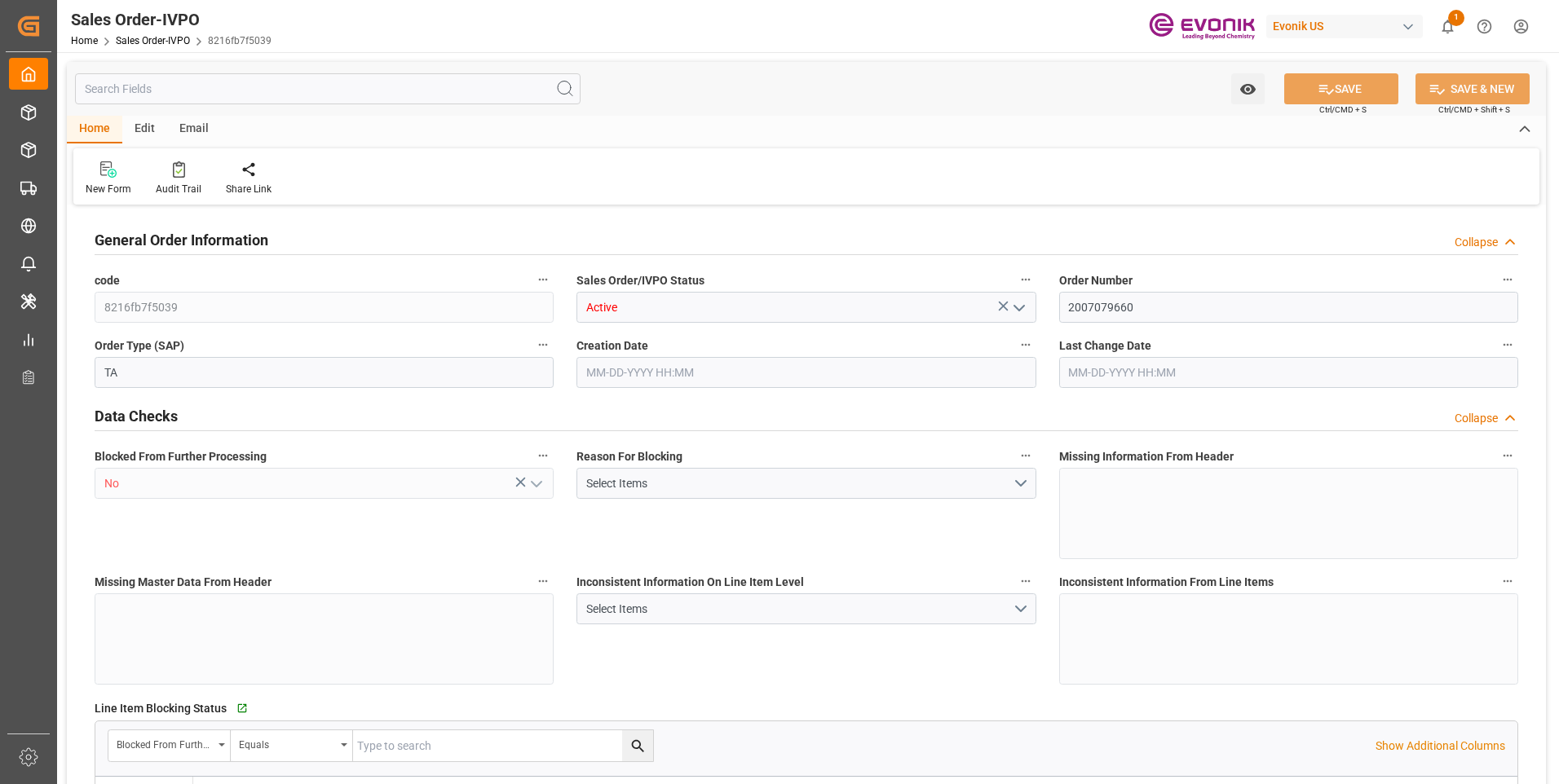
type input "19435.784"
type input "62.7342"
type input "19000"
type input "60"
type input "[DATE] 21:30"
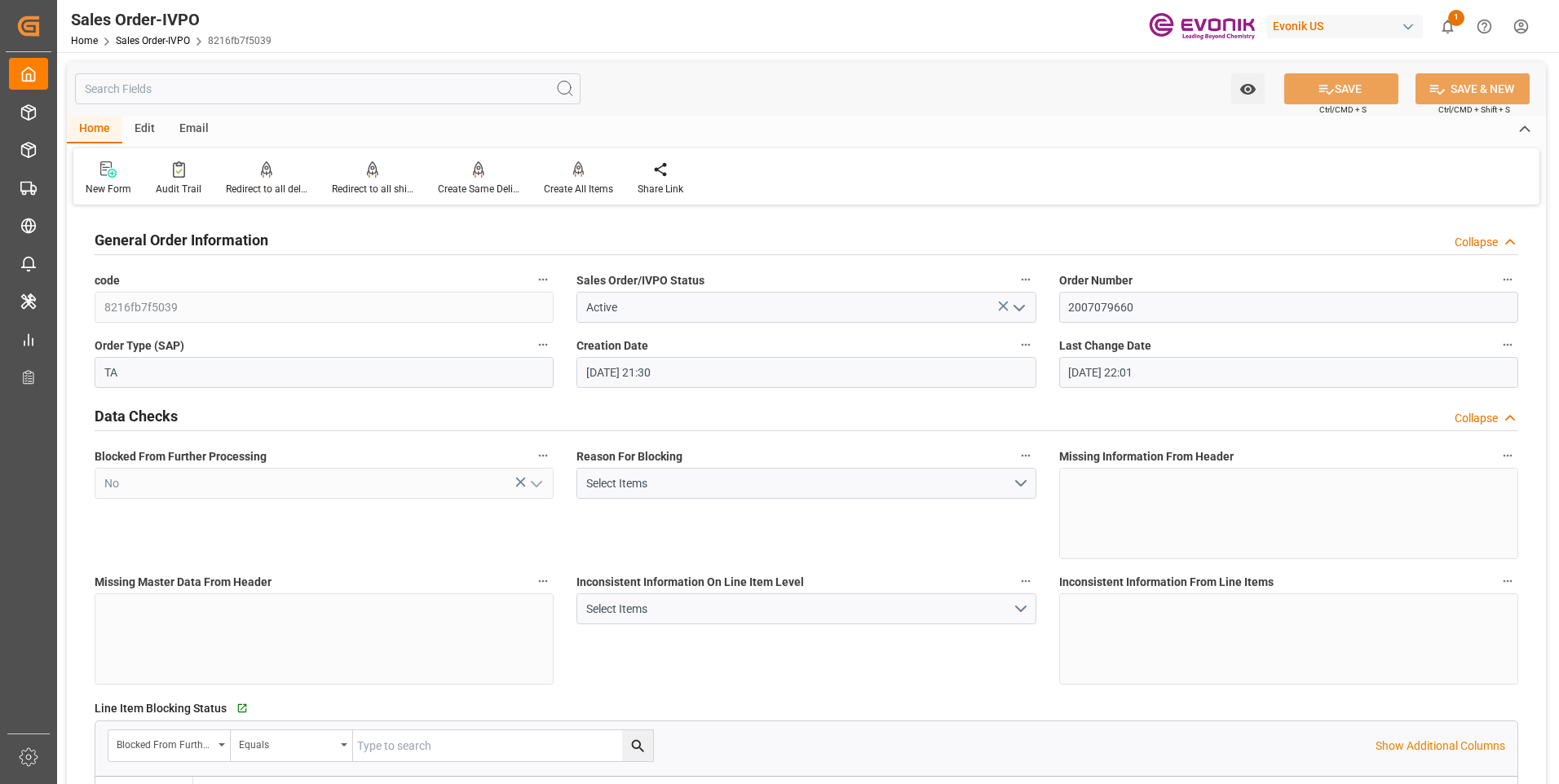
type input "[DATE] 22:01"
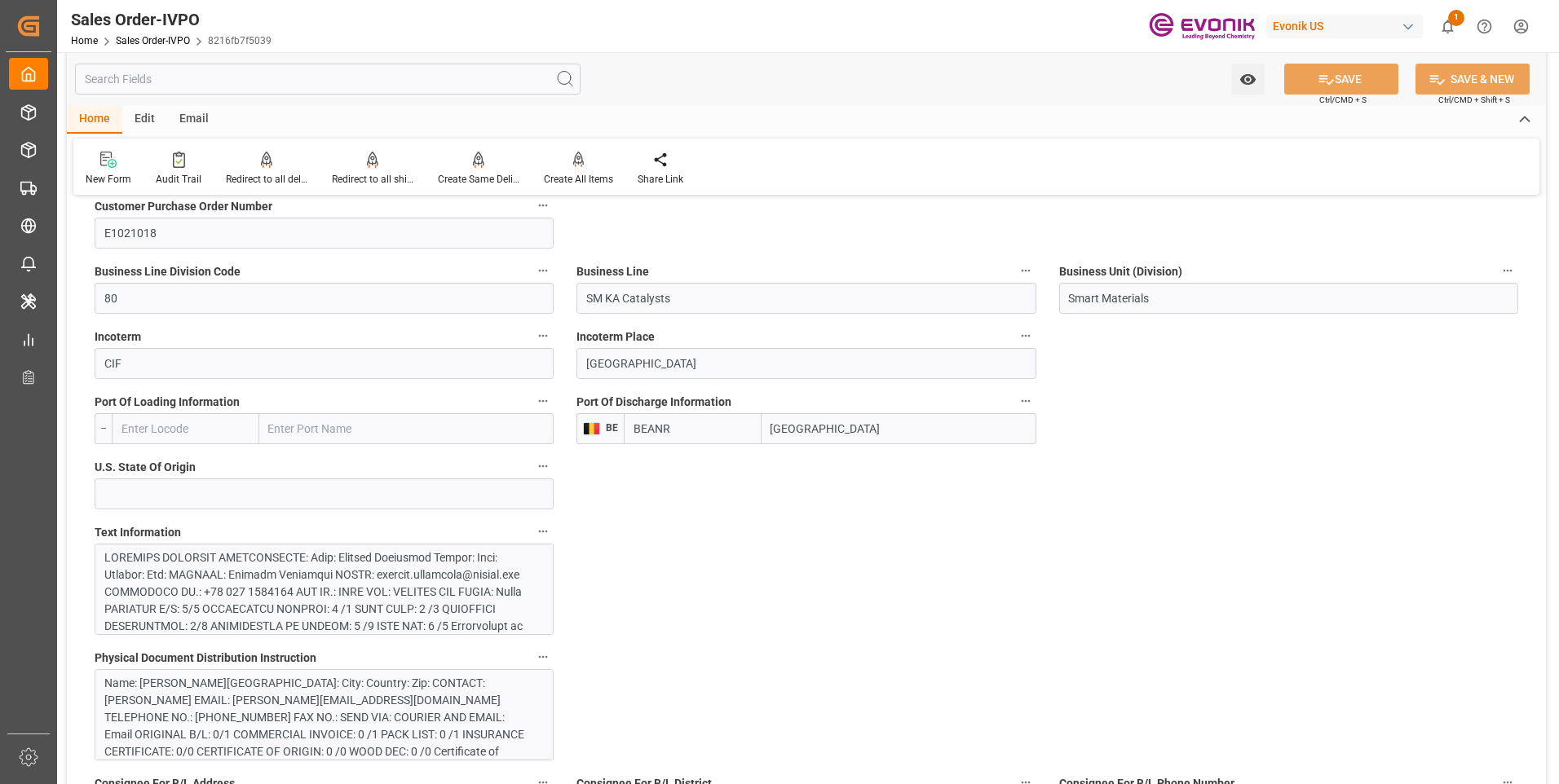
scroll to position [978, 0]
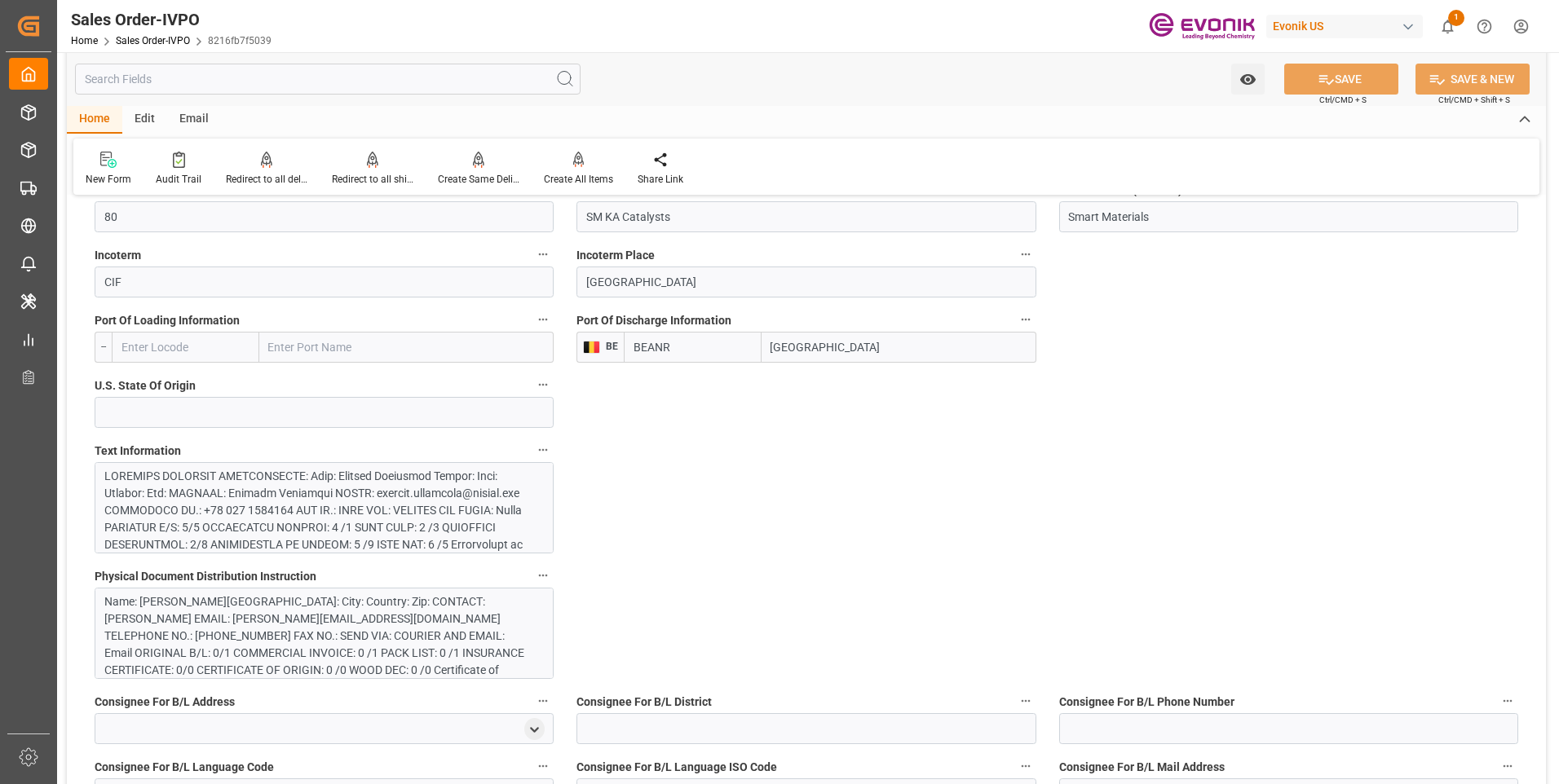
click at [323, 527] on div at bounding box center [318, 613] width 428 height 291
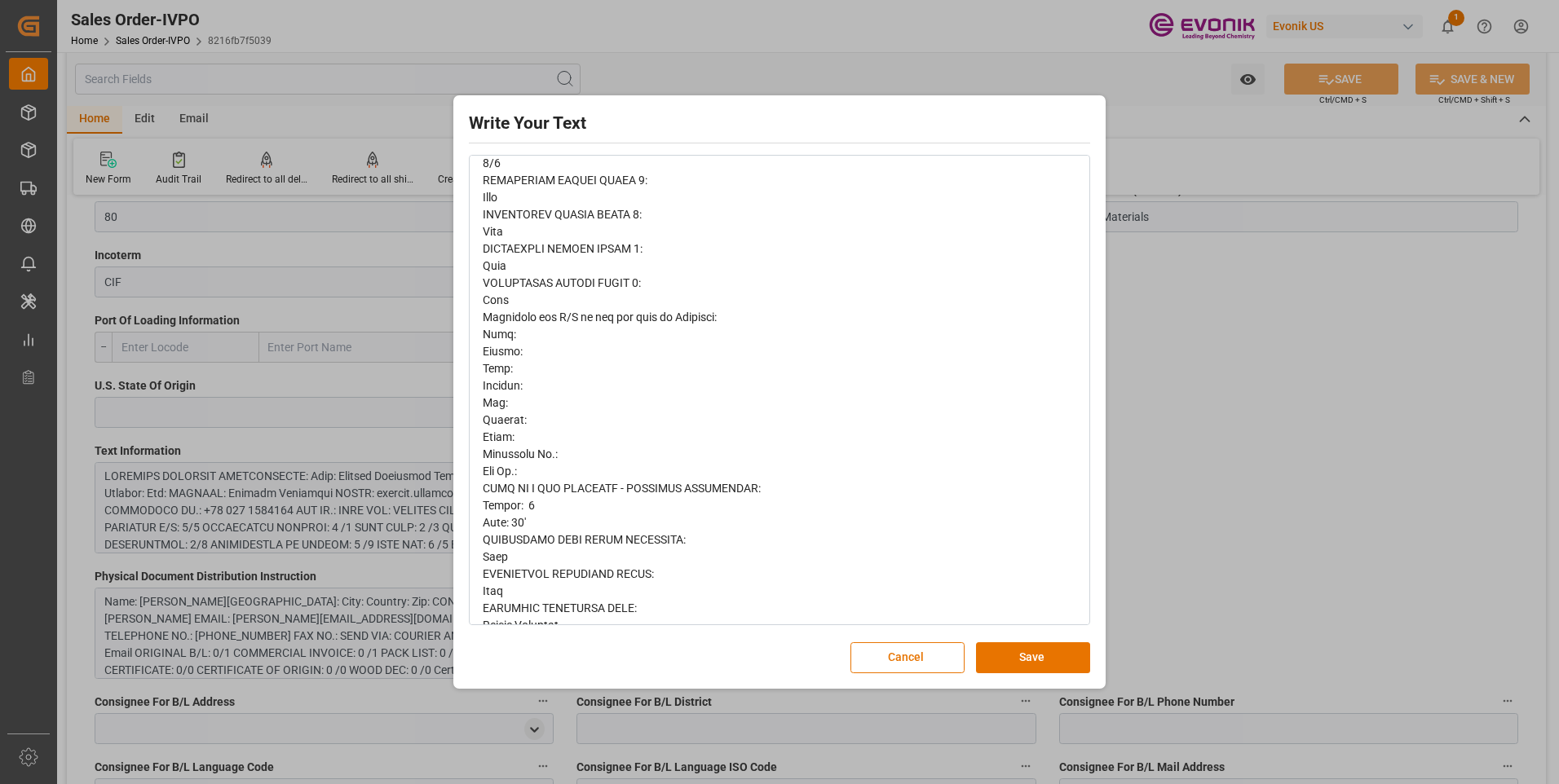
scroll to position [768, 0]
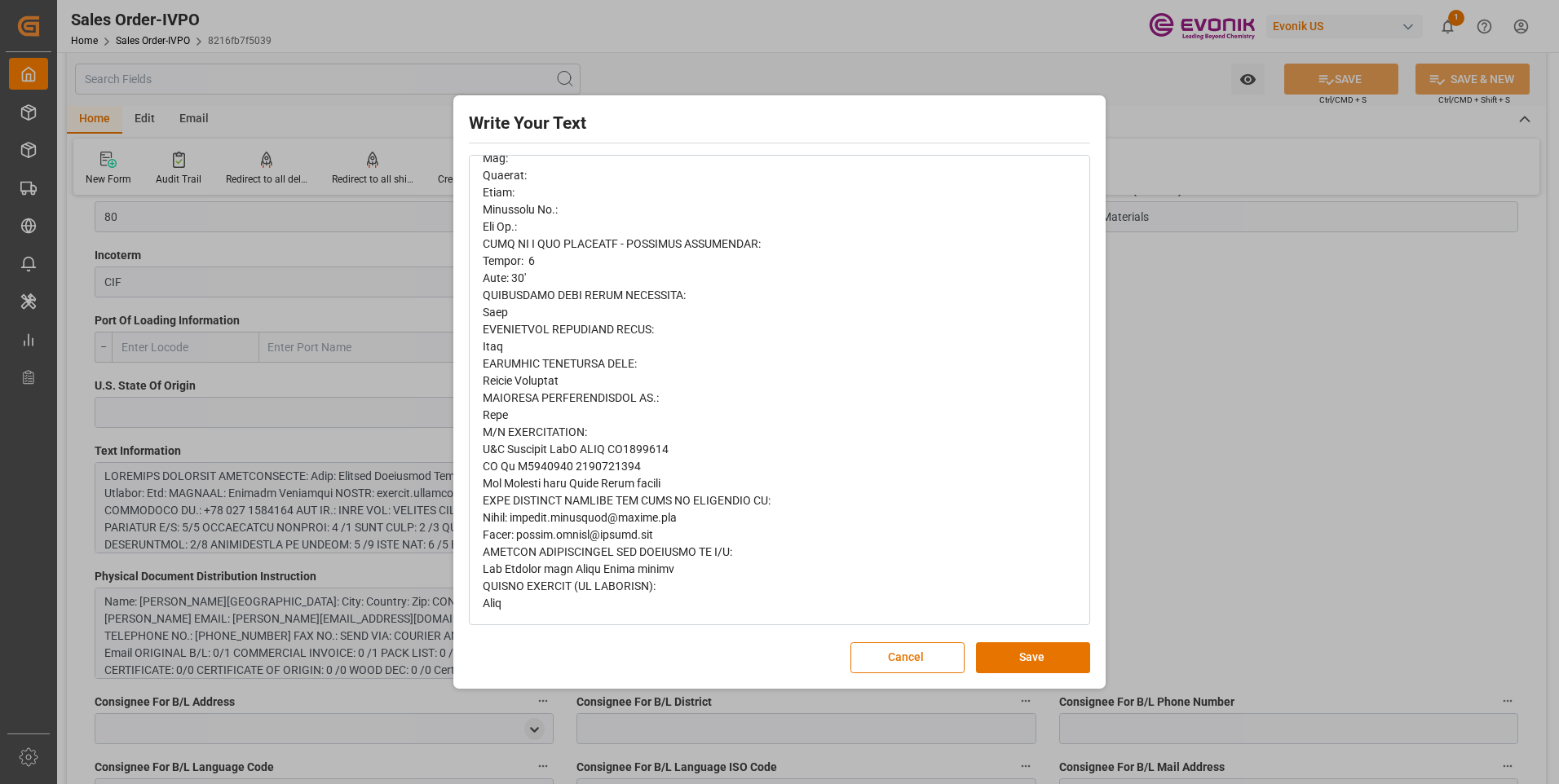
click at [1237, 374] on div "Write Your Text Normal 14 Font Cancel Save" at bounding box center [780, 392] width 1559 height 784
